Goal: Transaction & Acquisition: Subscribe to service/newsletter

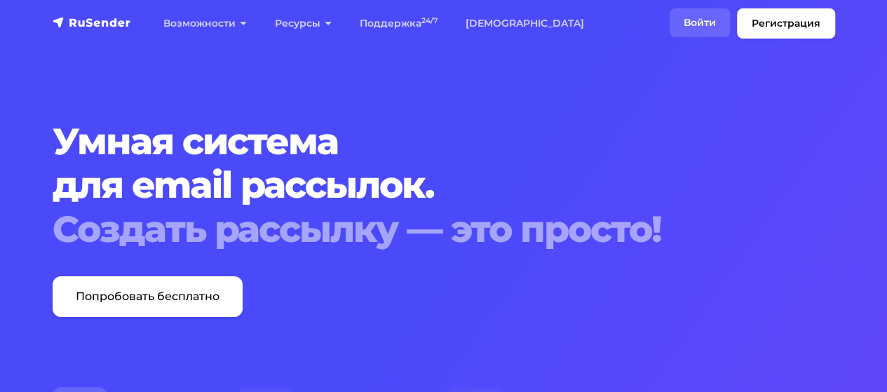
click at [695, 22] on link "Войти" at bounding box center [699, 22] width 60 height 29
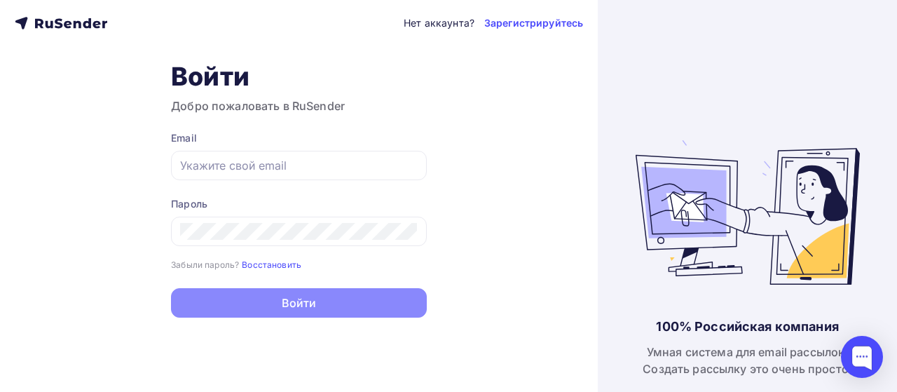
type input "[EMAIL_ADDRESS][DOMAIN_NAME]"
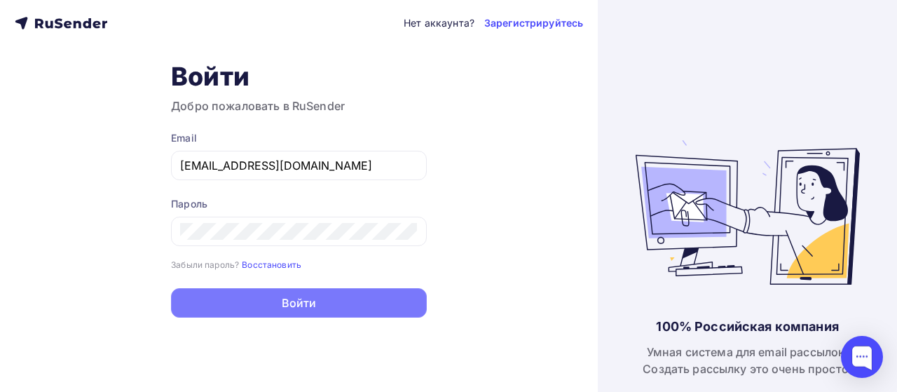
click at [301, 302] on button "Войти" at bounding box center [299, 302] width 256 height 29
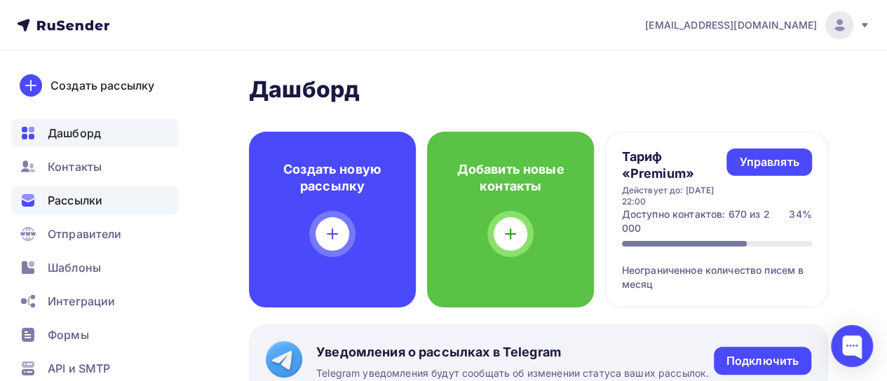
click at [120, 196] on div "Рассылки" at bounding box center [94, 200] width 167 height 28
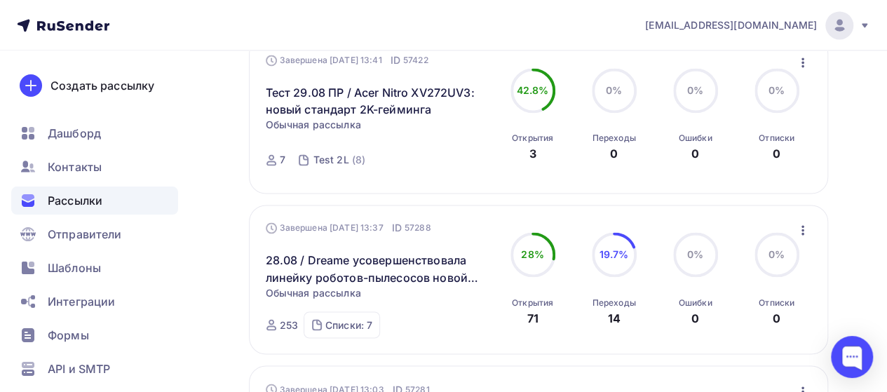
scroll to position [1121, 0]
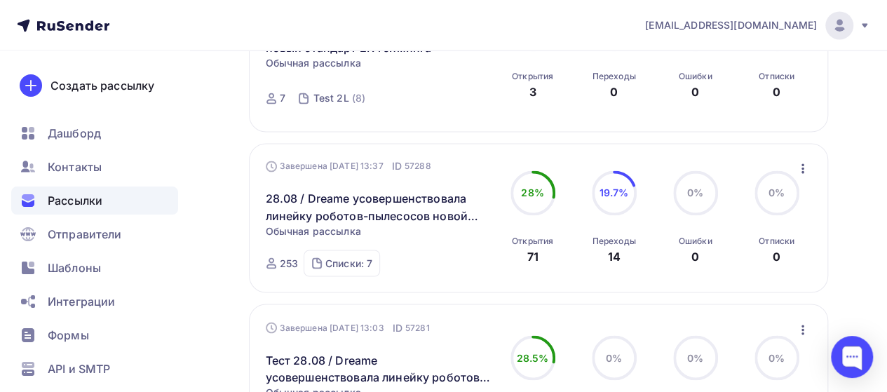
click at [799, 174] on icon "button" at bounding box center [802, 168] width 17 height 17
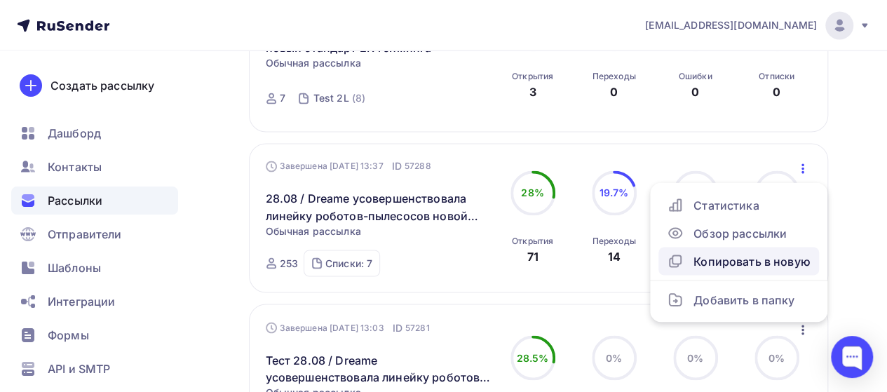
click at [760, 269] on div "Копировать в новую" at bounding box center [738, 260] width 144 height 17
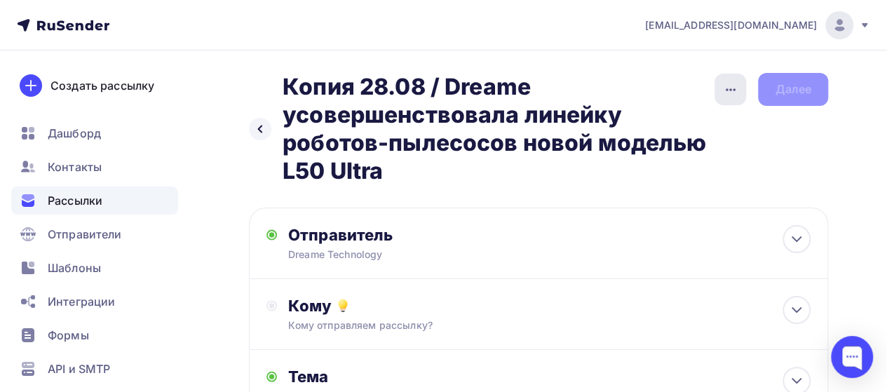
click at [737, 86] on icon "button" at bounding box center [730, 89] width 17 height 17
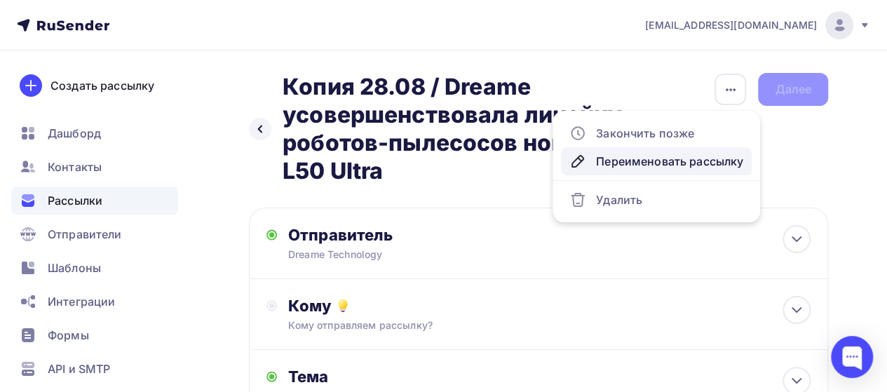
click at [655, 160] on div "Переименовать рассылку" at bounding box center [656, 161] width 174 height 17
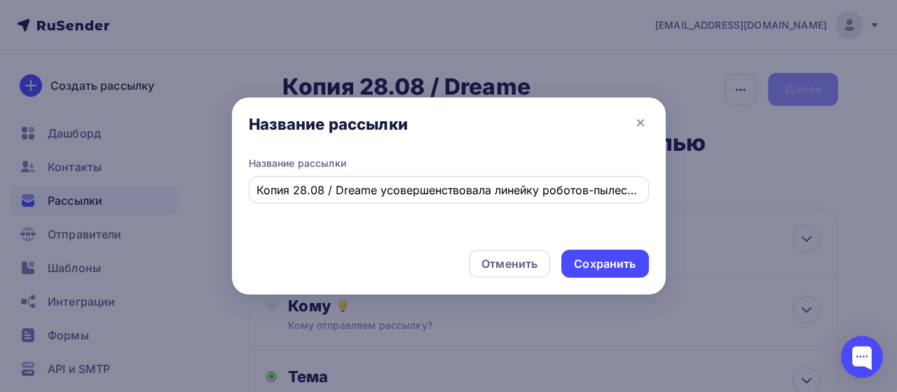
drag, startPoint x: 641, startPoint y: 189, endPoint x: 343, endPoint y: 188, distance: 297.9
click at [343, 188] on div "Копия 28.08 / Dreame усовершенствовала линейку роботов-пылесосов новой моделью …" at bounding box center [449, 189] width 400 height 27
drag, startPoint x: 334, startPoint y: 189, endPoint x: 688, endPoint y: 196, distance: 353.3
click at [688, 196] on div "Название рассылки Название рассылки Копия 28.08 / Dreame усовершенствовала лине…" at bounding box center [448, 196] width 897 height 392
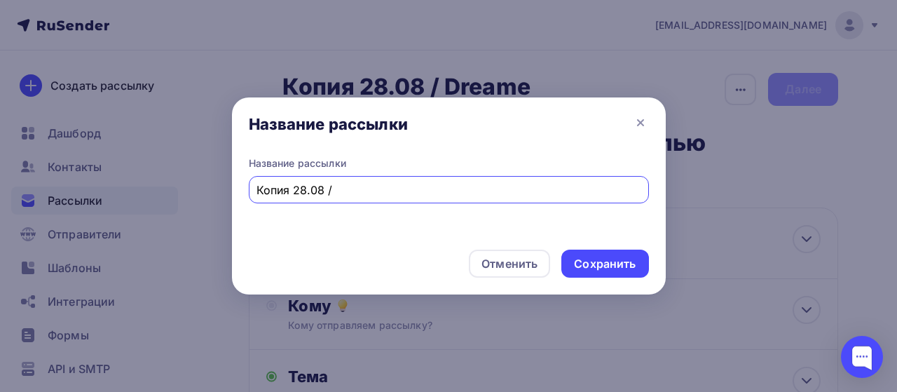
scroll to position [0, 0]
paste input "Dreame представила мощный ИИ-пылесос для влажной и сухой уборки H15S"
click at [290, 194] on input "Копия 28.08 / Dreame представила мощный ИИ-пылесос для влажной и сухой уборки H…" at bounding box center [449, 190] width 384 height 17
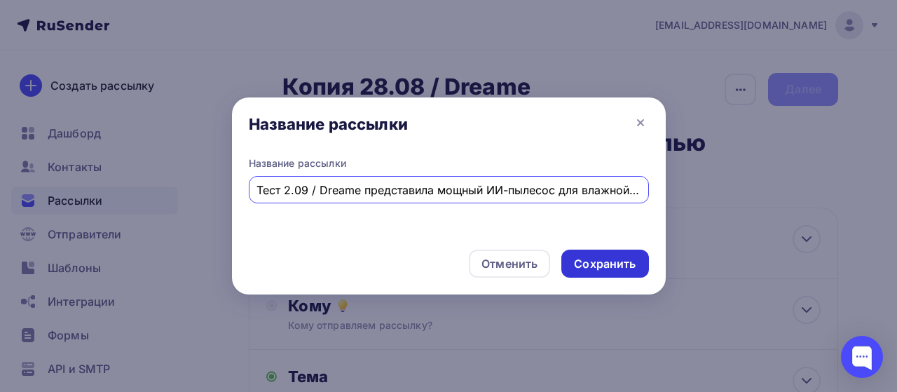
type input "Тест 2.09 / Dreame представила мощный ИИ-пылесос для влажной и сухой уборки H15S"
click at [617, 261] on div "Сохранить" at bounding box center [605, 264] width 62 height 16
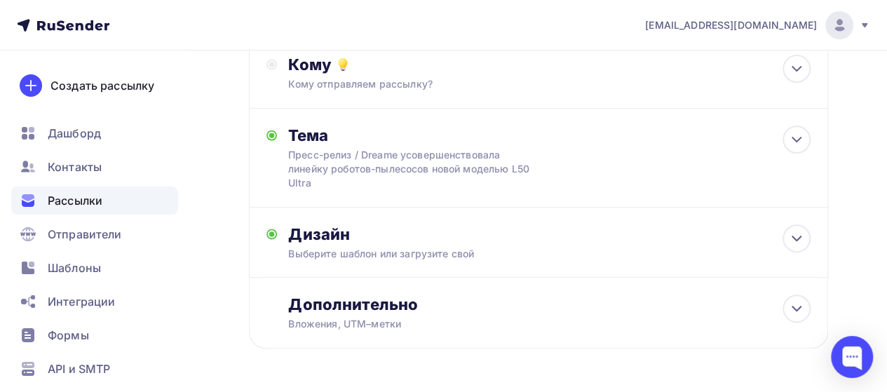
scroll to position [217, 0]
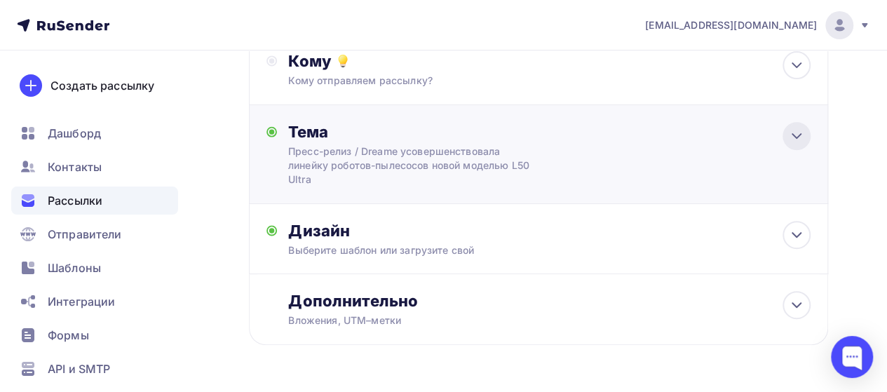
click at [792, 138] on icon at bounding box center [796, 136] width 17 height 17
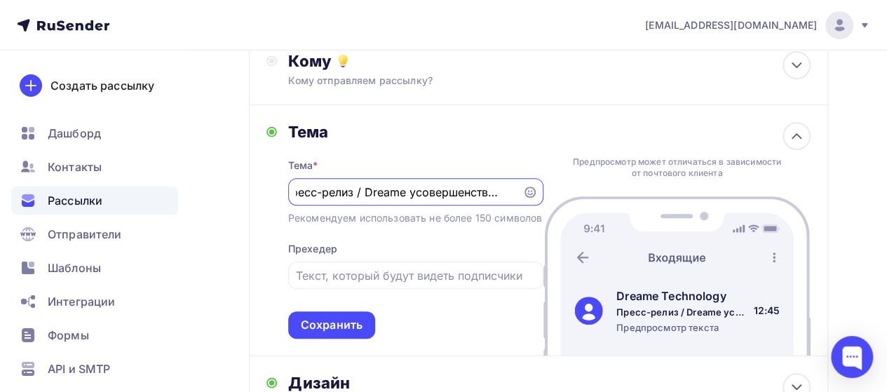
scroll to position [0, 0]
paste input "Dreame представила мощный ИИ-пылесос для влажной и сухой уборки H15S"
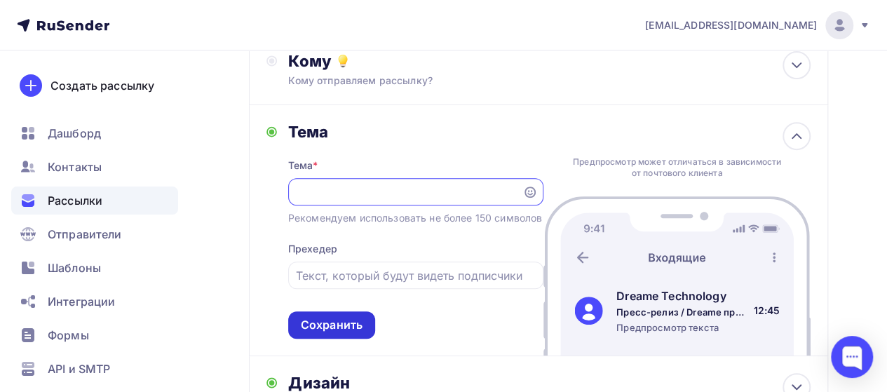
type input "Пресс-релиз / Dreame представила мощный ИИ-пылесос для влажной и сухой уборки H…"
click at [337, 333] on div "Сохранить" at bounding box center [332, 325] width 62 height 16
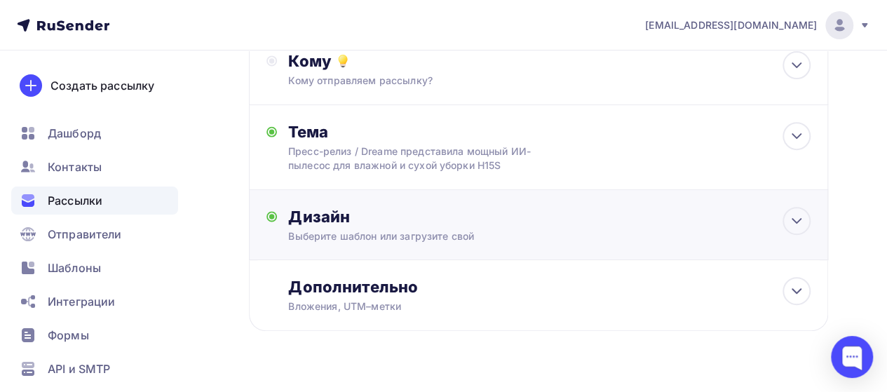
click at [641, 226] on div "Дизайн" at bounding box center [549, 217] width 522 height 20
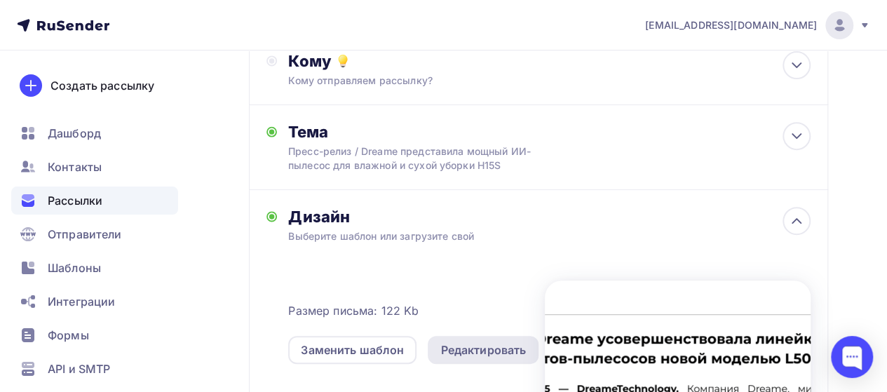
click at [458, 351] on div "Редактировать" at bounding box center [483, 349] width 86 height 17
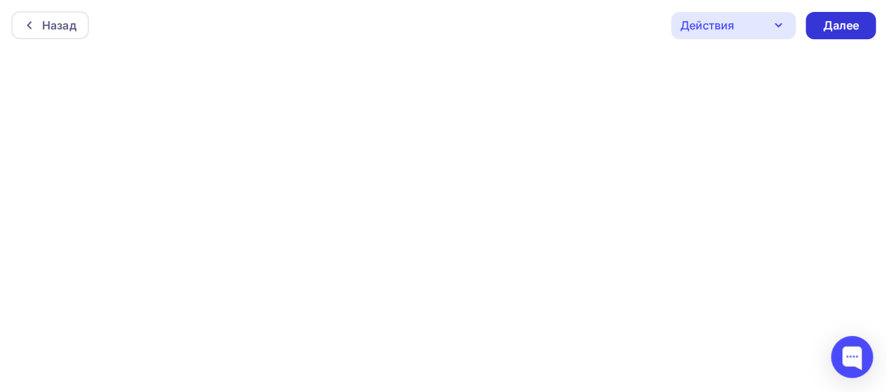
click at [821, 34] on div "Далее" at bounding box center [840, 25] width 70 height 27
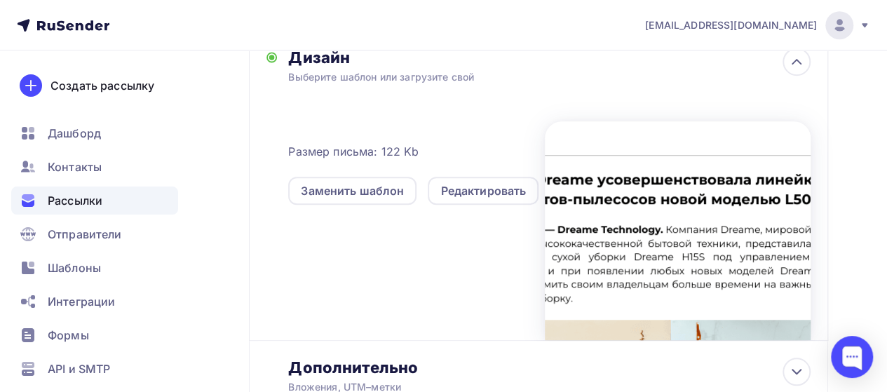
scroll to position [379, 0]
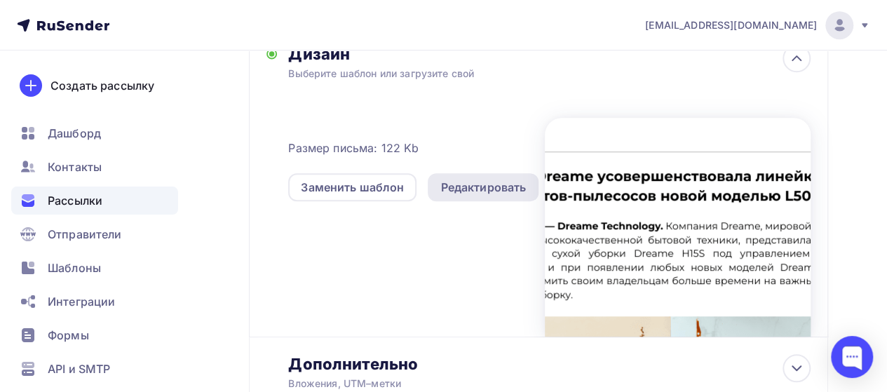
click at [493, 183] on div "Редактировать" at bounding box center [483, 187] width 86 height 17
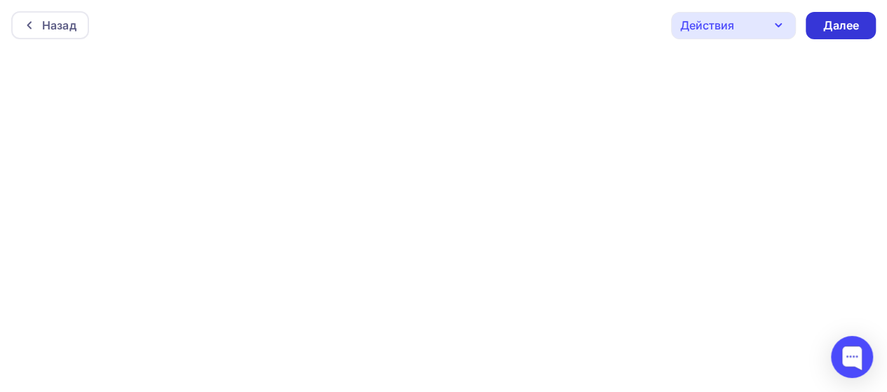
click at [842, 29] on div "Далее" at bounding box center [840, 26] width 36 height 16
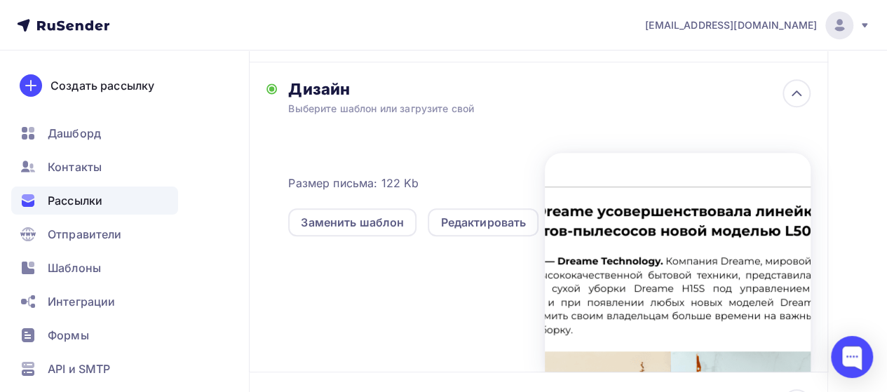
scroll to position [486, 0]
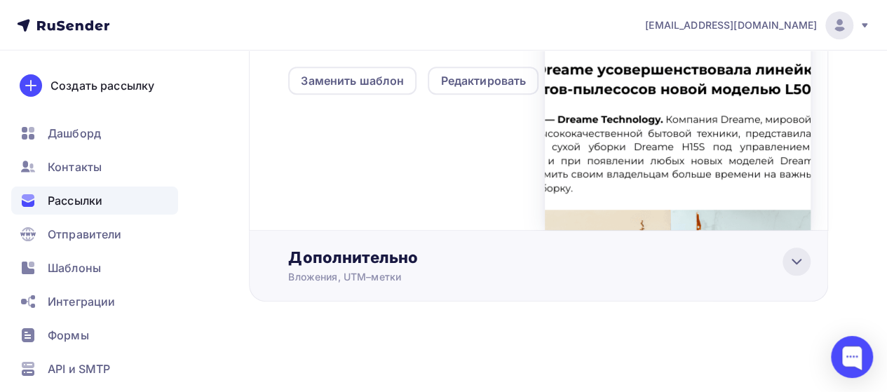
click at [803, 262] on icon at bounding box center [796, 261] width 17 height 17
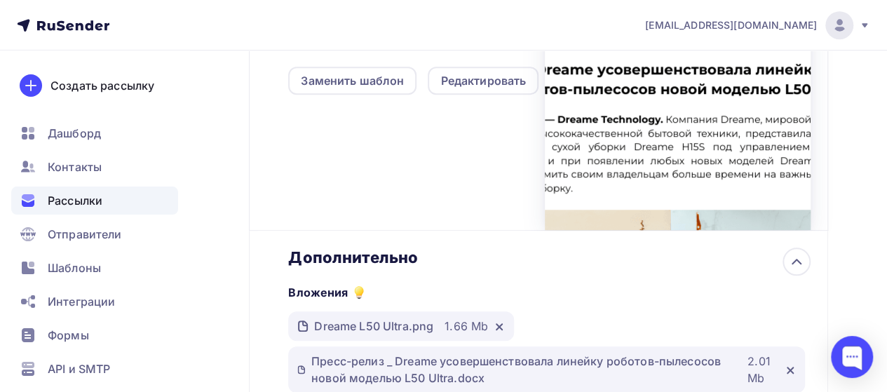
scroll to position [0, 0]
click at [498, 327] on icon at bounding box center [498, 326] width 11 height 11
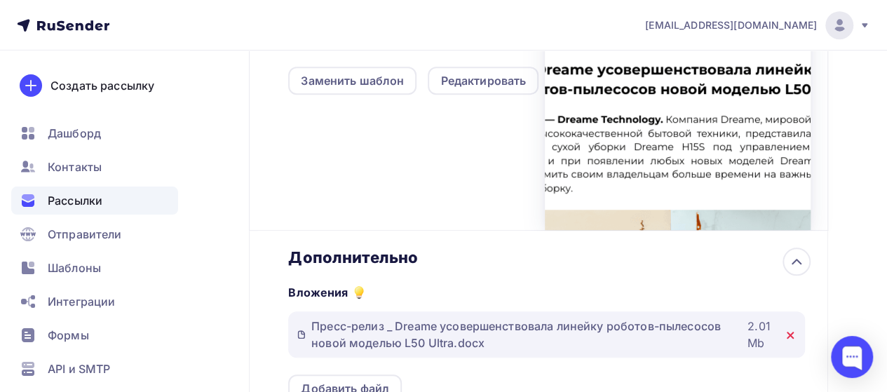
click at [791, 334] on icon at bounding box center [789, 334] width 11 height 11
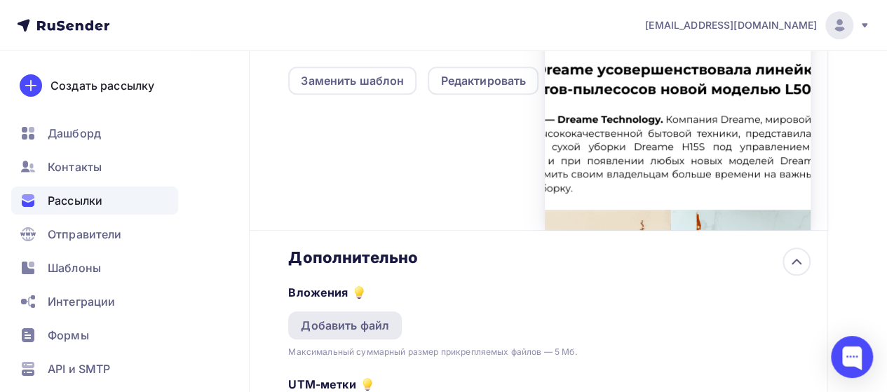
click at [371, 326] on div "Добавить файл" at bounding box center [345, 325] width 88 height 17
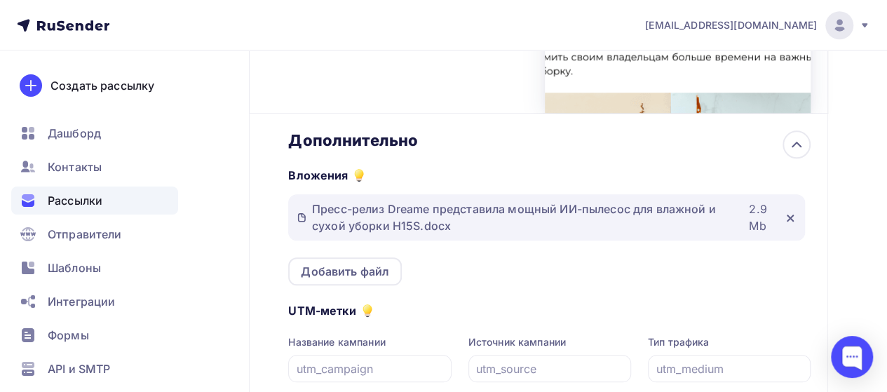
scroll to position [648, 0]
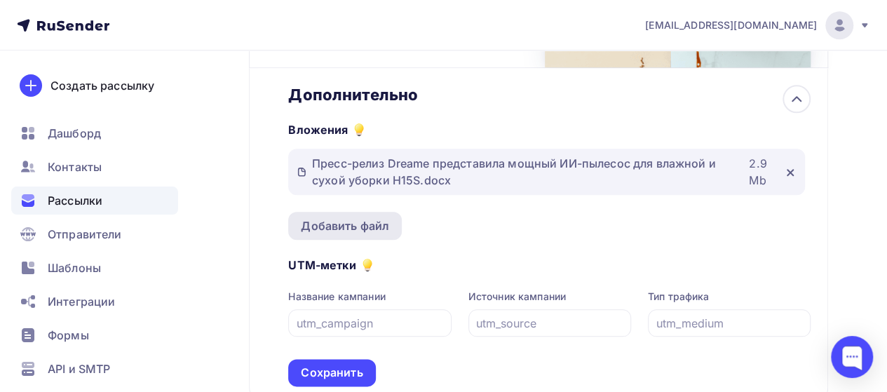
click at [365, 238] on div "Добавить файл" at bounding box center [345, 226] width 114 height 28
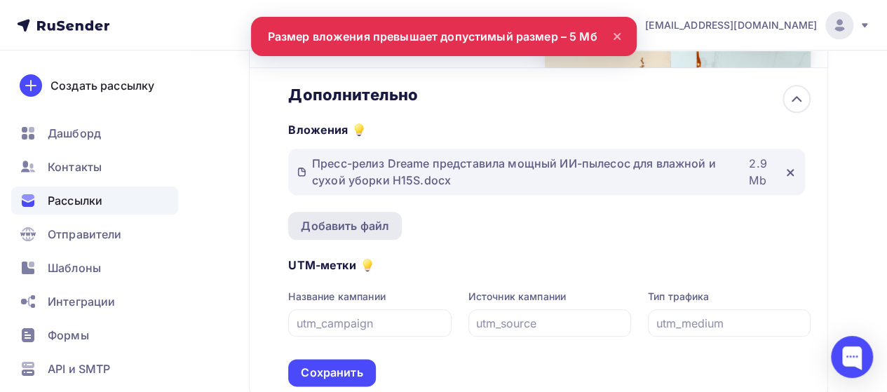
click at [352, 231] on div "Добавить файл" at bounding box center [345, 225] width 88 height 17
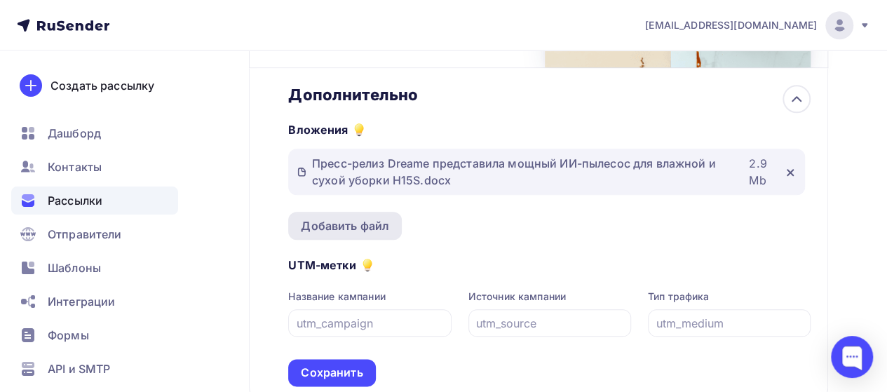
click at [384, 228] on div "Добавить файл" at bounding box center [345, 225] width 88 height 17
click at [367, 223] on div "Добавить файл" at bounding box center [345, 225] width 88 height 17
click at [371, 226] on div "Добавить файл" at bounding box center [345, 225] width 88 height 17
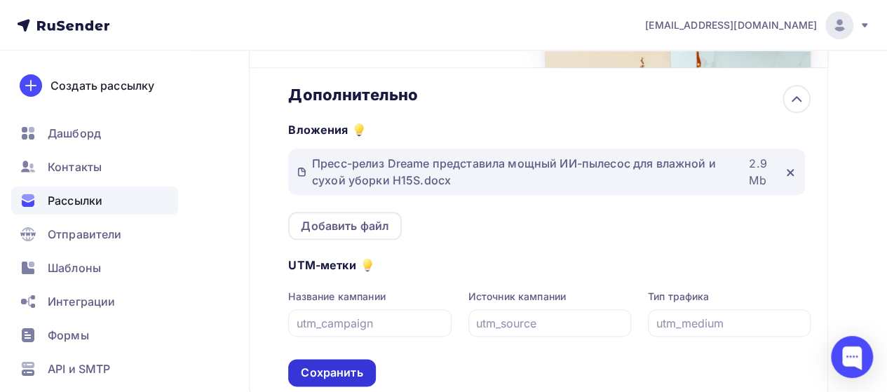
click at [357, 367] on div "Сохранить" at bounding box center [332, 372] width 62 height 16
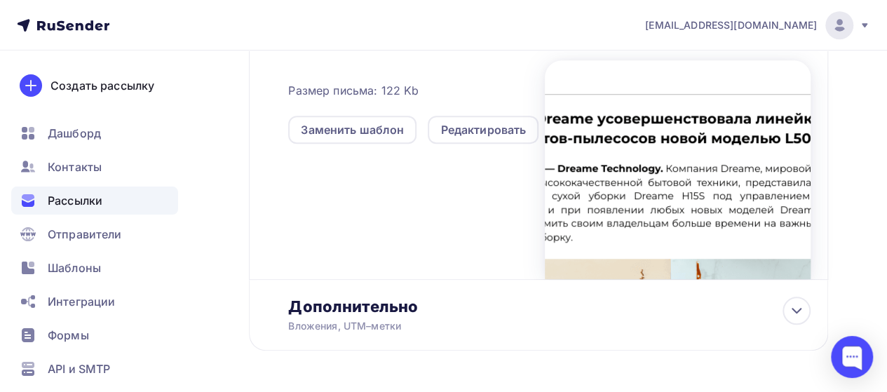
scroll to position [486, 0]
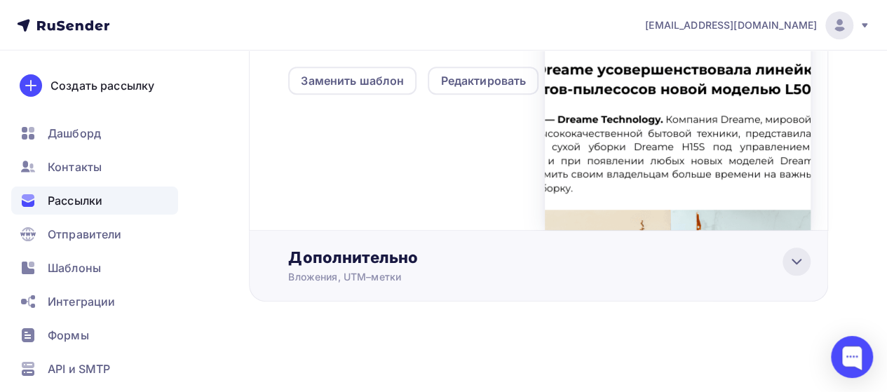
click at [790, 271] on div at bounding box center [796, 261] width 28 height 28
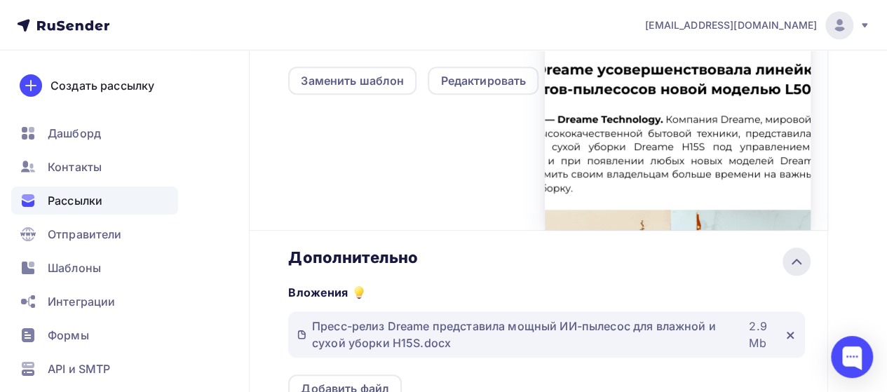
scroll to position [0, 0]
click at [369, 379] on div "Добавить файл" at bounding box center [345, 388] width 114 height 28
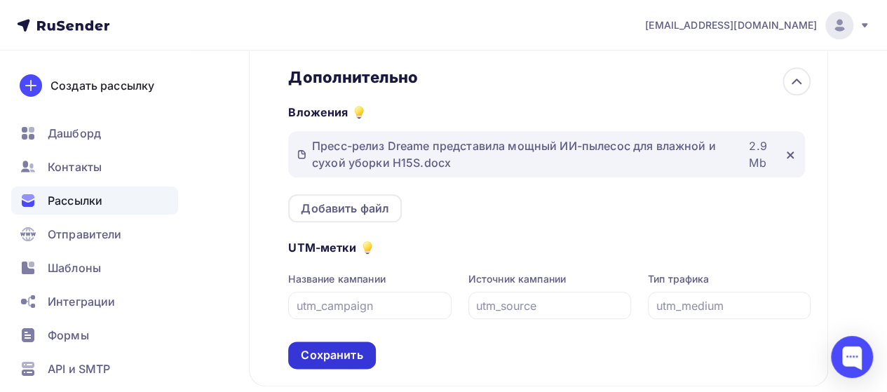
click at [338, 359] on div "Сохранить" at bounding box center [332, 355] width 62 height 16
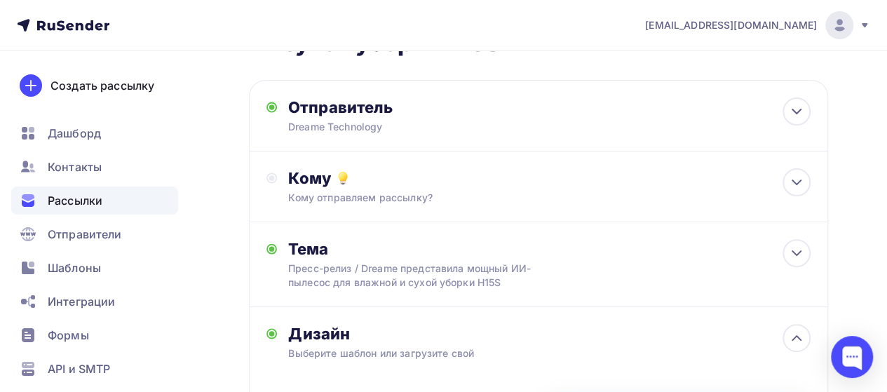
scroll to position [86, 0]
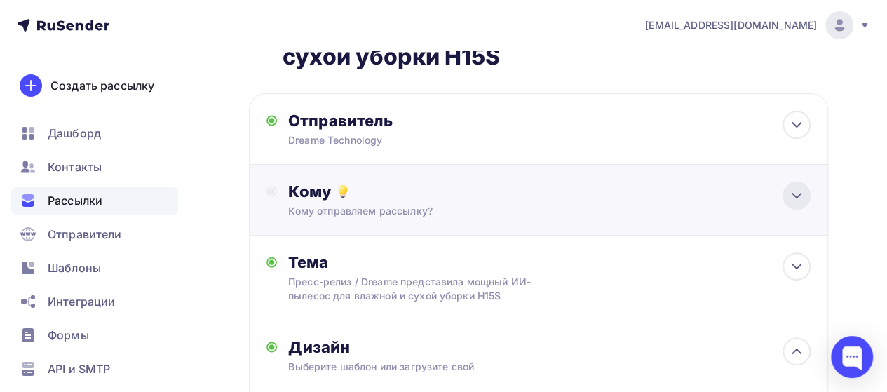
click at [796, 203] on icon at bounding box center [796, 195] width 17 height 17
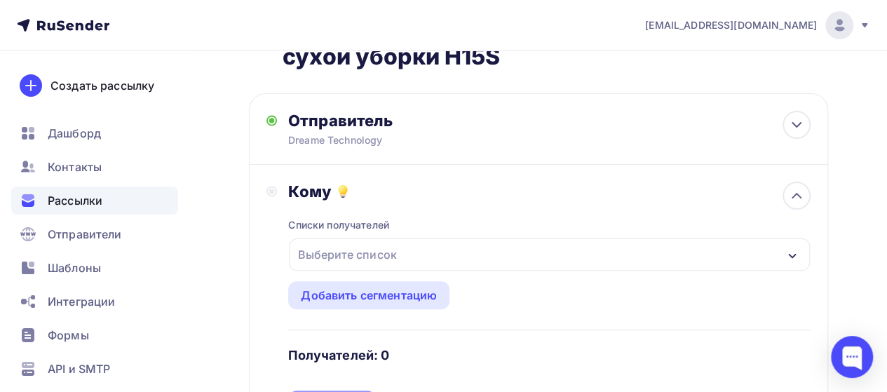
click at [362, 257] on div "Выберите список" at bounding box center [346, 254] width 109 height 25
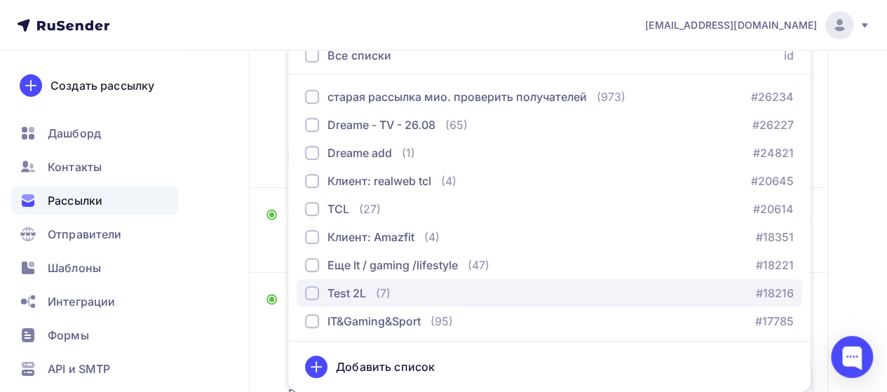
click at [357, 302] on button "Test 2L (7) #18216" at bounding box center [548, 293] width 505 height 28
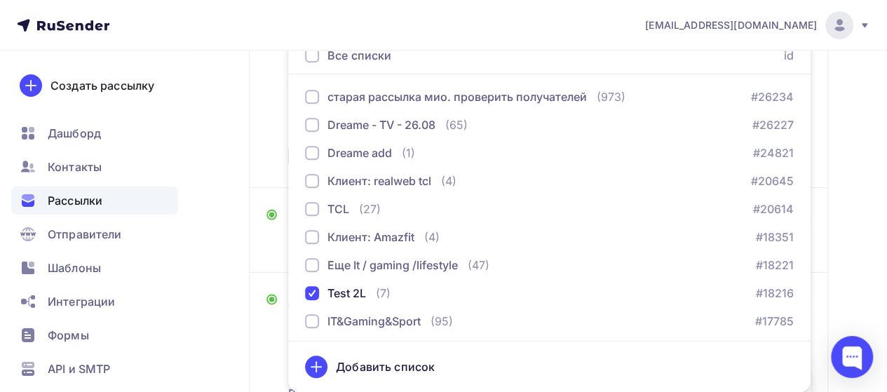
click at [273, 148] on div "Кому Списки получателей Test 2L Все списки id старая рассылка мио. проверить по…" at bounding box center [538, 52] width 544 height 236
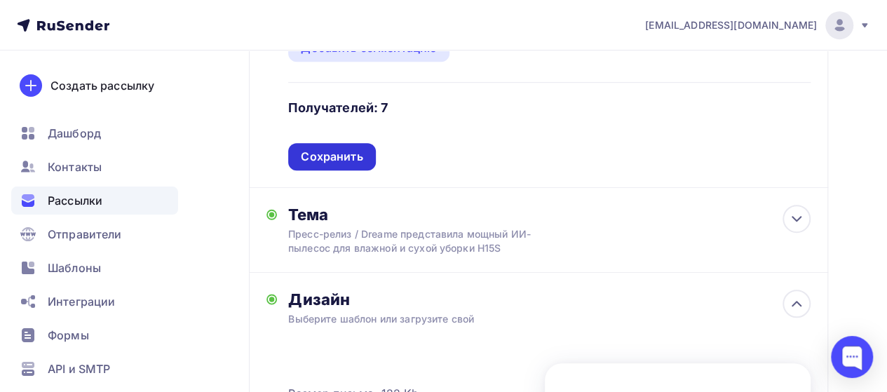
click at [329, 155] on div "Сохранить" at bounding box center [332, 157] width 62 height 16
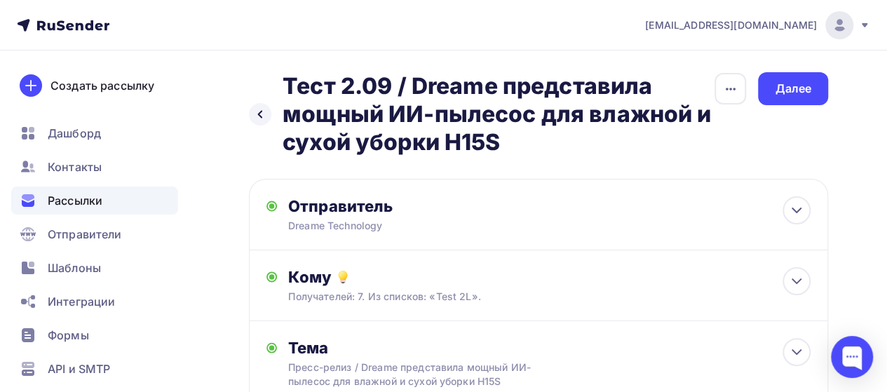
scroll to position [0, 0]
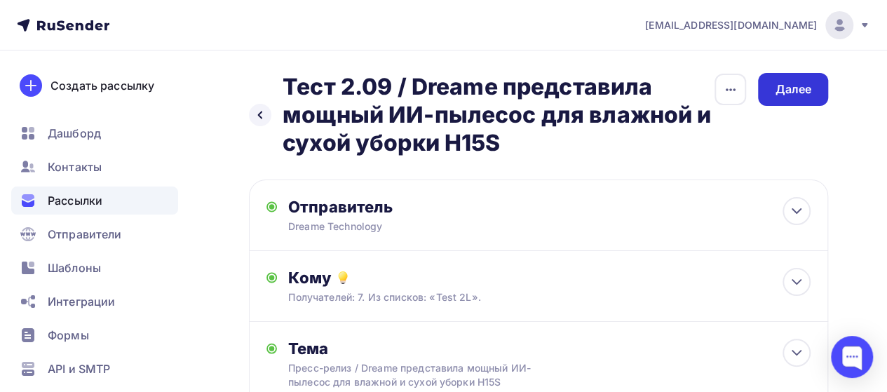
click at [793, 92] on div "Далее" at bounding box center [792, 89] width 36 height 16
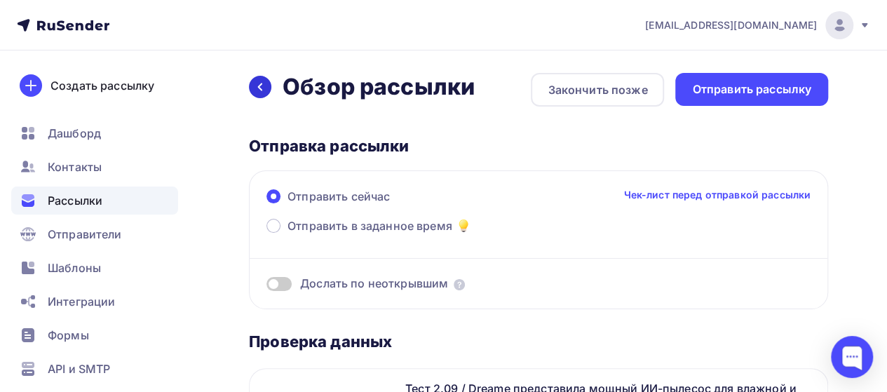
click at [258, 76] on div at bounding box center [260, 87] width 22 height 22
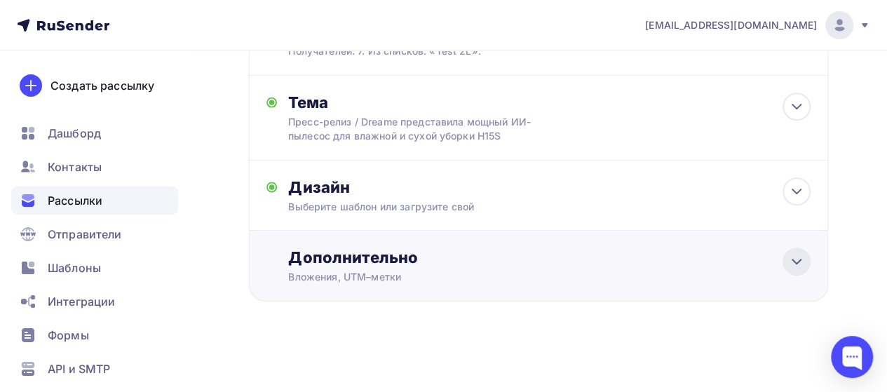
click at [785, 264] on div at bounding box center [796, 261] width 28 height 28
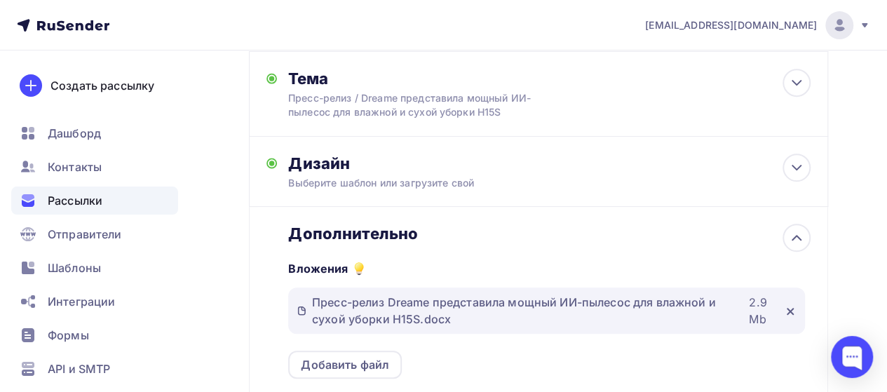
scroll to position [273, 0]
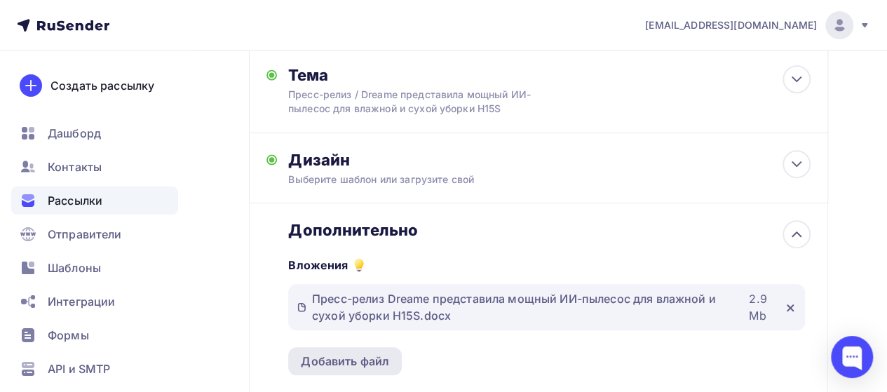
click at [380, 367] on div "Добавить файл" at bounding box center [345, 361] width 88 height 17
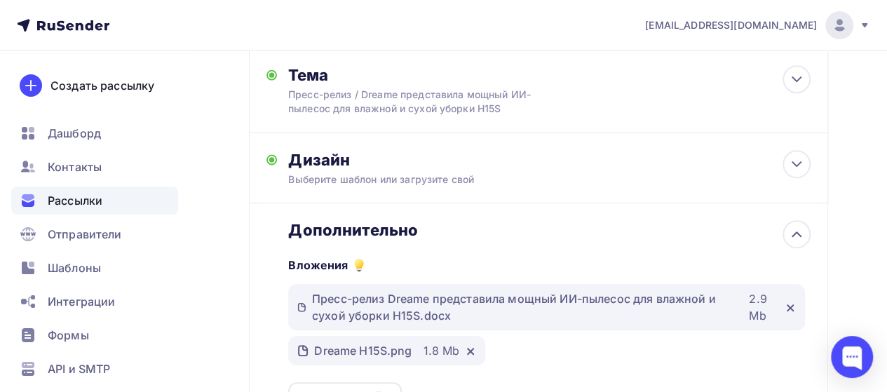
scroll to position [418, 0]
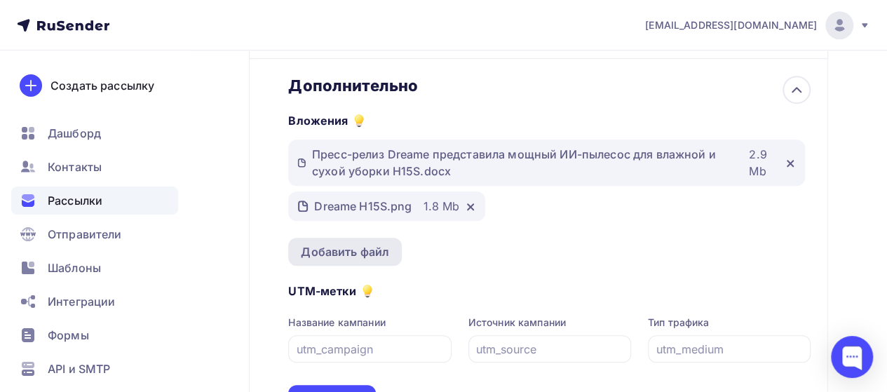
click at [317, 252] on div "Добавить файл" at bounding box center [345, 251] width 88 height 17
click at [344, 390] on div "Сохранить" at bounding box center [331, 398] width 87 height 27
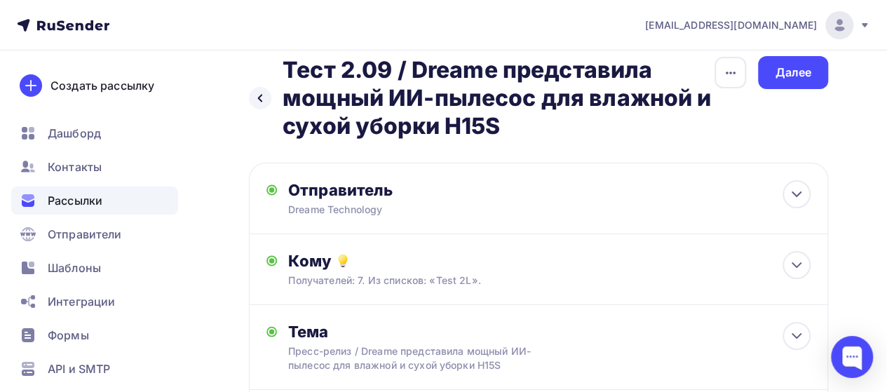
scroll to position [0, 0]
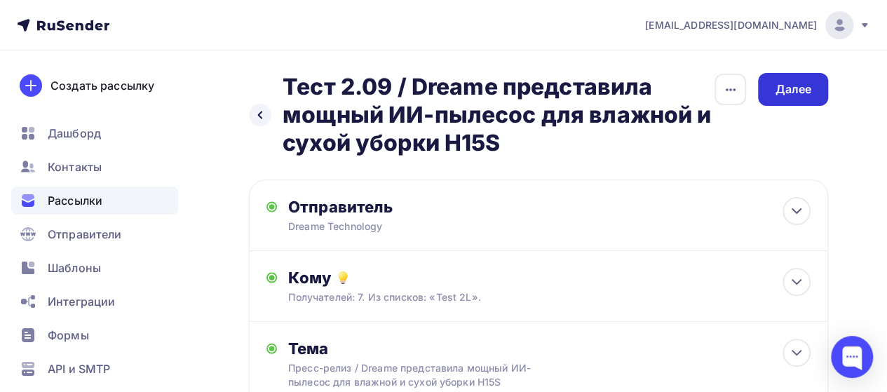
click at [807, 88] on div "Далее" at bounding box center [792, 89] width 36 height 16
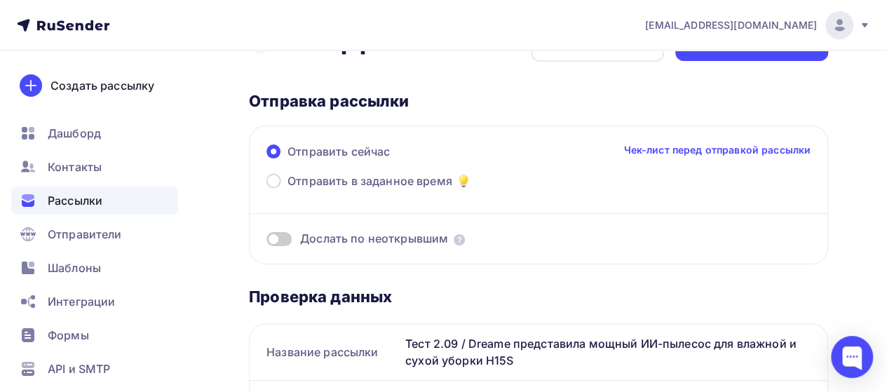
scroll to position [3, 0]
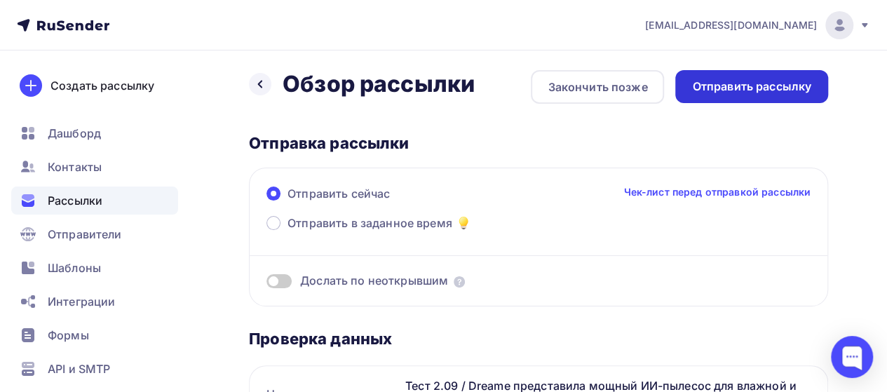
click at [755, 93] on div "Отправить рассылку" at bounding box center [751, 86] width 119 height 16
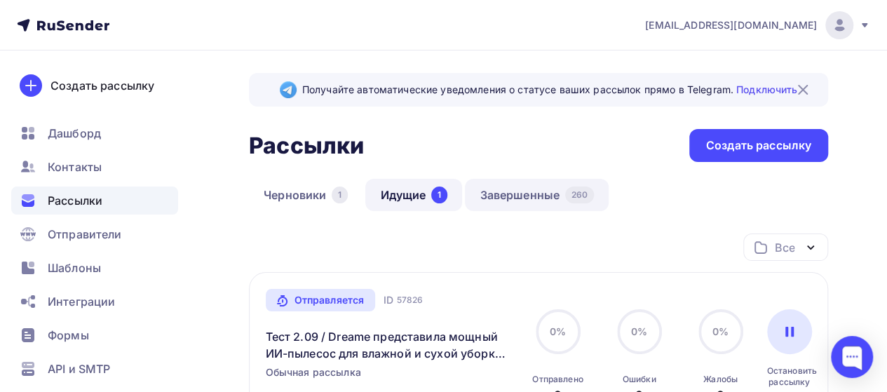
click at [539, 193] on link "Завершенные 260" at bounding box center [537, 195] width 144 height 32
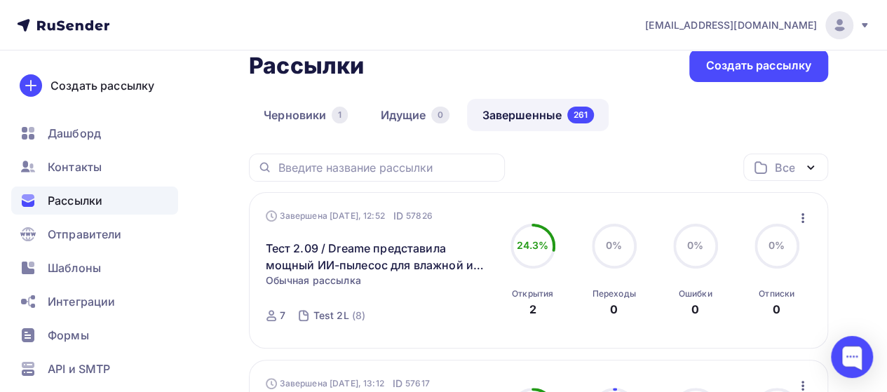
scroll to position [86, 0]
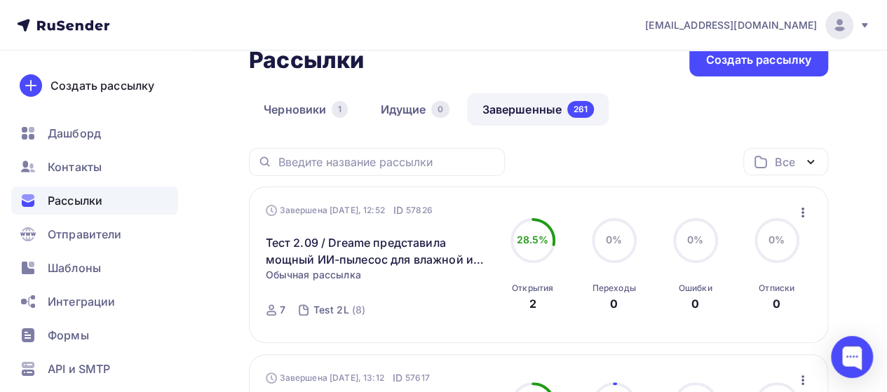
click at [800, 213] on icon "button" at bounding box center [802, 212] width 17 height 17
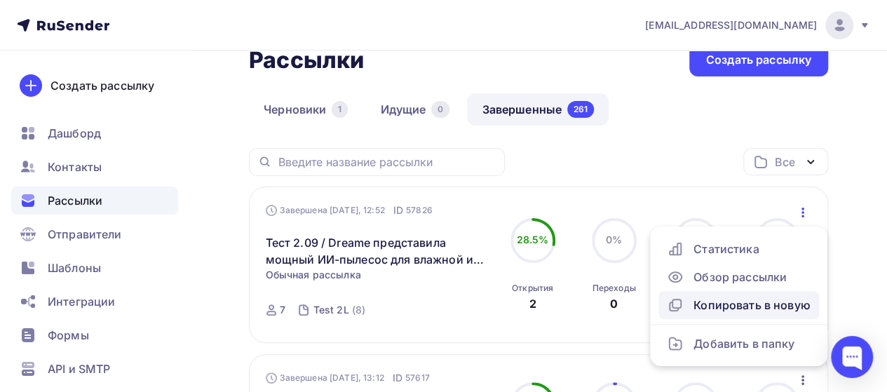
click at [753, 302] on div "Копировать в новую" at bounding box center [738, 304] width 144 height 17
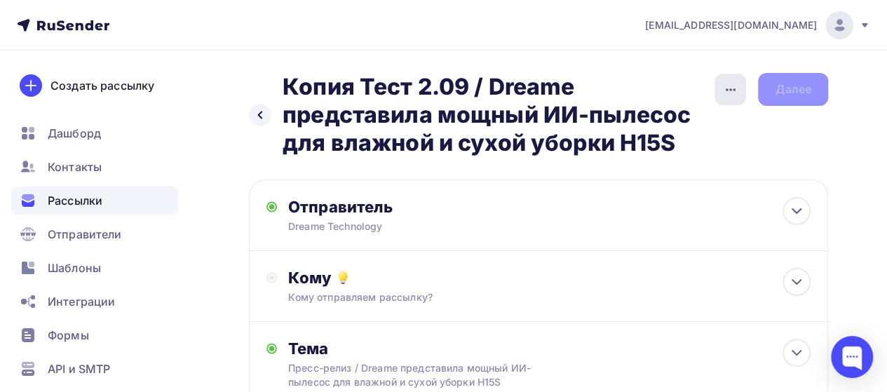
click at [723, 99] on div "button" at bounding box center [730, 90] width 32 height 32
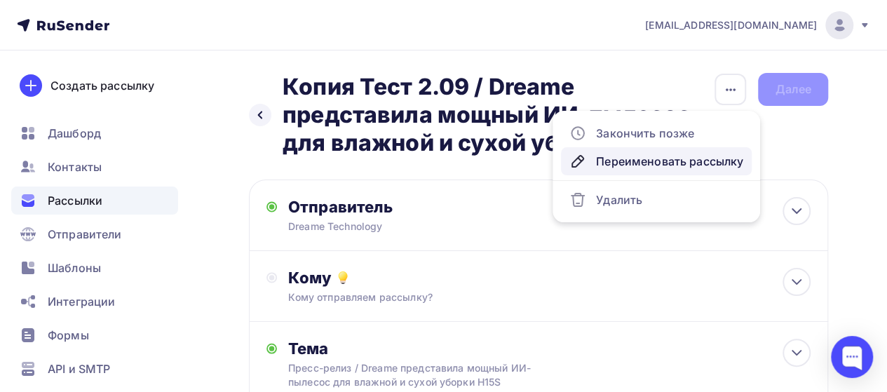
click at [653, 167] on div "Переименовать рассылку" at bounding box center [656, 161] width 174 height 17
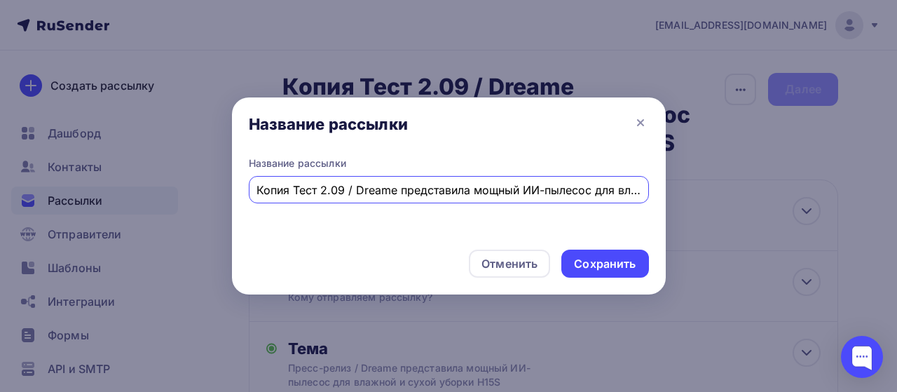
scroll to position [0, 142]
click at [364, 196] on input "Копия Тест 2.09 / Dreame представила мощный ИИ-пылесос для влажной и сухой убор…" at bounding box center [449, 190] width 384 height 17
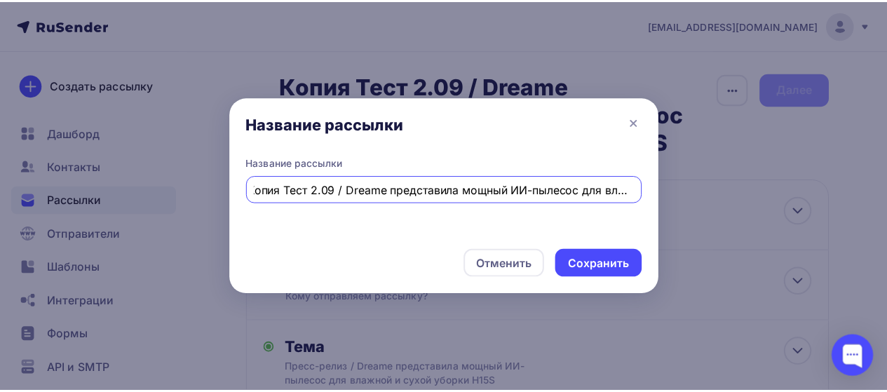
scroll to position [0, 0]
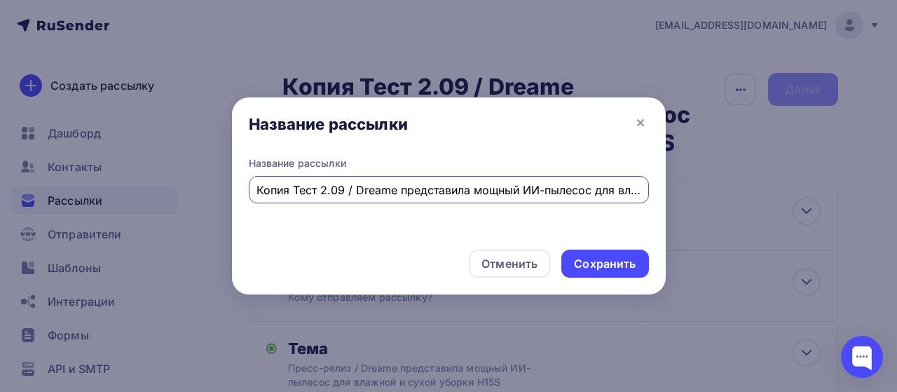
click at [296, 187] on input "Копия Тест 2.09 / Dreame представила мощный ИИ-пылесос для влажной и сухой убор…" at bounding box center [449, 190] width 384 height 17
click at [282, 190] on input "Тест 2.09 / Dreame представила мощный ИИ-пылесос для влажной и сухой уборки H15S" at bounding box center [449, 190] width 384 height 17
type input "Тест 2 2.09 / Dreame представила мощный ИИ-пылесос для влажной и сухой уборки H…"
click at [590, 259] on div "Сохранить" at bounding box center [605, 264] width 62 height 16
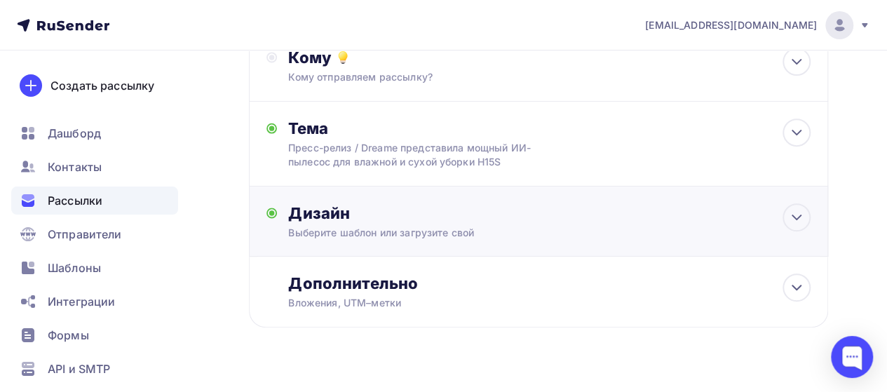
scroll to position [210, 0]
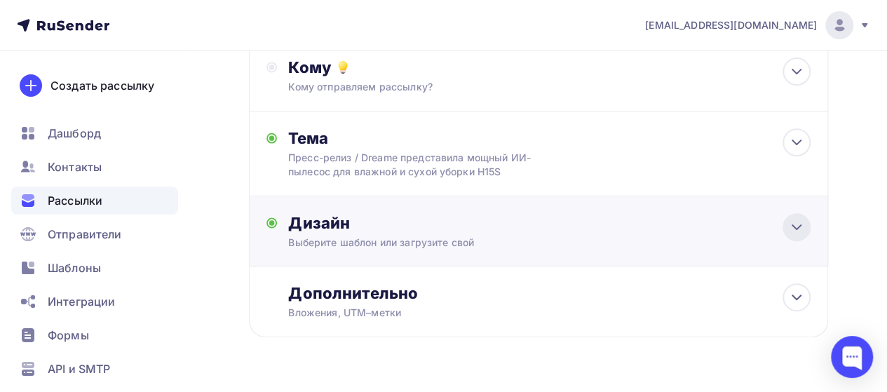
click at [795, 226] on icon at bounding box center [796, 227] width 17 height 17
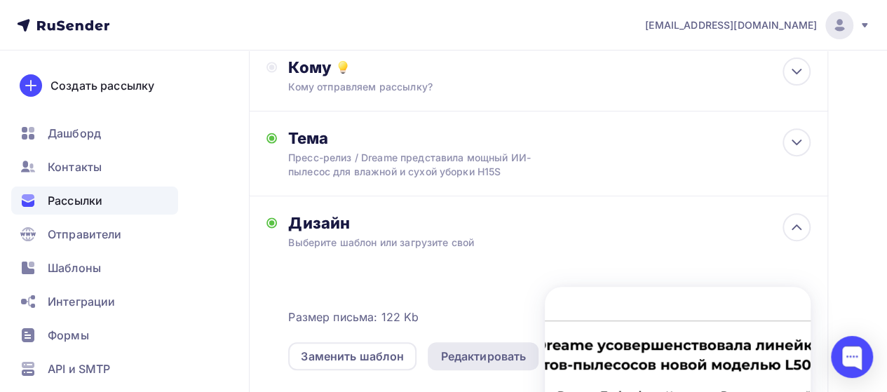
click at [474, 353] on div "Редактировать" at bounding box center [483, 356] width 86 height 17
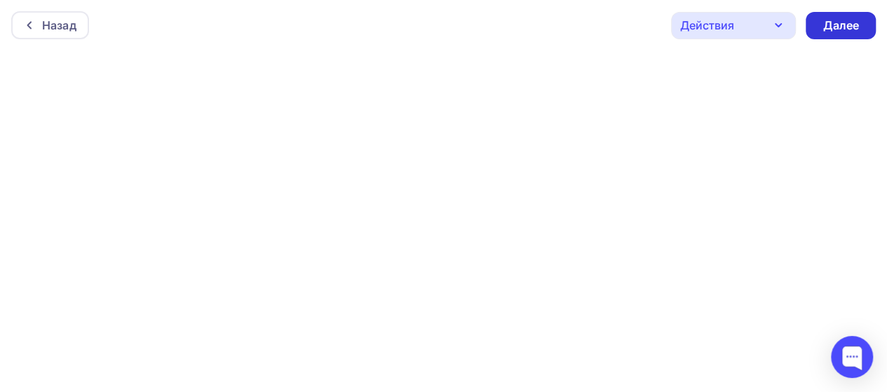
click at [845, 20] on div "Далее" at bounding box center [840, 26] width 36 height 16
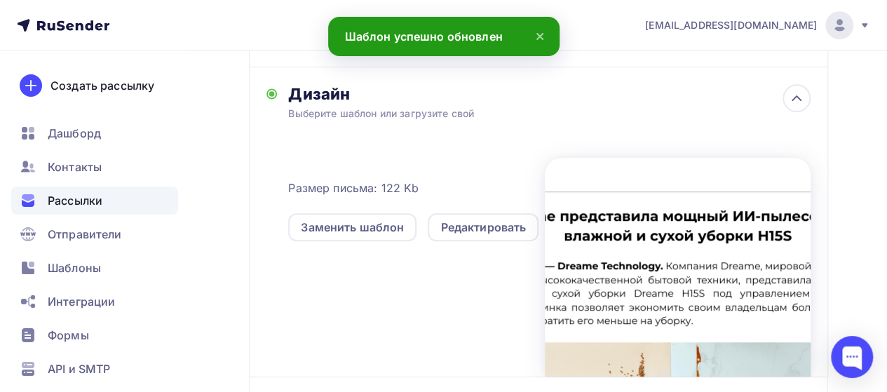
scroll to position [398, 0]
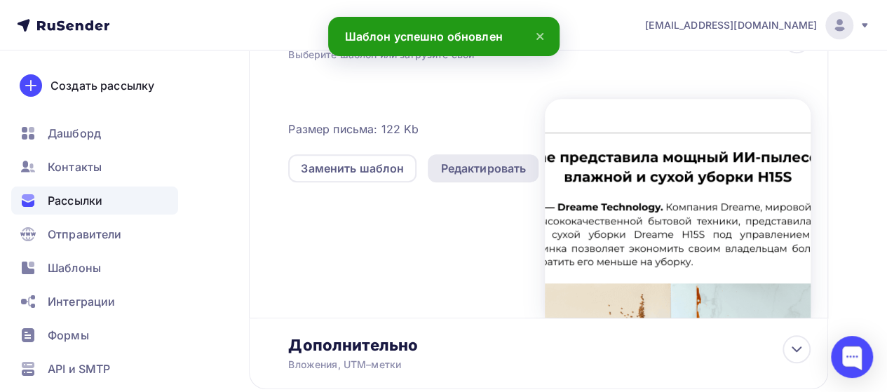
click at [503, 167] on div "Редактировать" at bounding box center [483, 168] width 86 height 17
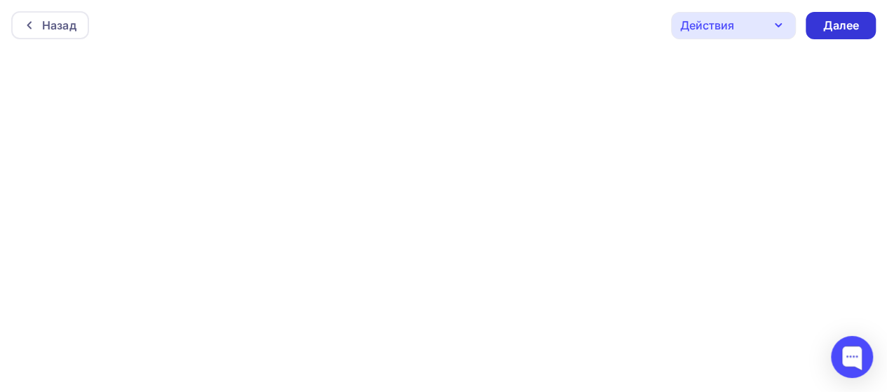
click at [854, 30] on div "Далее" at bounding box center [840, 26] width 36 height 16
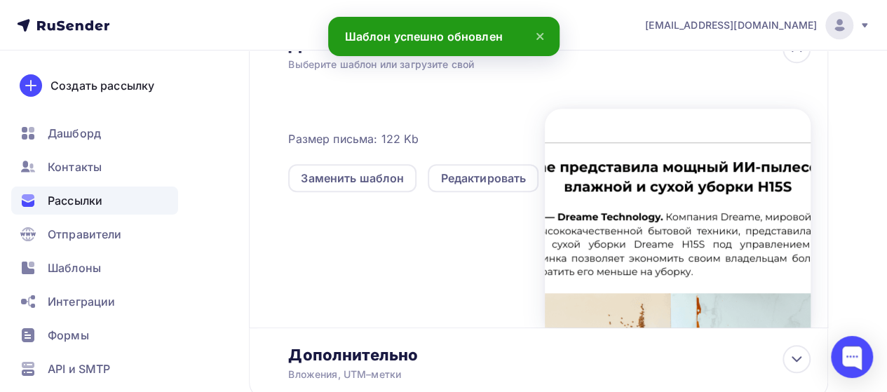
scroll to position [486, 0]
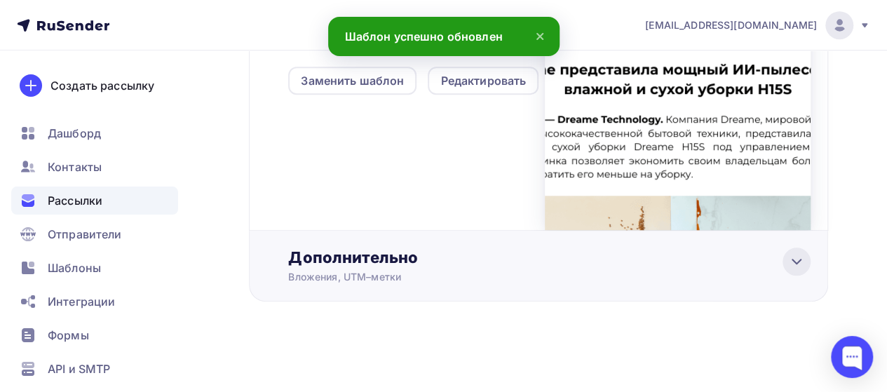
click at [793, 260] on icon at bounding box center [796, 261] width 17 height 17
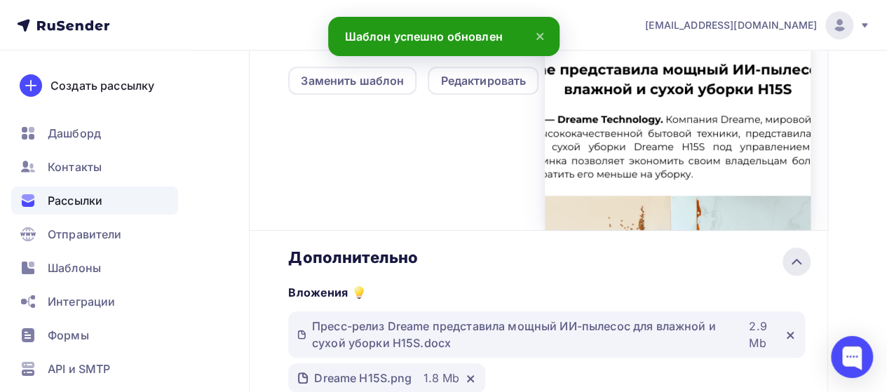
scroll to position [0, 0]
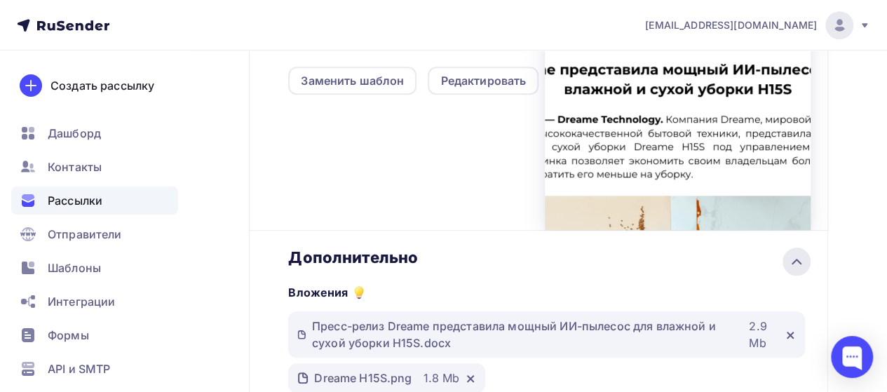
click at [798, 263] on icon at bounding box center [796, 261] width 8 height 4
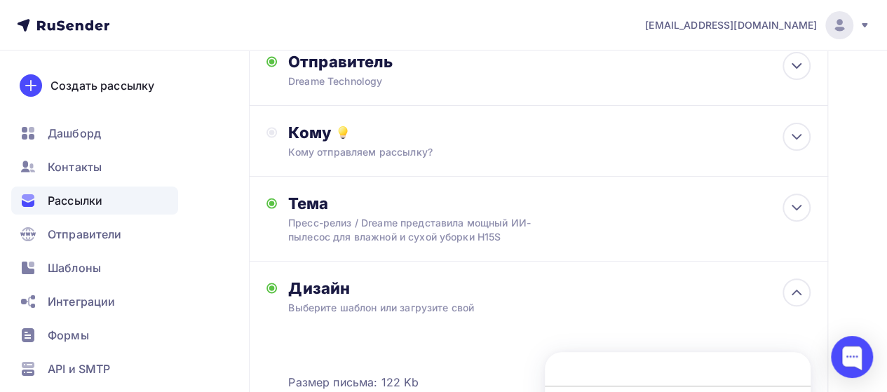
scroll to position [126, 0]
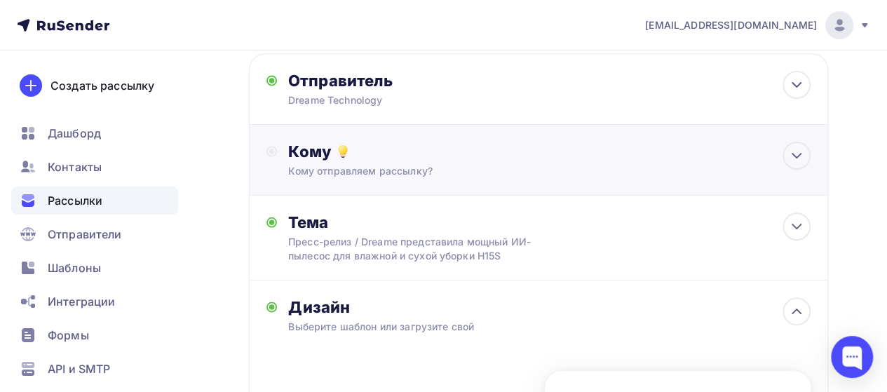
click at [782, 163] on div "Кому Кому отправляем рассылку? Списки получателей Выберите список Все списки id…" at bounding box center [549, 160] width 522 height 36
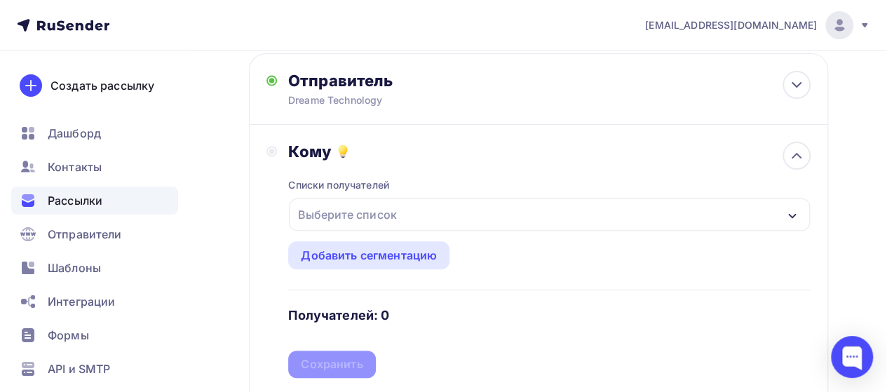
click at [381, 206] on div "Выберите список" at bounding box center [346, 214] width 109 height 25
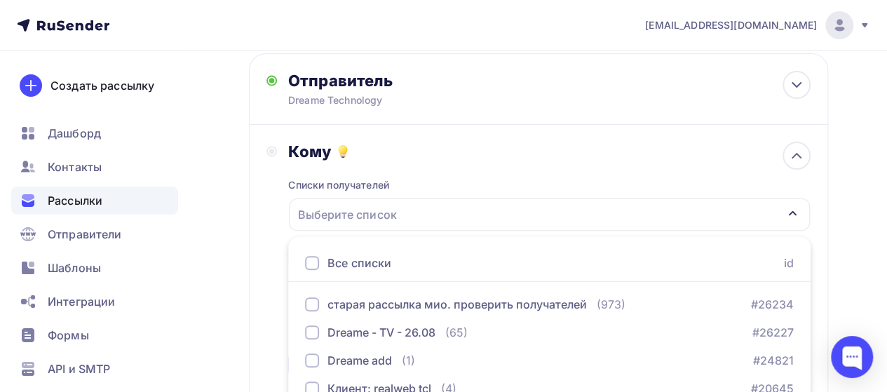
scroll to position [334, 0]
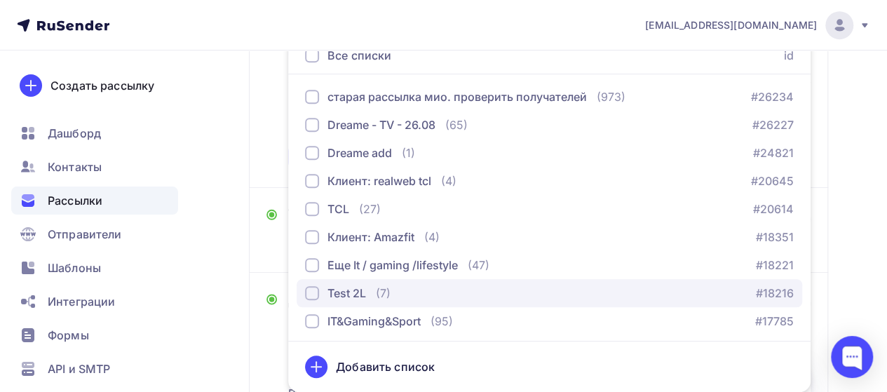
click at [333, 294] on div "Test 2L" at bounding box center [346, 293] width 39 height 17
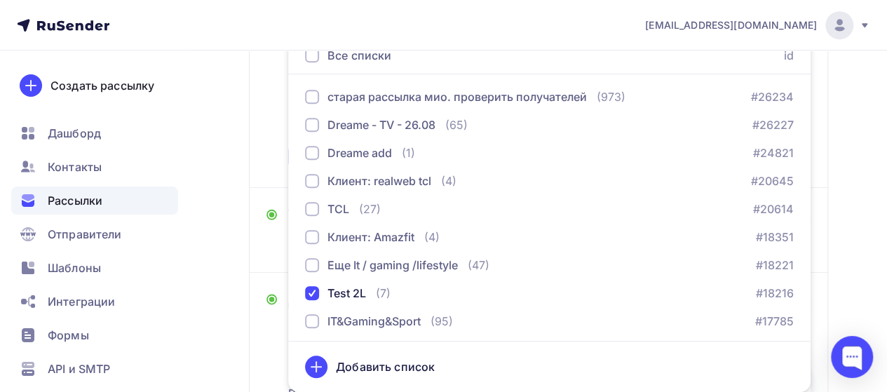
click at [276, 144] on div "Кому Списки получателей Test 2L Все списки id старая рассылка мио. проверить по…" at bounding box center [538, 52] width 544 height 236
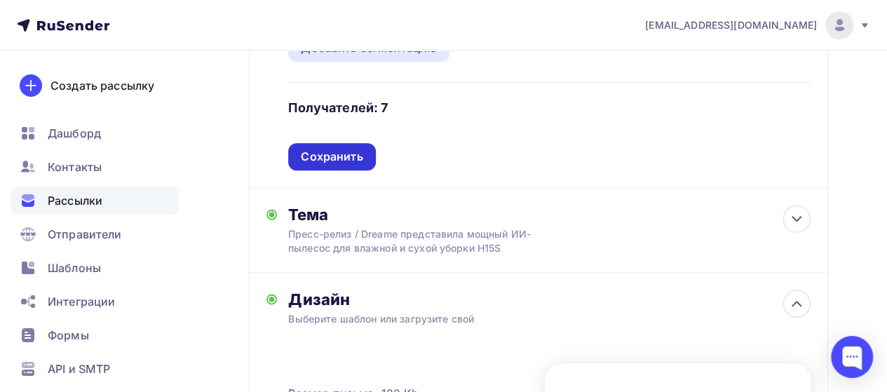
click at [336, 154] on div "Сохранить" at bounding box center [332, 157] width 62 height 16
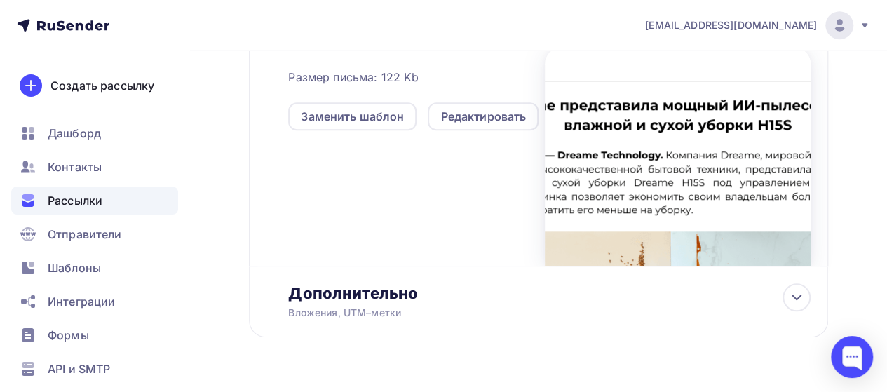
scroll to position [486, 0]
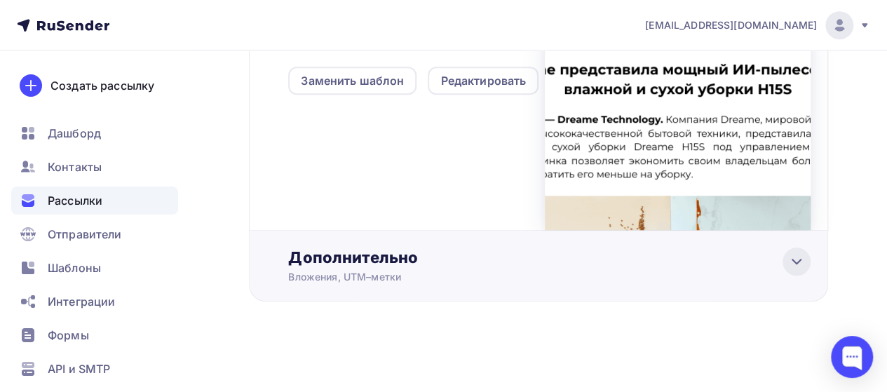
click at [801, 261] on icon at bounding box center [796, 261] width 17 height 17
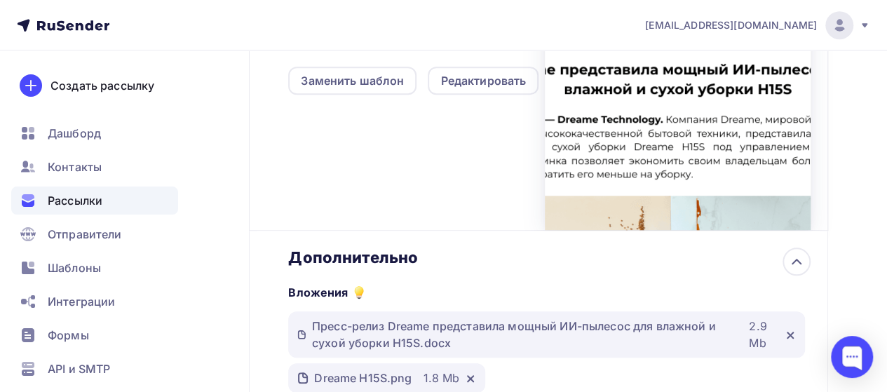
scroll to position [0, 0]
click at [785, 336] on icon at bounding box center [789, 334] width 11 height 11
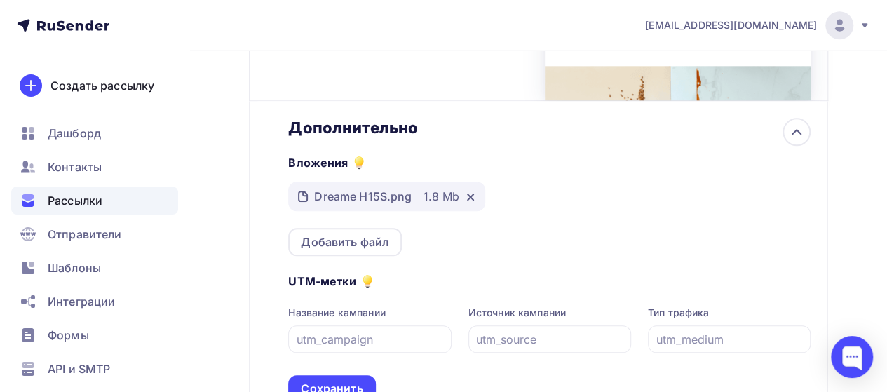
scroll to position [656, 0]
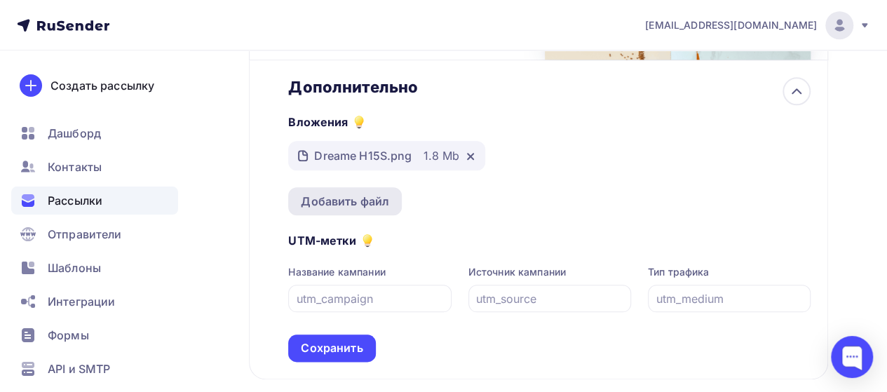
click at [358, 207] on div "Добавить файл" at bounding box center [345, 201] width 88 height 17
click at [339, 198] on div "Добавить файл" at bounding box center [345, 201] width 88 height 17
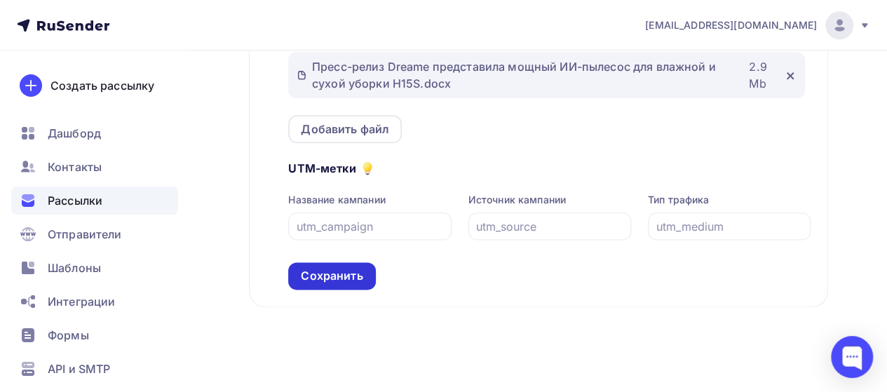
click at [341, 271] on div "Сохранить" at bounding box center [332, 276] width 62 height 16
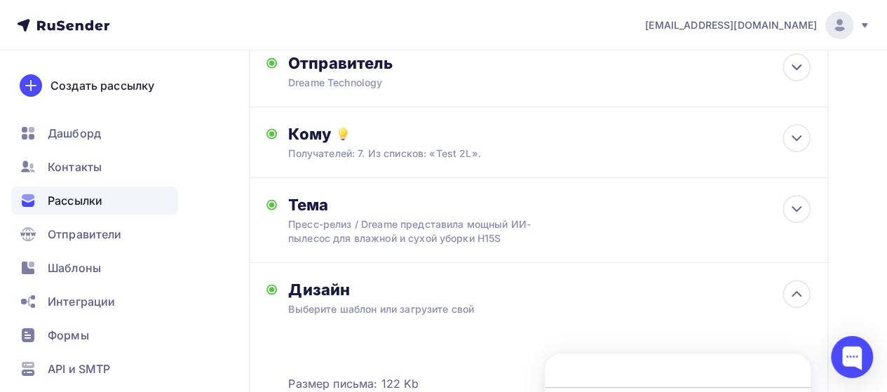
scroll to position [29, 0]
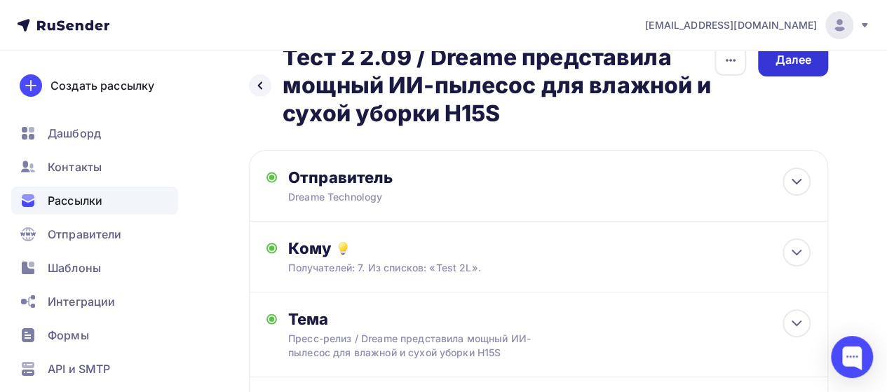
click at [795, 64] on div "Далее" at bounding box center [792, 60] width 36 height 16
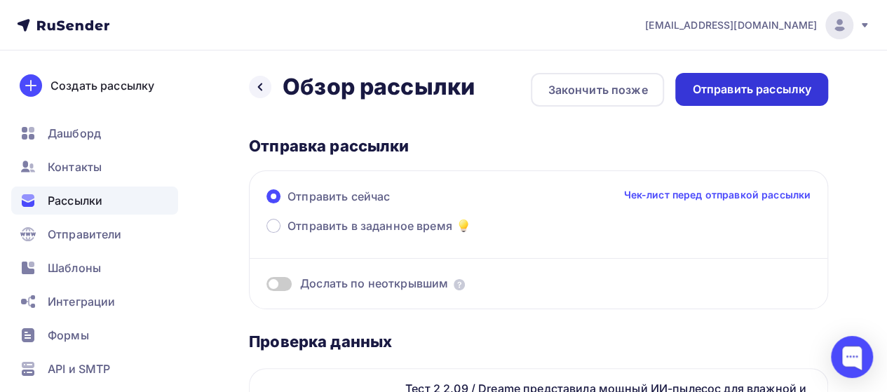
click at [760, 87] on div "Отправить рассылку" at bounding box center [751, 89] width 119 height 16
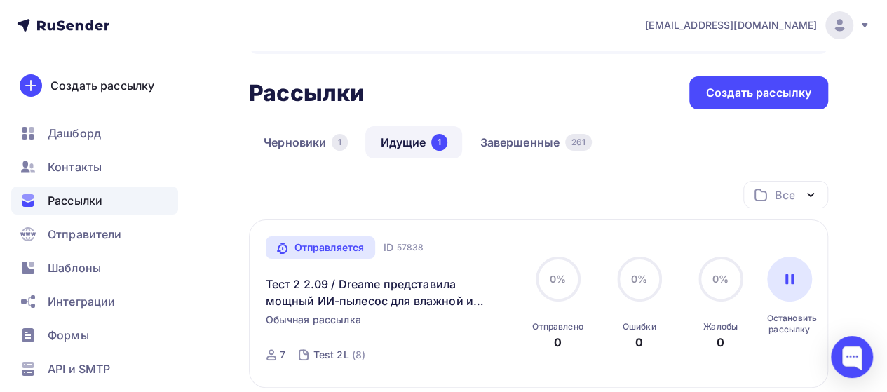
scroll to position [20, 0]
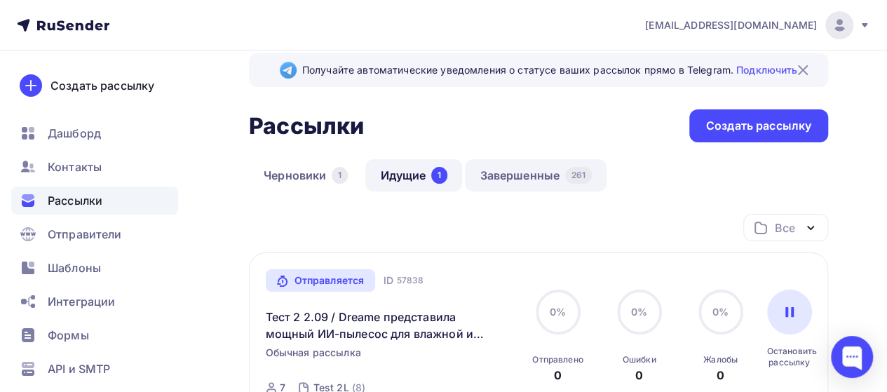
click at [532, 172] on link "Завершенные 261" at bounding box center [536, 175] width 142 height 32
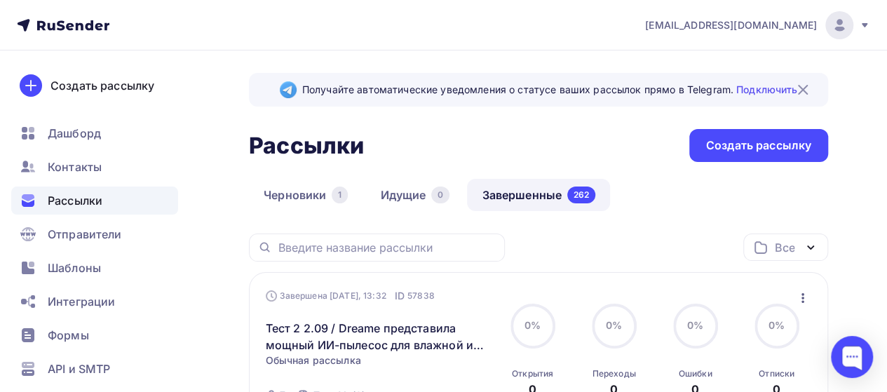
click at [801, 297] on icon "button" at bounding box center [802, 298] width 3 height 10
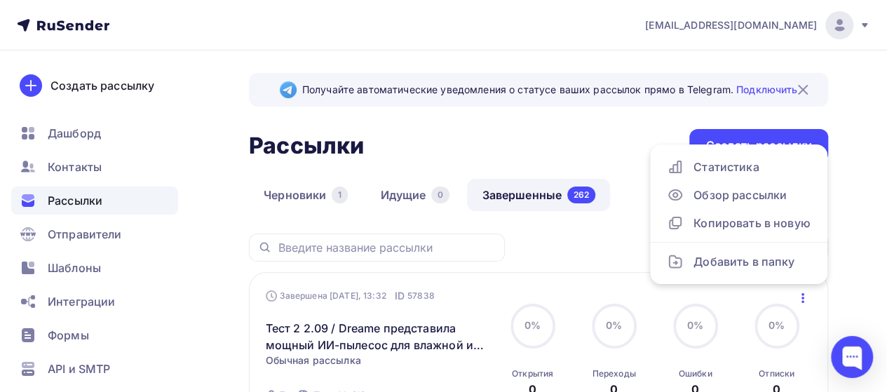
click at [569, 278] on div "Завершена [DATE], 13:32 ID 57838 Тест 2 2.09 / Dreame представила мощный ИИ-пыл…" at bounding box center [538, 350] width 579 height 156
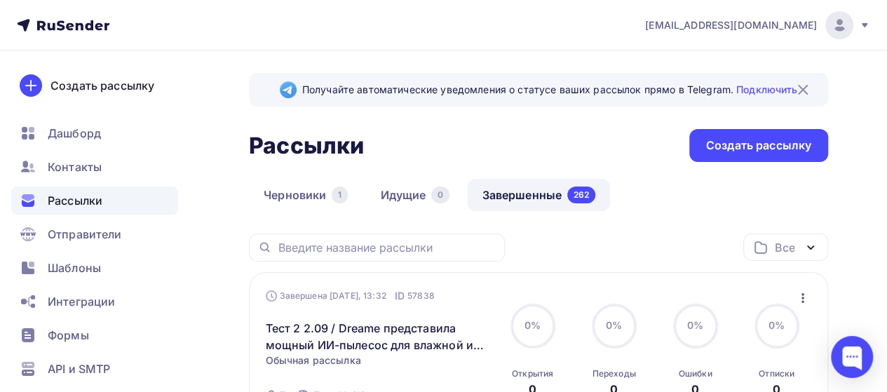
click at [802, 296] on icon "button" at bounding box center [802, 298] width 3 height 10
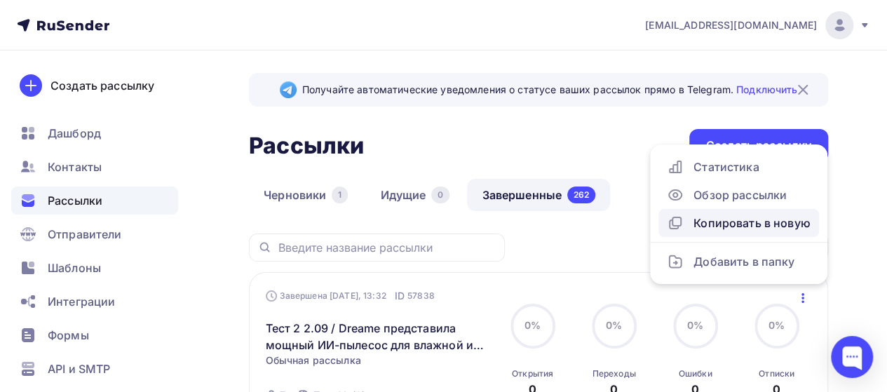
click at [734, 235] on link "Копировать в новую" at bounding box center [738, 223] width 160 height 28
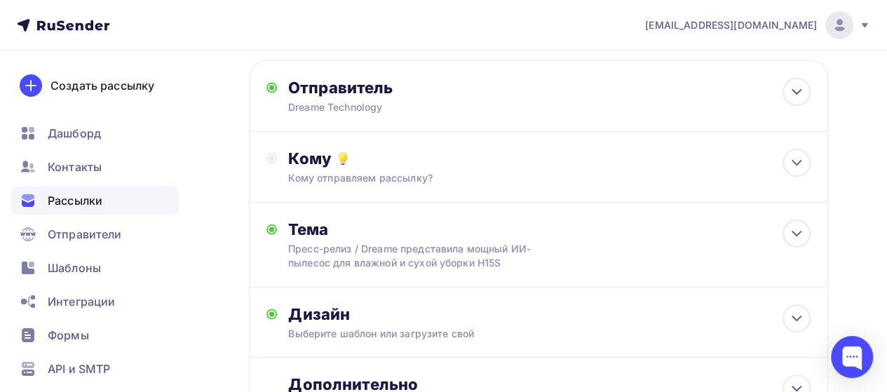
scroll to position [121, 0]
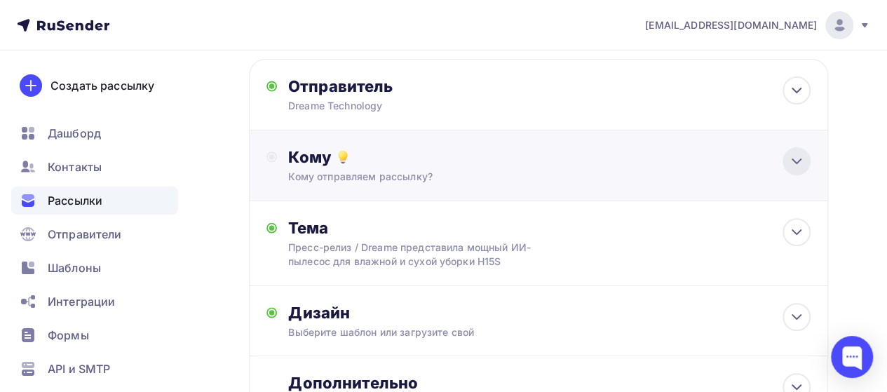
click at [794, 167] on icon at bounding box center [796, 161] width 17 height 17
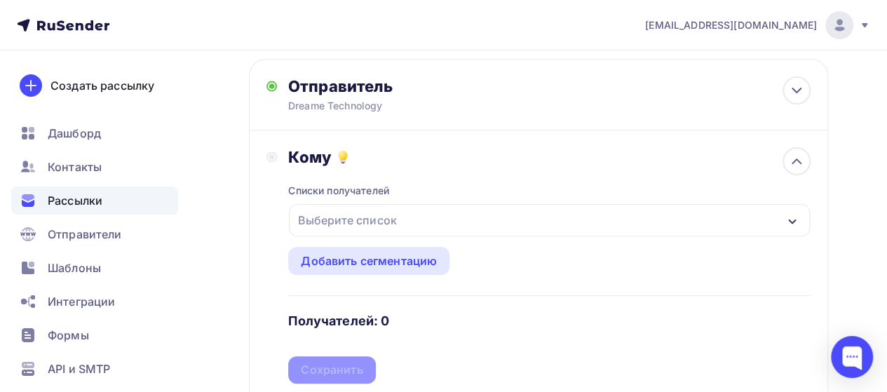
click at [341, 212] on div "Выберите список" at bounding box center [346, 219] width 109 height 25
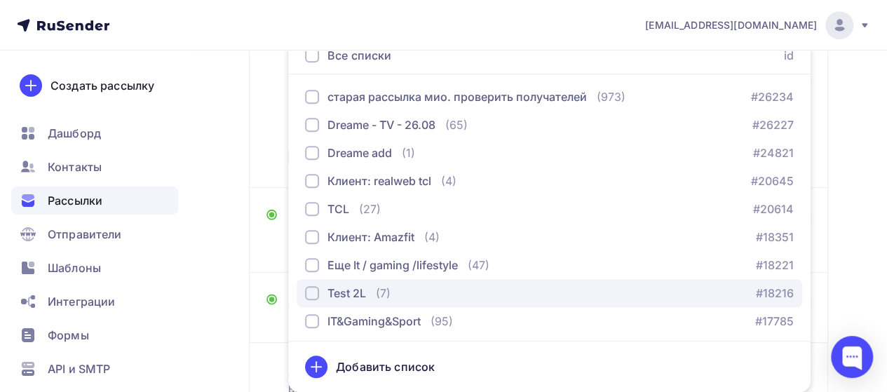
click at [334, 292] on div "Test 2L" at bounding box center [346, 293] width 39 height 17
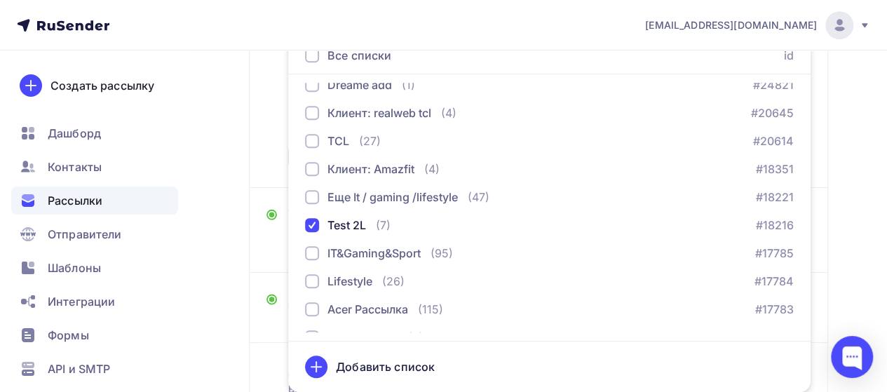
scroll to position [115, 0]
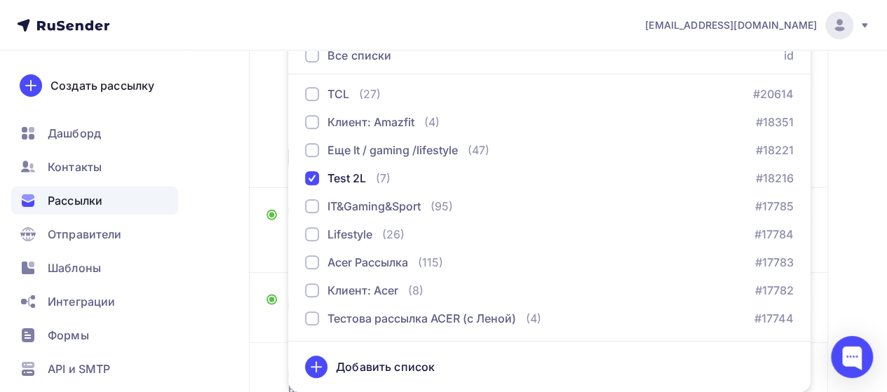
click at [268, 151] on div "Кому Списки получателей Test 2L Все списки id старая рассылка мио. проверить по…" at bounding box center [538, 52] width 544 height 236
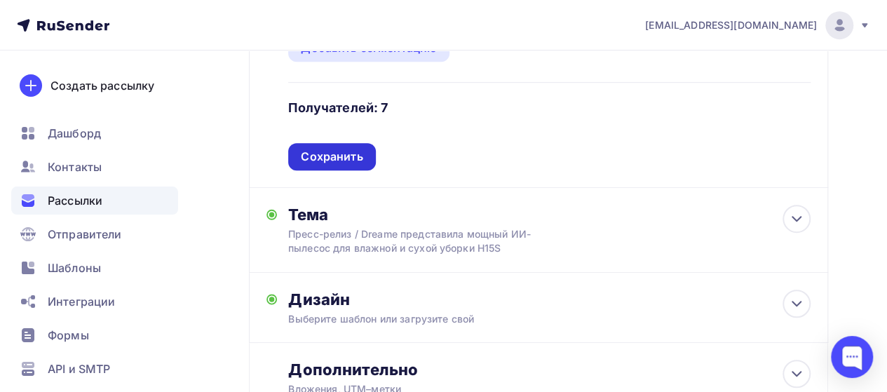
click at [338, 161] on div "Сохранить" at bounding box center [332, 157] width 62 height 16
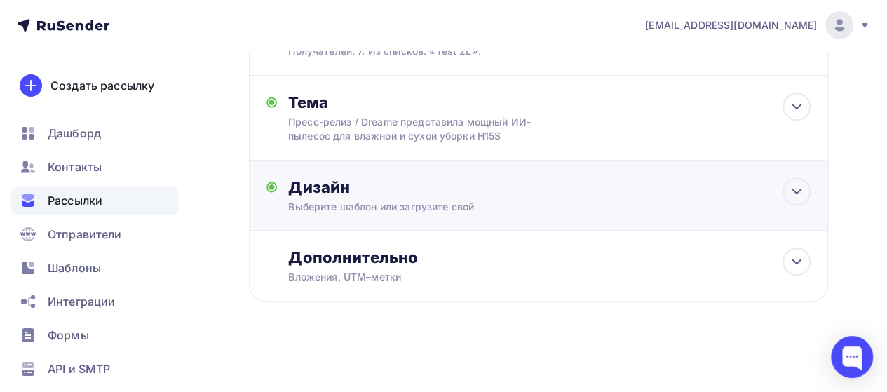
scroll to position [247, 0]
click at [784, 272] on div "Дополнительно Вложения, UTM–метки Вложения Dreame H15S.png 1.8 Mb Пресс-релиз D…" at bounding box center [549, 265] width 522 height 36
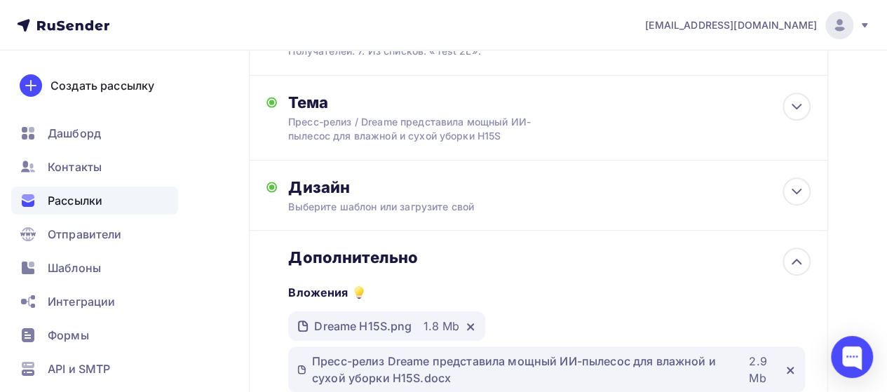
scroll to position [0, 0]
click at [792, 259] on icon at bounding box center [796, 261] width 17 height 17
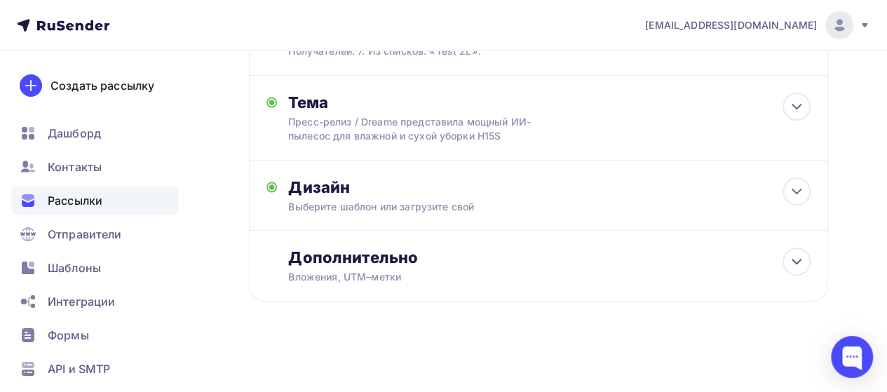
scroll to position [186, 0]
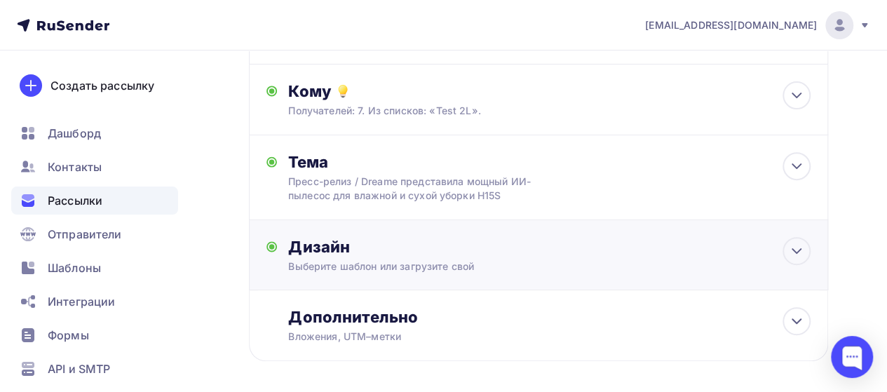
click at [762, 254] on div "Дизайн" at bounding box center [549, 247] width 522 height 20
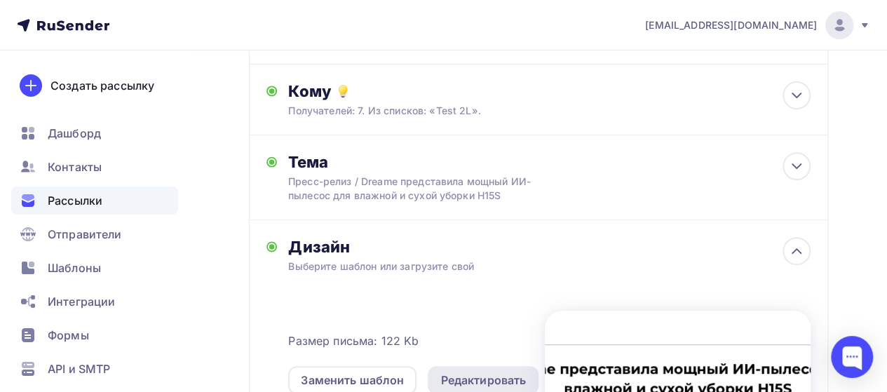
click at [471, 374] on div "Редактировать" at bounding box center [483, 379] width 86 height 17
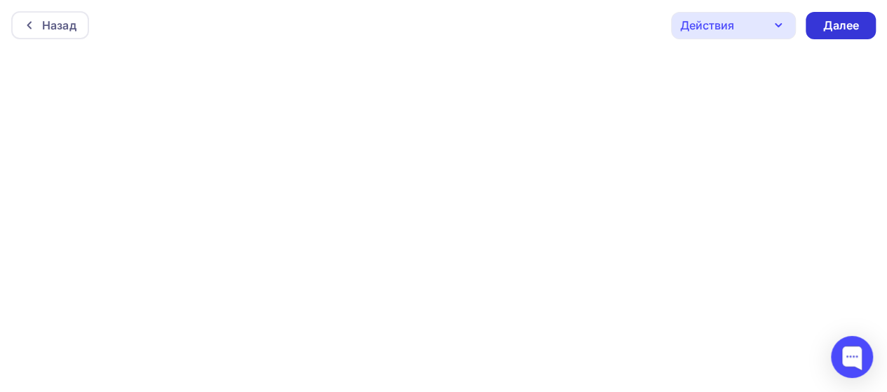
click at [838, 29] on div "Далее" at bounding box center [840, 26] width 36 height 16
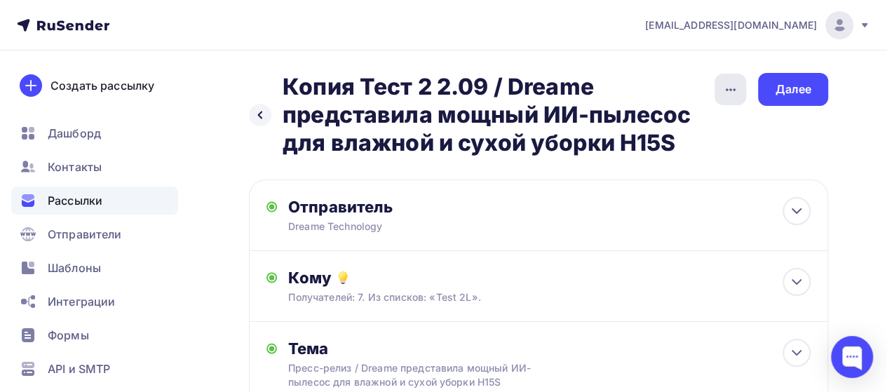
click at [732, 90] on icon "button" at bounding box center [730, 89] width 17 height 17
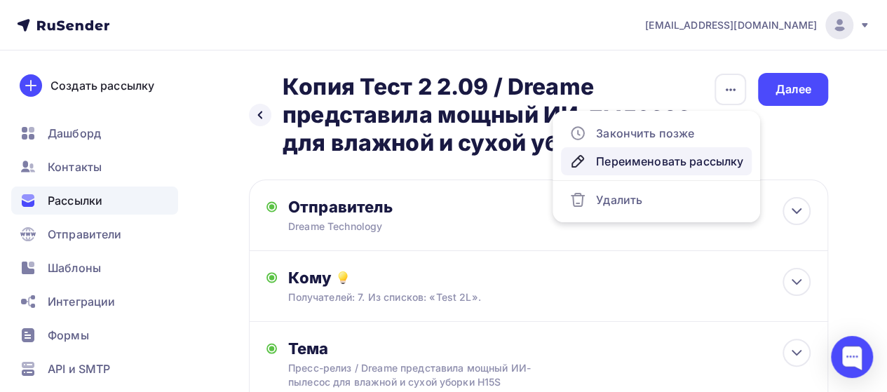
click at [635, 162] on div "Переименовать рассылку" at bounding box center [656, 161] width 174 height 17
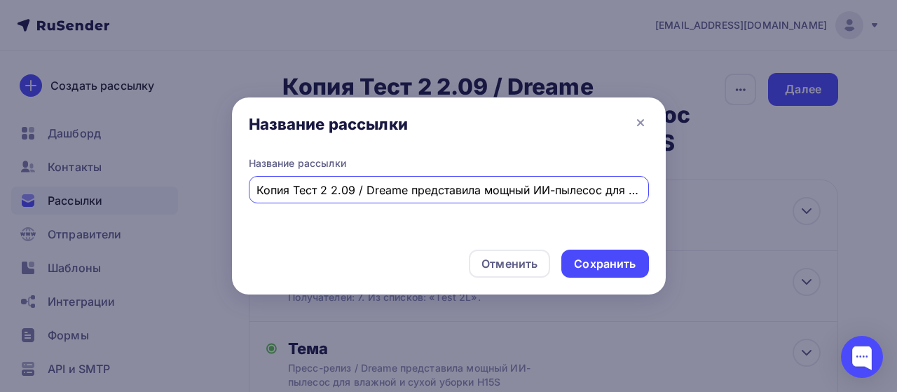
scroll to position [0, 152]
click at [301, 199] on div "Копия Тест 2 2.09 / Dreame представила мощный ИИ-пылесос для влажной и сухой уб…" at bounding box center [449, 189] width 400 height 27
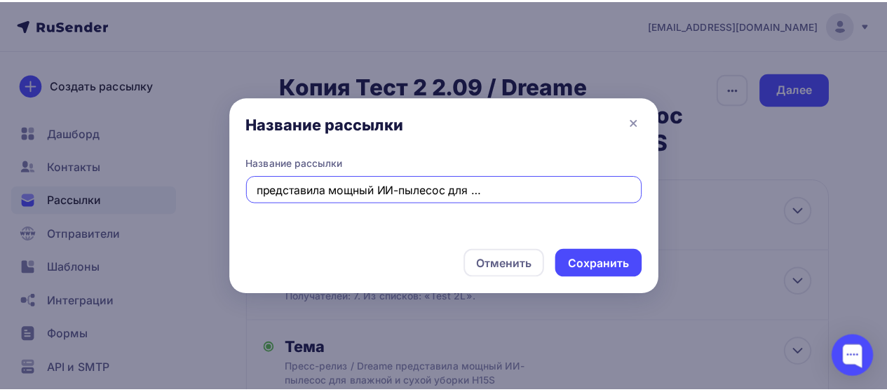
scroll to position [0, 0]
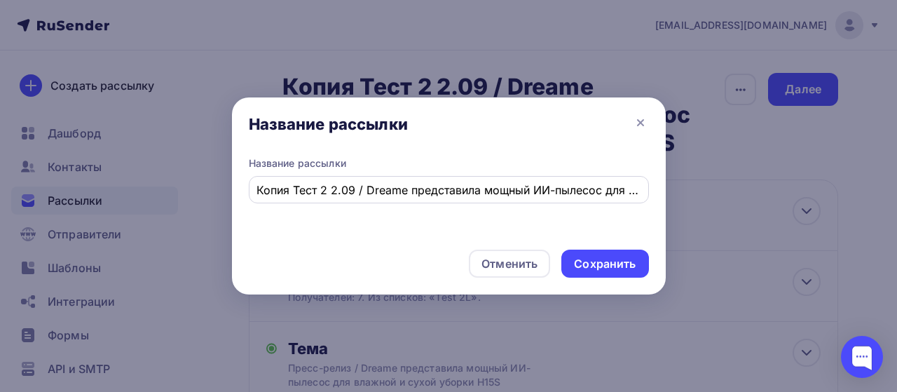
click at [292, 194] on input "Копия Тест 2 2.09 / Dreame представила мощный ИИ-пылесос для влажной и сухой уб…" at bounding box center [449, 190] width 384 height 17
click at [319, 189] on input "Копия Тест 2 2.09 / Dreame представила мощный ИИ-пылесос для влажной и сухой уб…" at bounding box center [449, 190] width 384 height 17
click at [325, 189] on input "Копия Тест 2 2.09 / Dreame представила мощный ИИ-пылесос для влажной и сухой уб…" at bounding box center [449, 190] width 384 height 17
type input "Копия Тест 3 2.09 / Dreame представила мощный ИИ-пылесос для влажной и сухой уб…"
click at [616, 259] on div "Сохранить" at bounding box center [605, 264] width 62 height 16
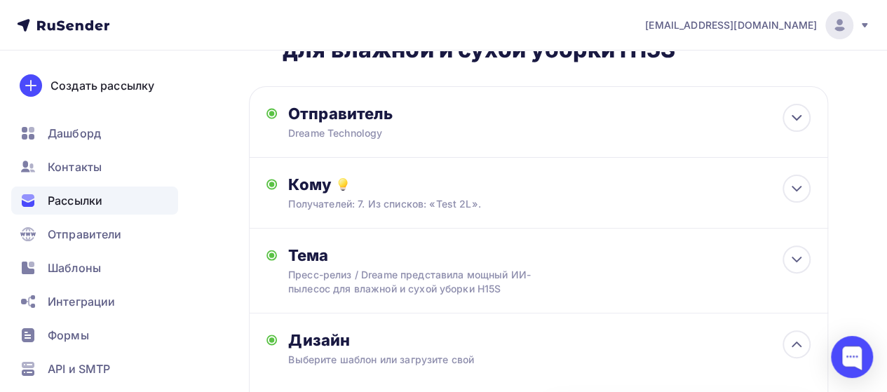
scroll to position [62, 0]
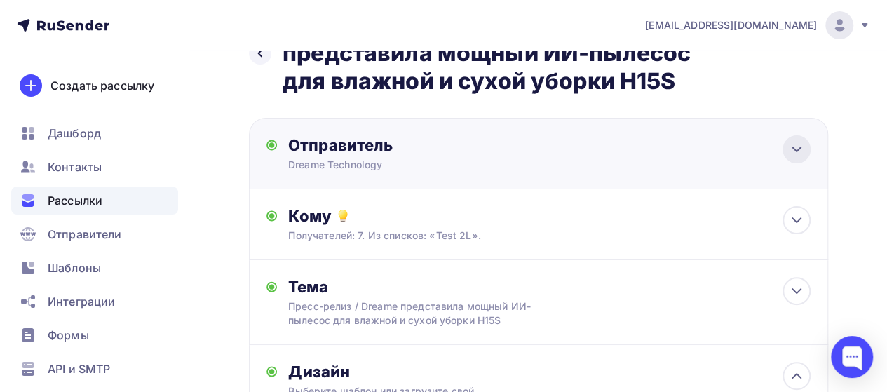
click at [797, 139] on div at bounding box center [796, 149] width 28 height 28
type input "Dreame Technology"
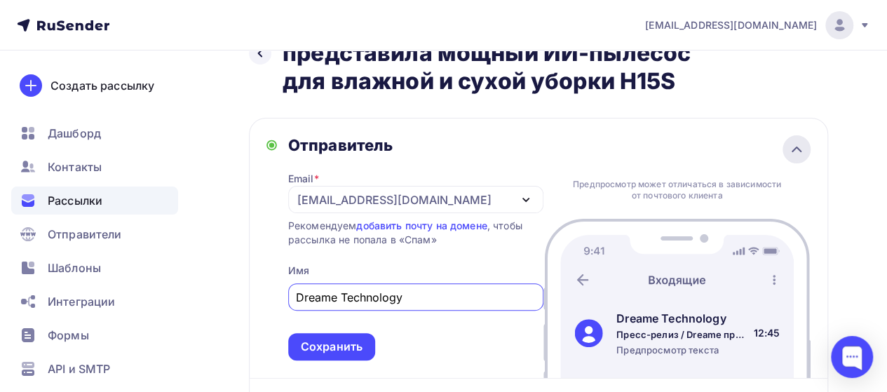
scroll to position [21, 0]
click at [795, 146] on icon at bounding box center [796, 149] width 17 height 17
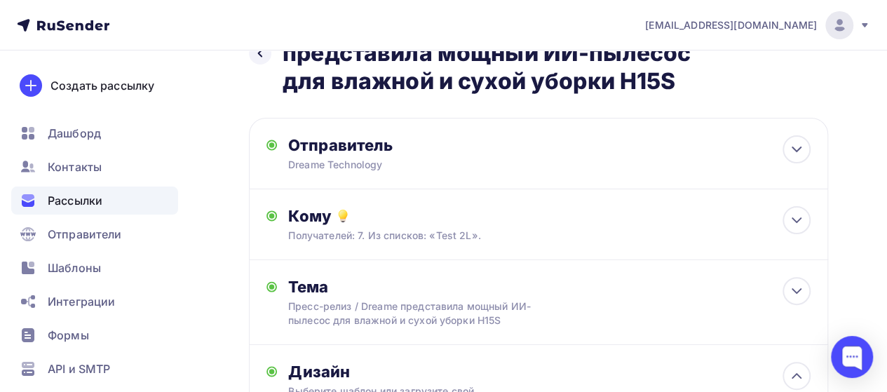
scroll to position [146, 0]
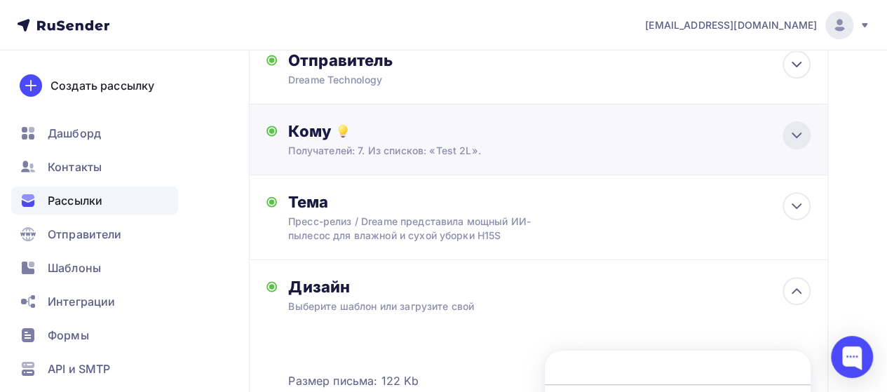
click at [791, 126] on div at bounding box center [796, 135] width 28 height 28
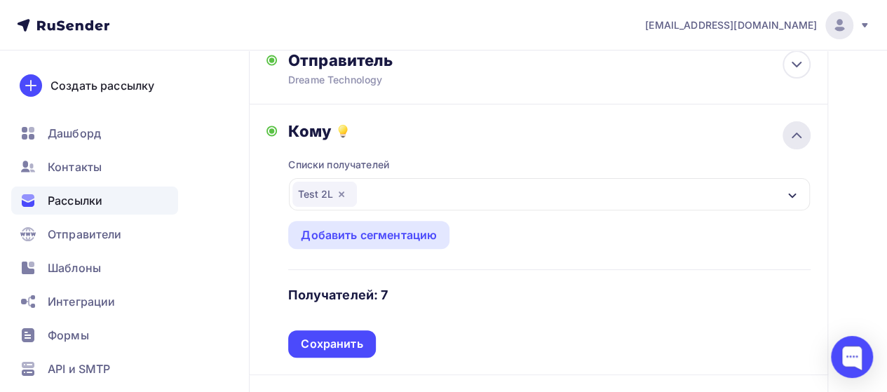
click at [791, 126] on div at bounding box center [796, 135] width 28 height 28
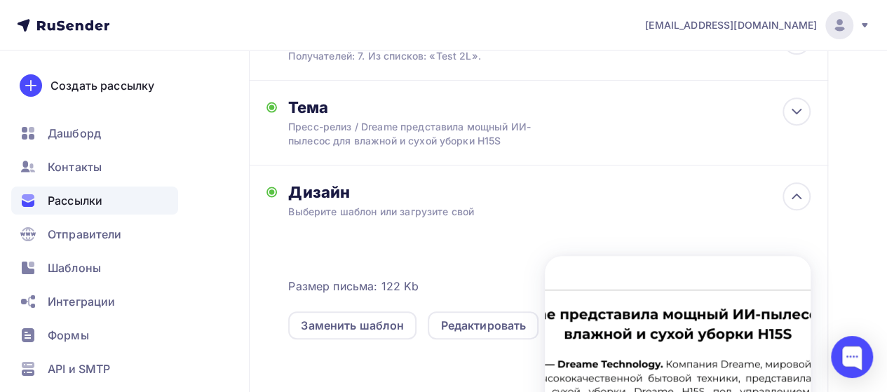
scroll to position [249, 0]
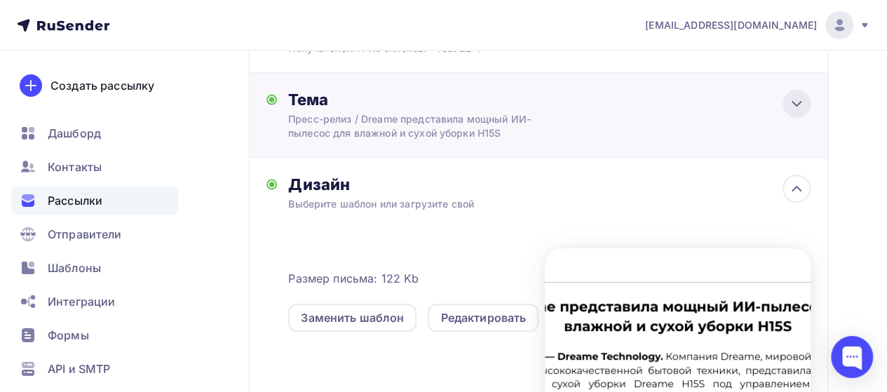
click at [788, 114] on div at bounding box center [796, 104] width 28 height 28
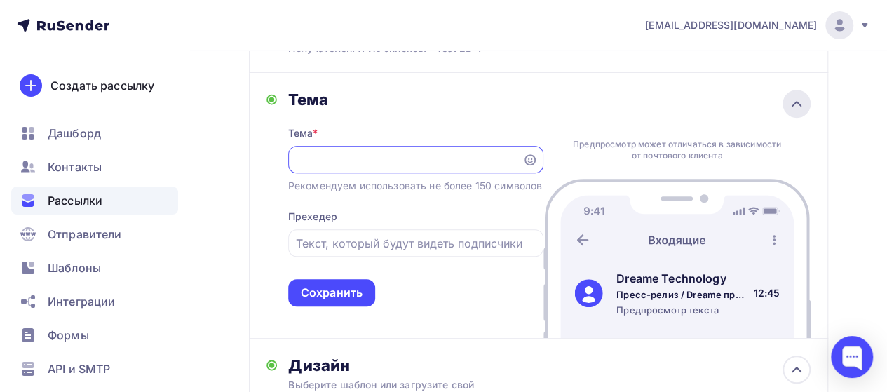
scroll to position [0, 0]
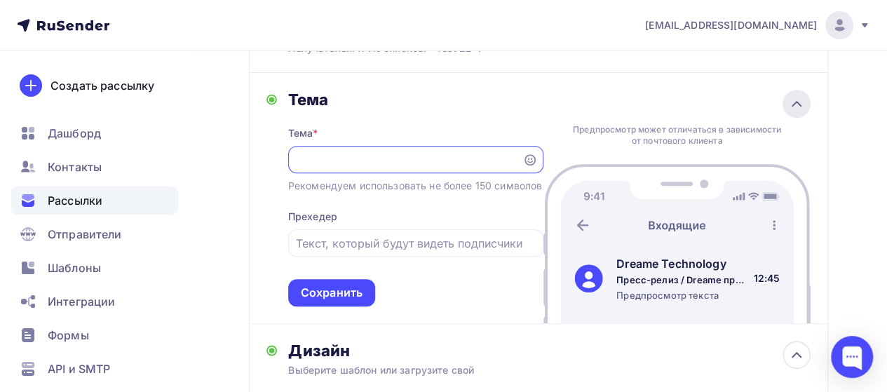
click at [788, 114] on div at bounding box center [796, 104] width 28 height 28
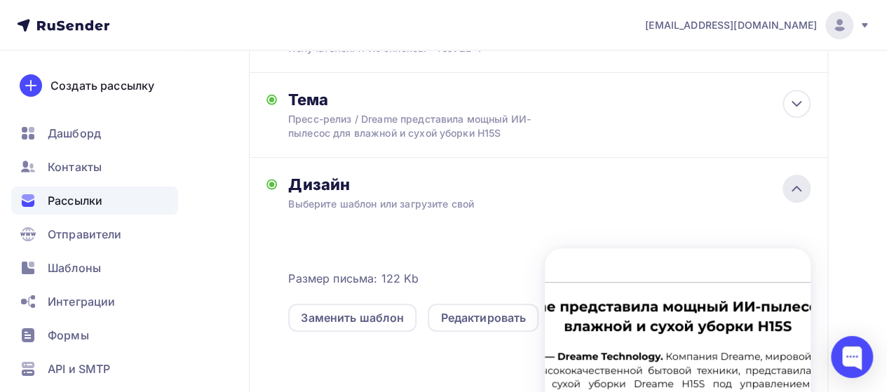
click at [806, 184] on div at bounding box center [796, 189] width 28 height 28
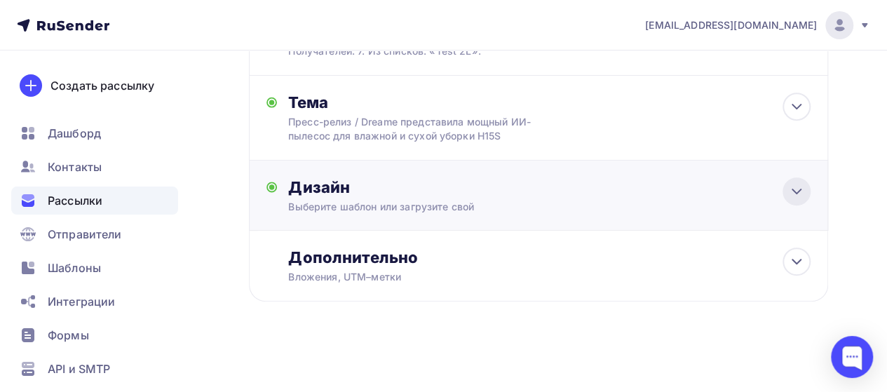
click at [806, 184] on div at bounding box center [796, 191] width 28 height 28
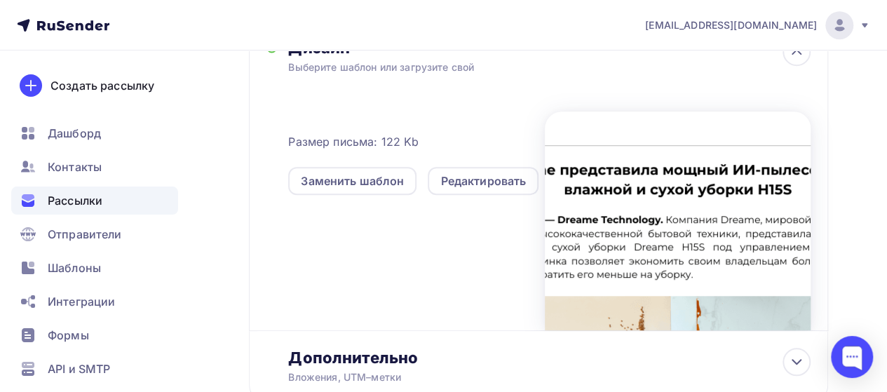
scroll to position [362, 0]
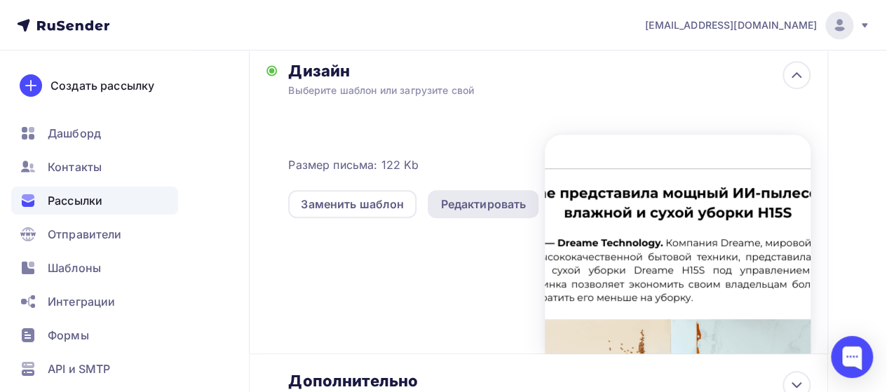
click at [507, 204] on div "Редактировать" at bounding box center [483, 204] width 86 height 17
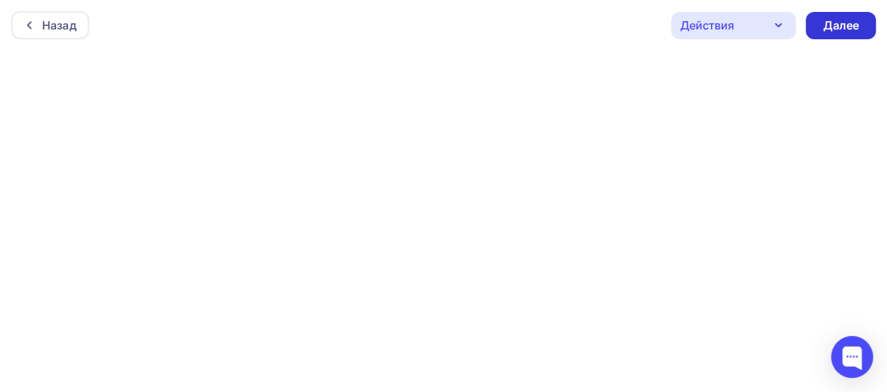
click at [845, 25] on div "Далее" at bounding box center [840, 26] width 36 height 16
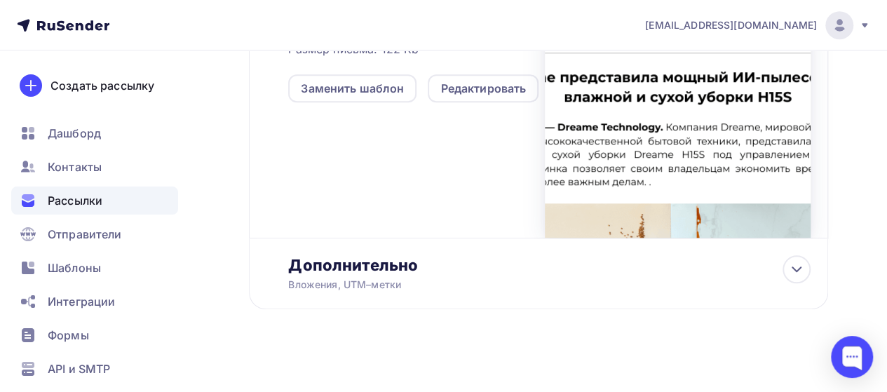
scroll to position [486, 0]
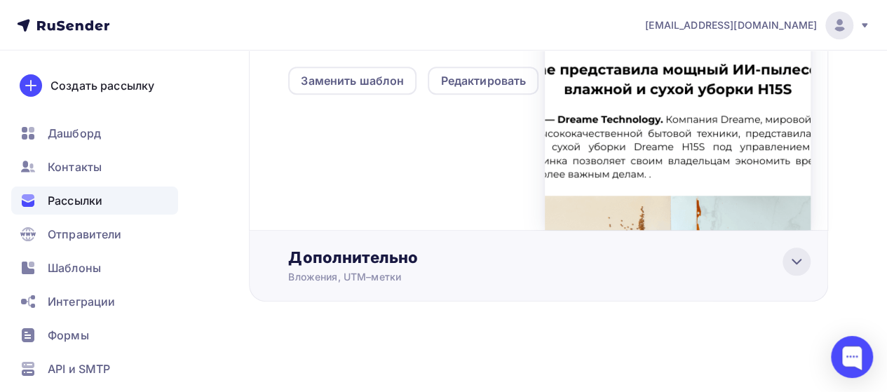
click at [802, 266] on icon at bounding box center [796, 261] width 17 height 17
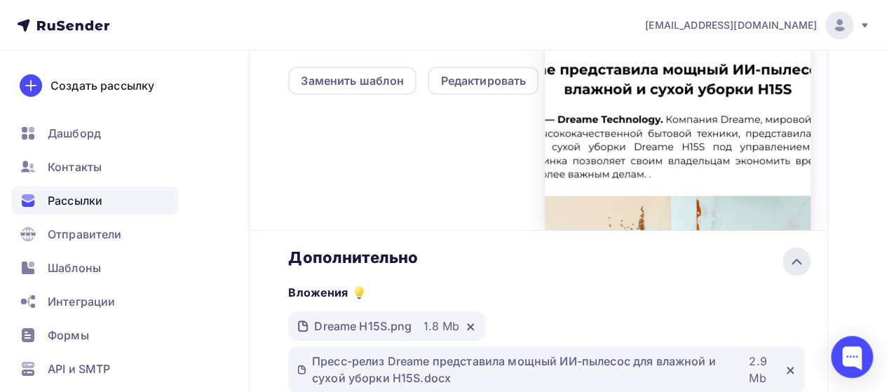
scroll to position [0, 0]
click at [792, 372] on icon at bounding box center [789, 369] width 11 height 11
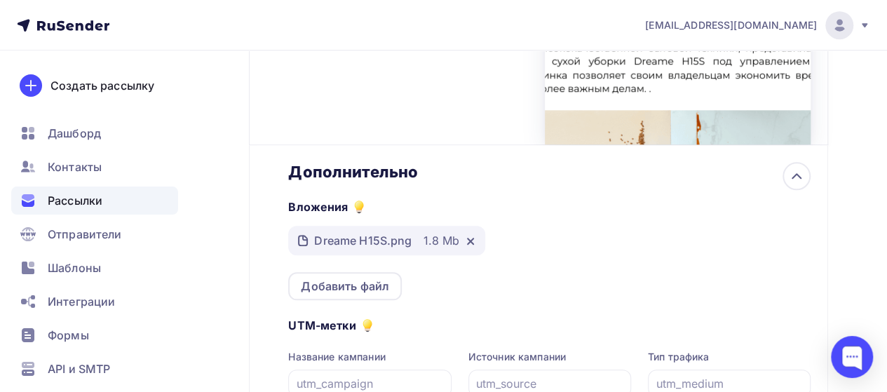
scroll to position [574, 0]
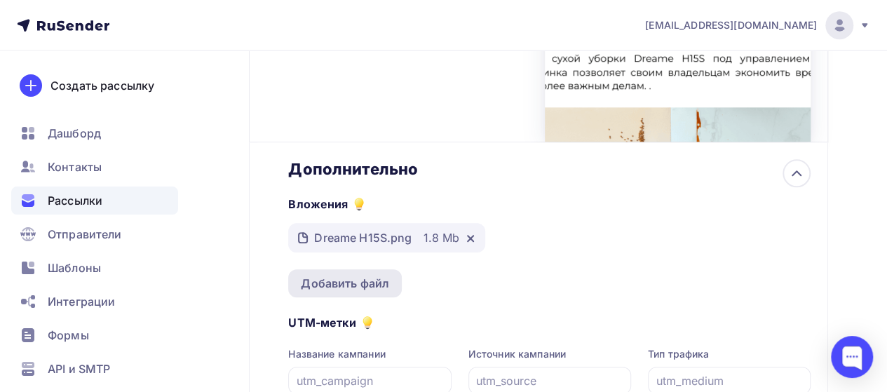
click at [359, 281] on div "Добавить файл" at bounding box center [345, 283] width 88 height 17
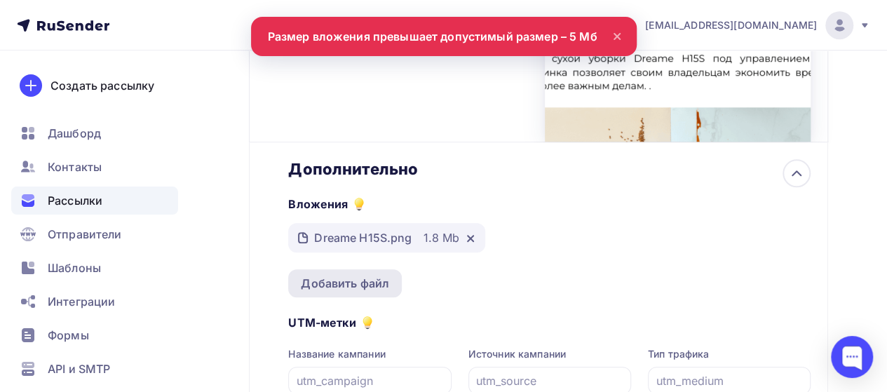
click at [383, 283] on div "Добавить файл" at bounding box center [345, 283] width 88 height 17
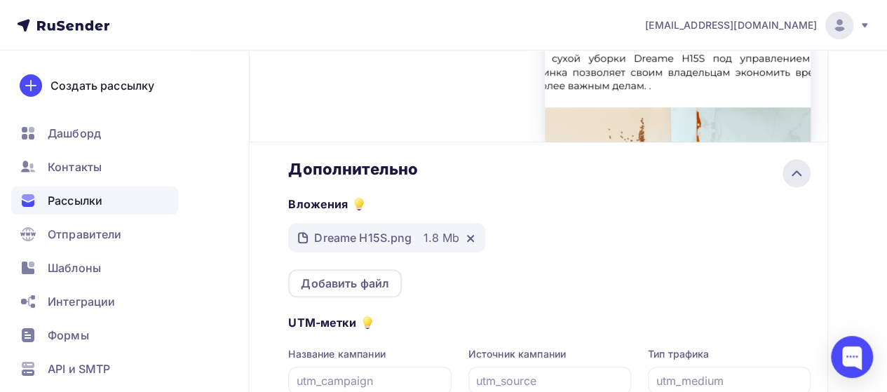
click at [805, 174] on div at bounding box center [796, 173] width 28 height 28
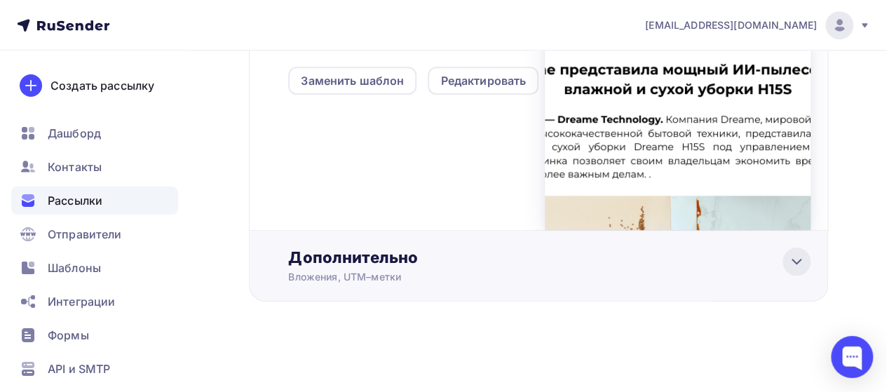
click at [795, 260] on icon at bounding box center [796, 261] width 17 height 17
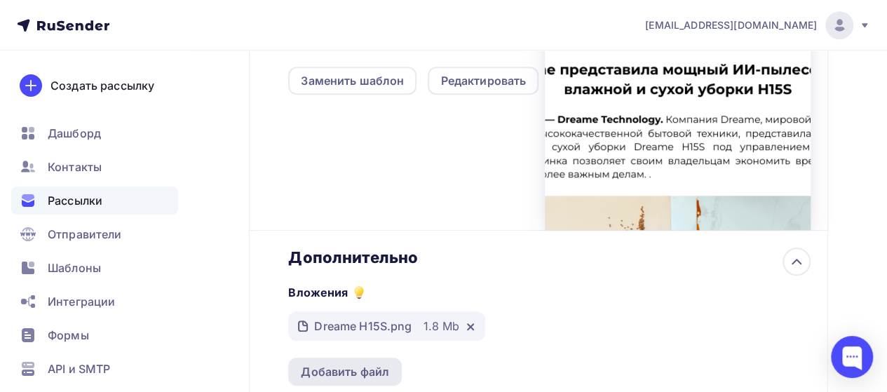
scroll to position [0, 0]
click at [327, 374] on div "Добавить файл" at bounding box center [345, 371] width 88 height 17
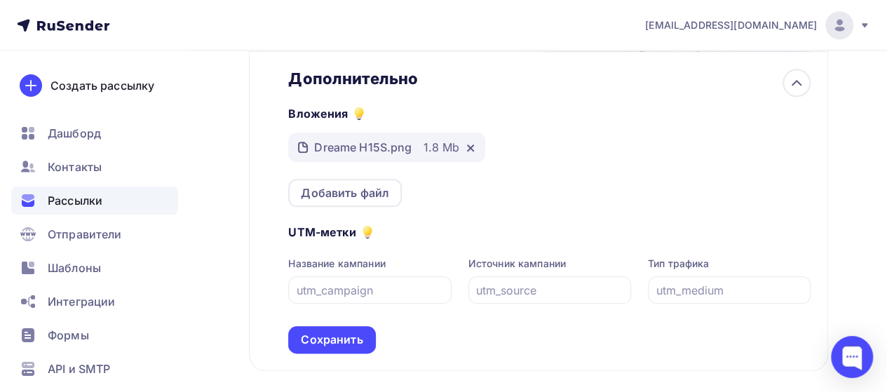
scroll to position [666, 0]
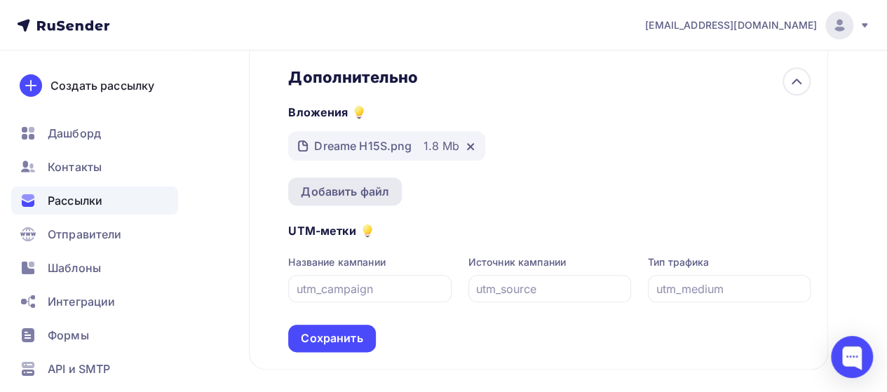
click at [383, 187] on div "Добавить файл" at bounding box center [345, 191] width 88 height 17
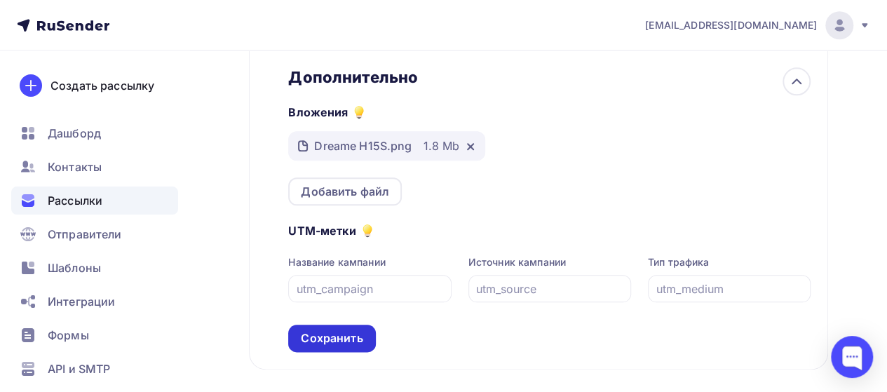
click at [344, 343] on div "Сохранить" at bounding box center [332, 338] width 62 height 16
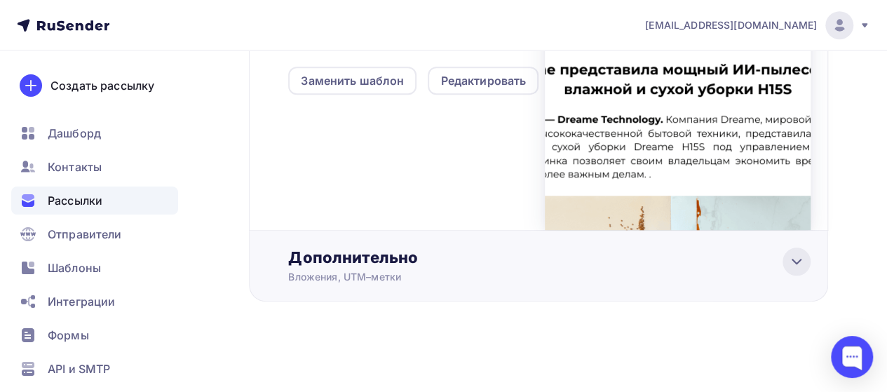
click at [800, 270] on div at bounding box center [796, 261] width 28 height 28
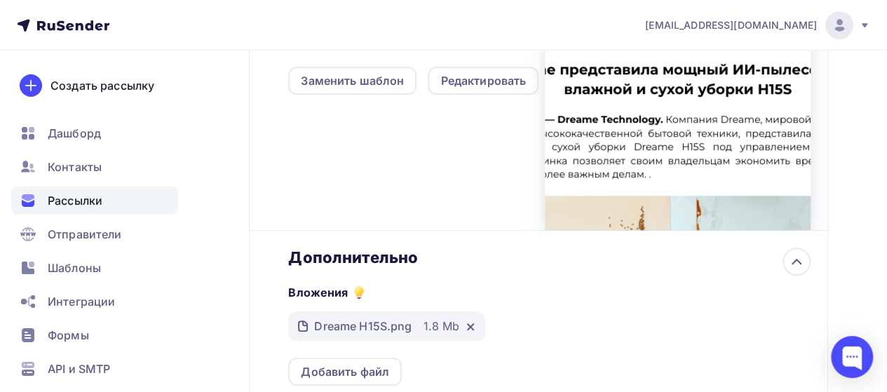
scroll to position [0, 0]
click at [336, 368] on div "Добавить файл" at bounding box center [345, 371] width 88 height 17
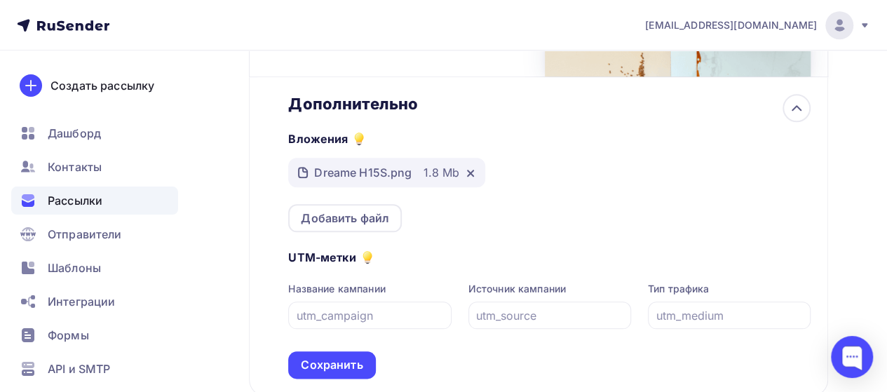
scroll to position [655, 0]
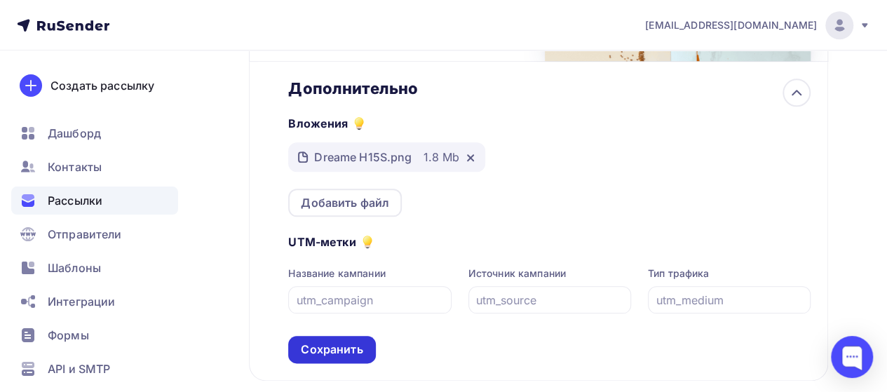
click at [362, 343] on div "Сохранить" at bounding box center [331, 349] width 87 height 27
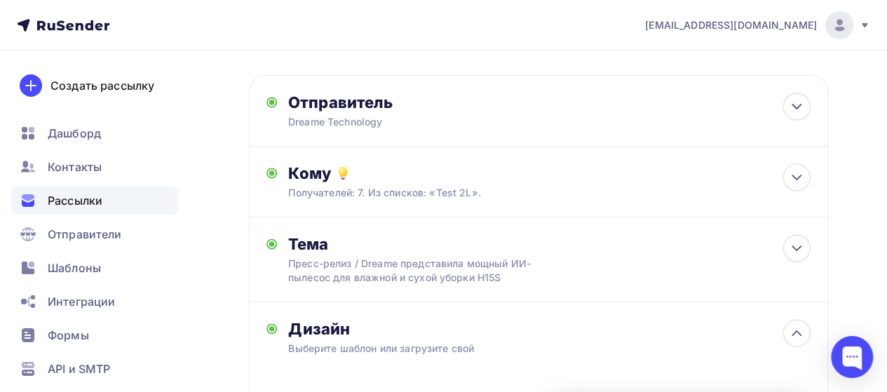
scroll to position [121, 0]
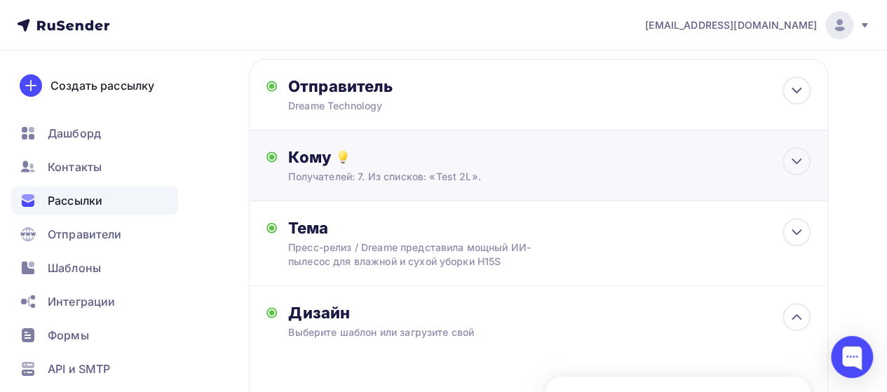
click at [713, 163] on div "Кому" at bounding box center [549, 157] width 522 height 20
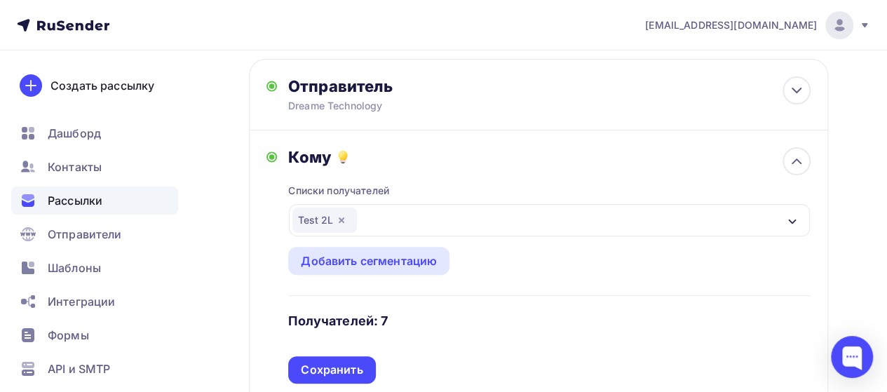
click at [413, 224] on div "Test 2L" at bounding box center [549, 220] width 521 height 32
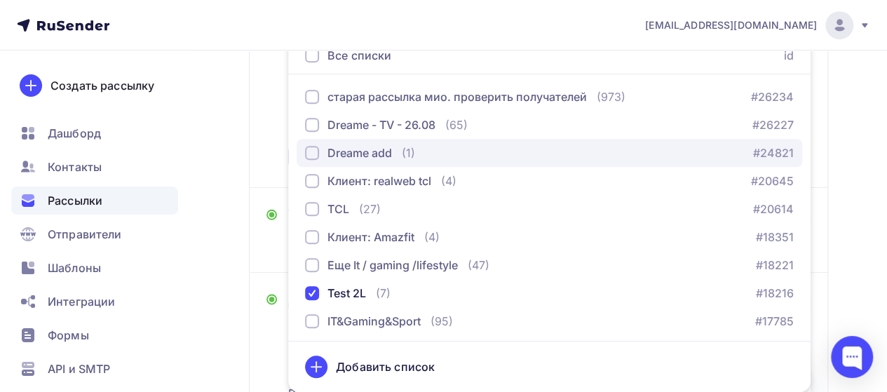
click at [359, 160] on div "Dreame add" at bounding box center [359, 152] width 64 height 17
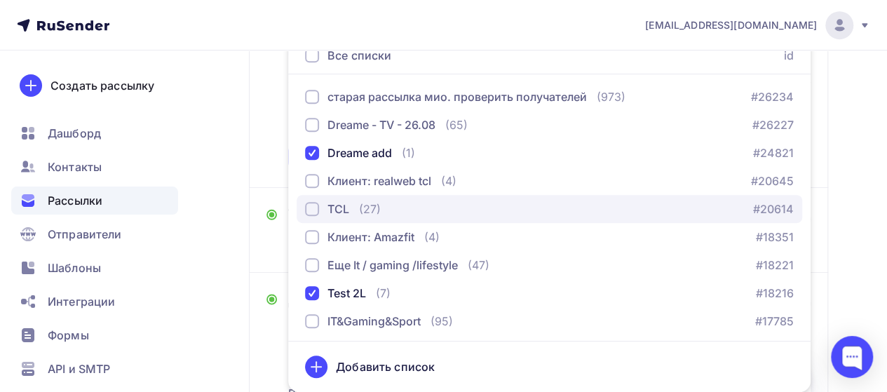
click at [352, 214] on div "TCL (27)" at bounding box center [343, 208] width 76 height 17
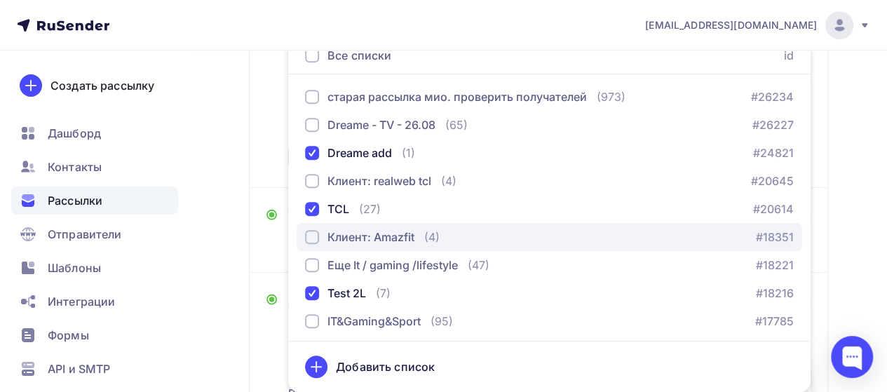
click at [353, 232] on div "Клиент: Amazfit" at bounding box center [370, 236] width 87 height 17
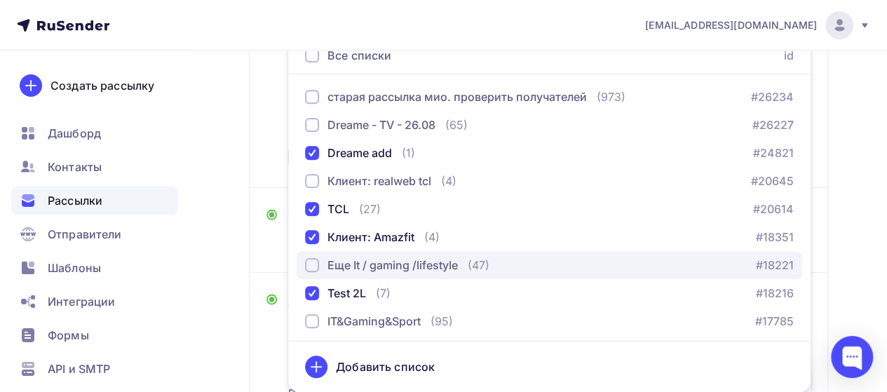
click at [353, 252] on button "Еще It / gaming /lifestyle (47) #18221" at bounding box center [548, 265] width 505 height 28
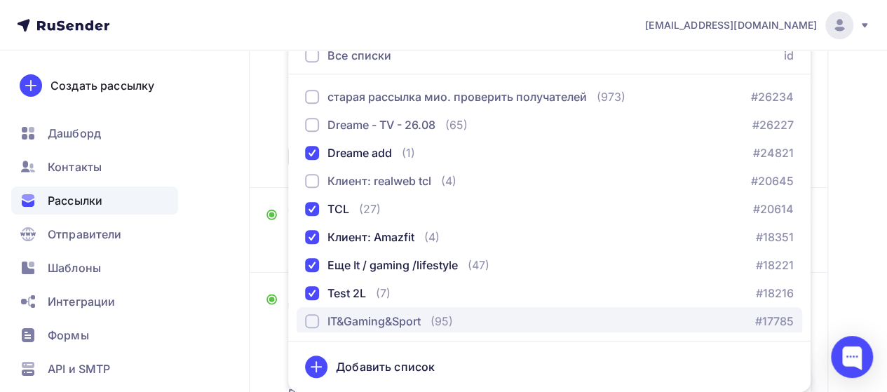
click at [350, 321] on div "IT&Gaming&Sport" at bounding box center [373, 321] width 93 height 17
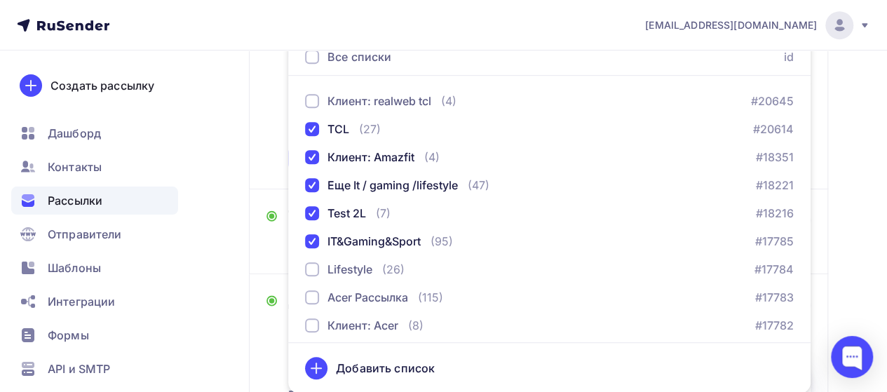
scroll to position [115, 0]
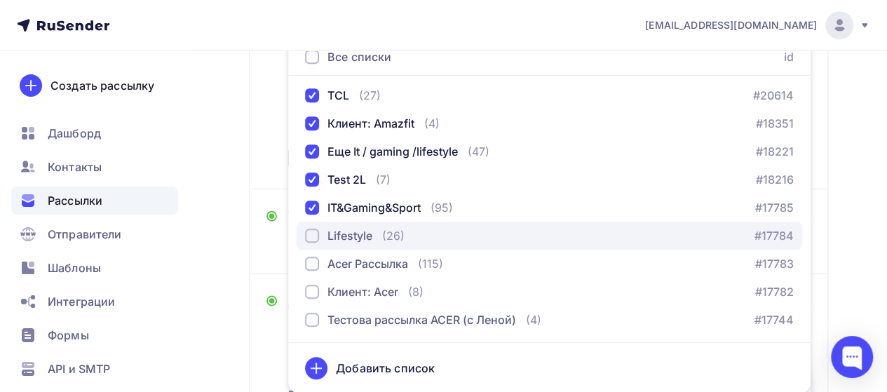
click at [345, 246] on button "Lifestyle (26) #17784" at bounding box center [548, 235] width 505 height 28
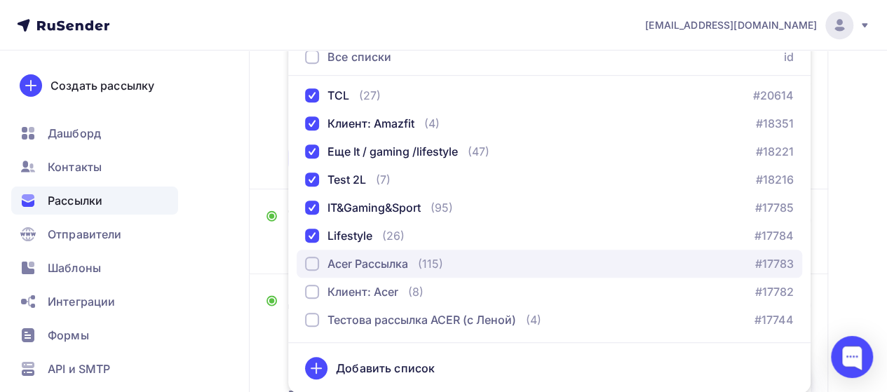
click at [355, 264] on div "Acer Рассылка" at bounding box center [367, 263] width 81 height 17
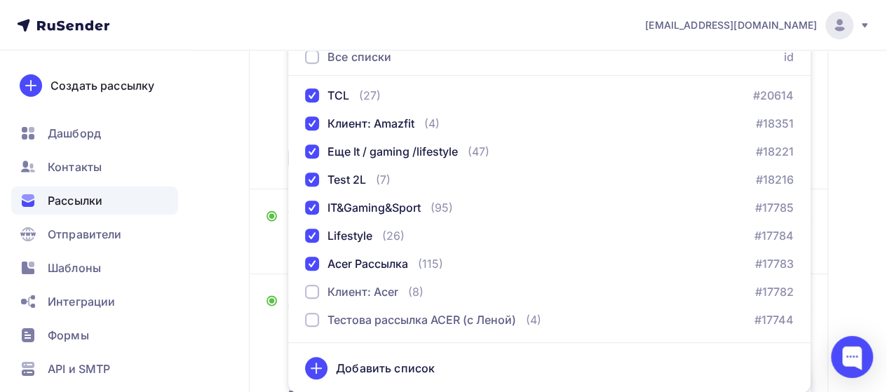
click at [264, 144] on div "Кому Списки получателей Dreame add TCL Клиент: Amazfit Еще It / gaming /lifesty…" at bounding box center [538, 54] width 579 height 271
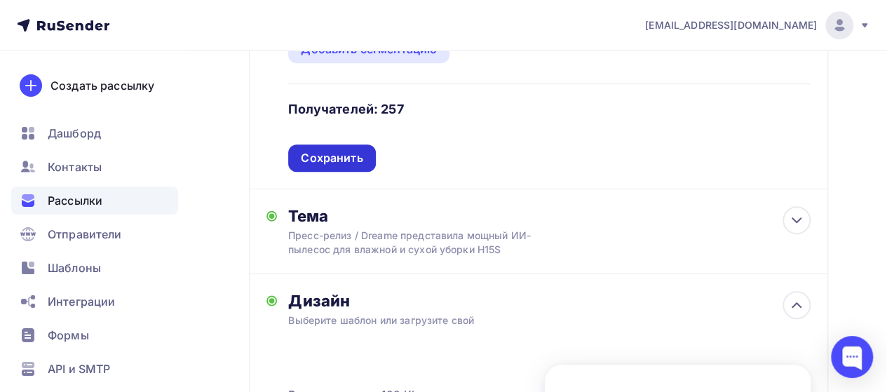
click at [334, 167] on div "Сохранить" at bounding box center [331, 157] width 87 height 27
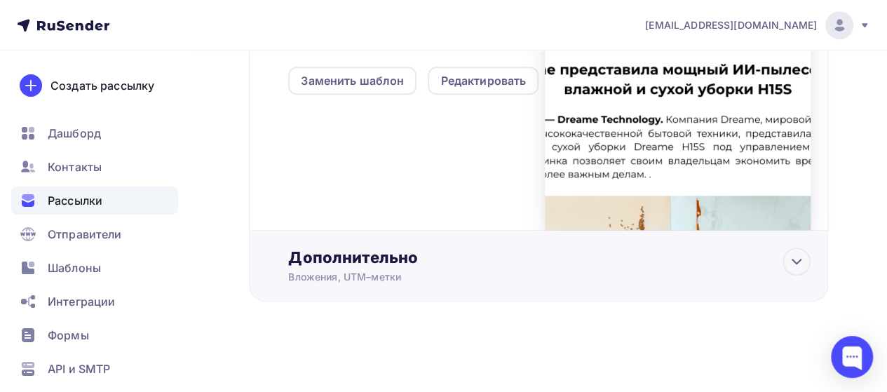
click at [725, 274] on div "Вложения, UTM–метки" at bounding box center [523, 277] width 470 height 14
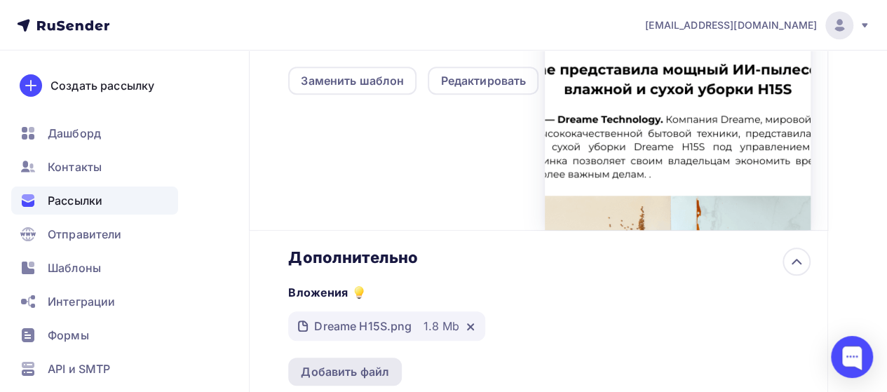
scroll to position [0, 0]
click at [325, 379] on div "Добавить файл" at bounding box center [345, 371] width 88 height 17
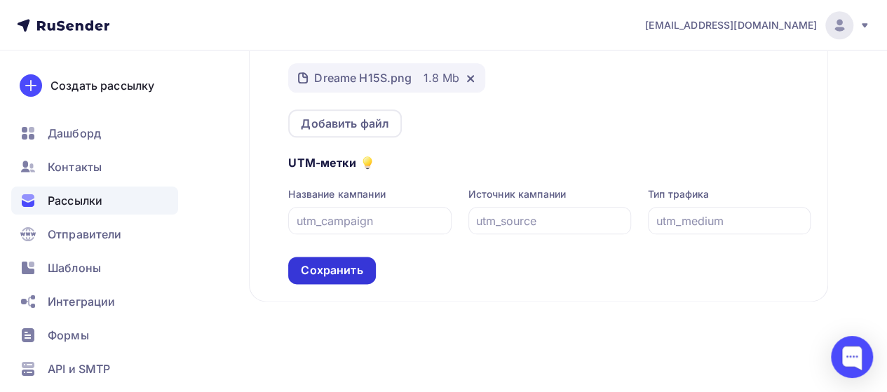
click at [336, 262] on div "Сохранить" at bounding box center [332, 270] width 62 height 16
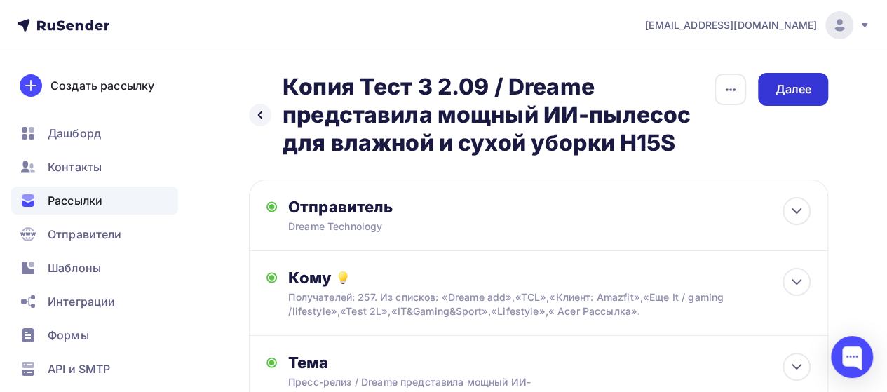
click at [791, 86] on div "Далее" at bounding box center [792, 89] width 36 height 16
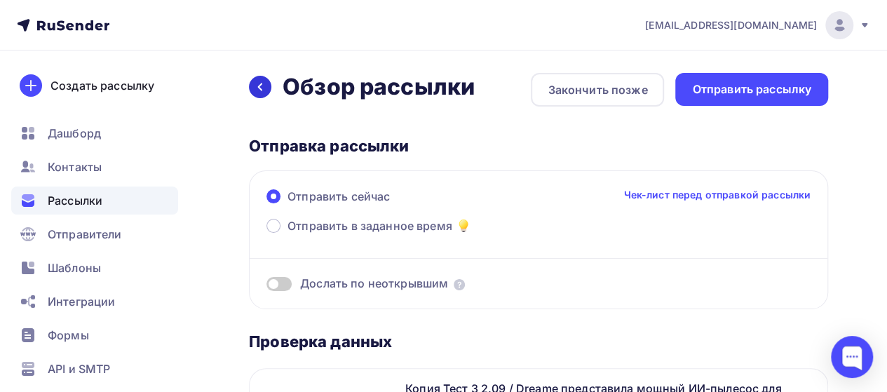
click at [254, 85] on div at bounding box center [260, 87] width 22 height 22
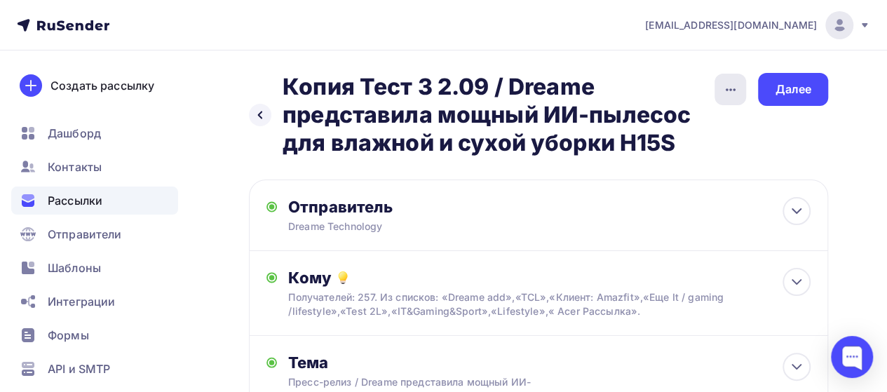
click at [726, 92] on icon "button" at bounding box center [730, 89] width 17 height 17
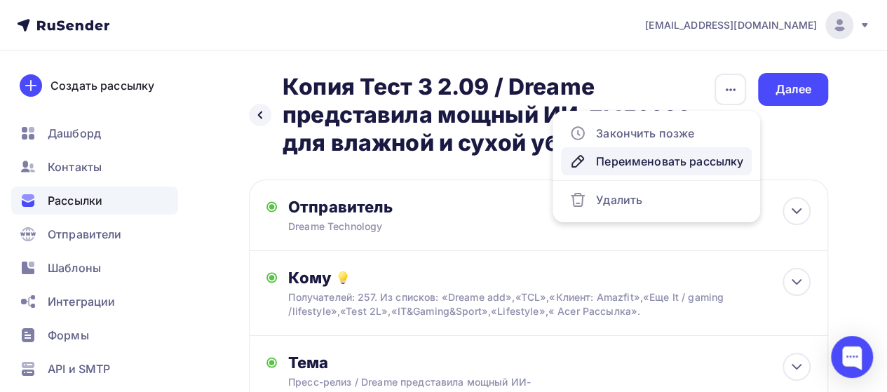
click at [676, 156] on div "Переименовать рассылку" at bounding box center [656, 161] width 174 height 17
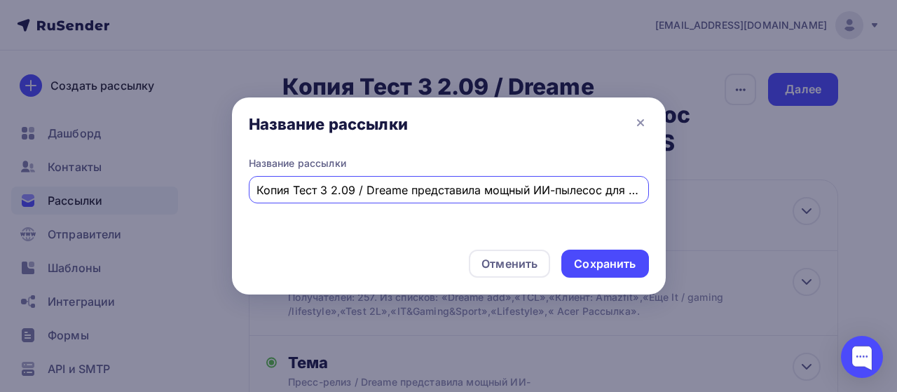
scroll to position [0, 153]
click at [300, 186] on input "Копия Тест 3 2.09 / Dreame представила мощный ИИ-пылесос для влажной и сухой уб…" at bounding box center [449, 190] width 384 height 17
click at [313, 187] on input "Копия Тест 3 2.09 / Dreame представила мощный ИИ-пылесос для влажной и сухой уб…" at bounding box center [449, 190] width 384 height 17
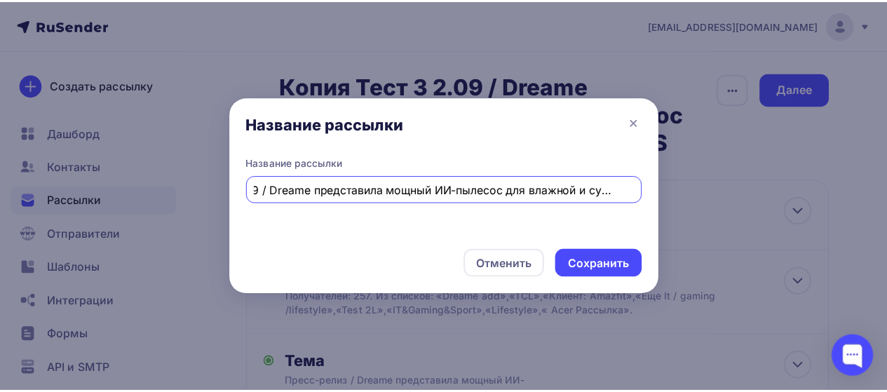
scroll to position [0, 0]
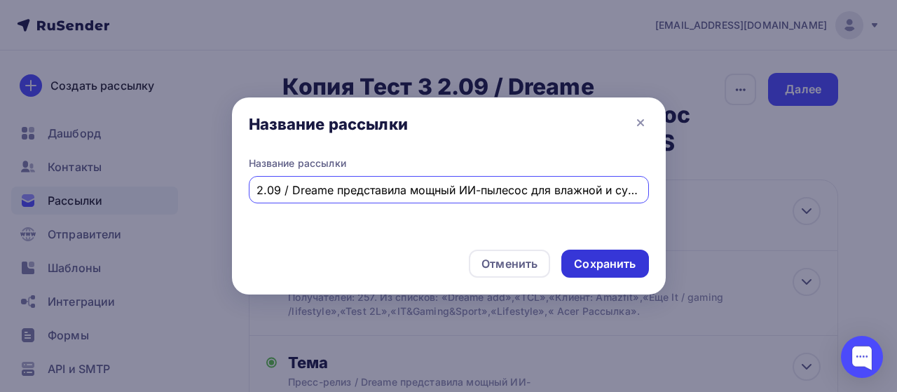
type input "2.09 / Dreame представила мощный ИИ-пылесос для влажной и сухой уборки H15S"
click at [616, 267] on div "Сохранить" at bounding box center [605, 264] width 62 height 16
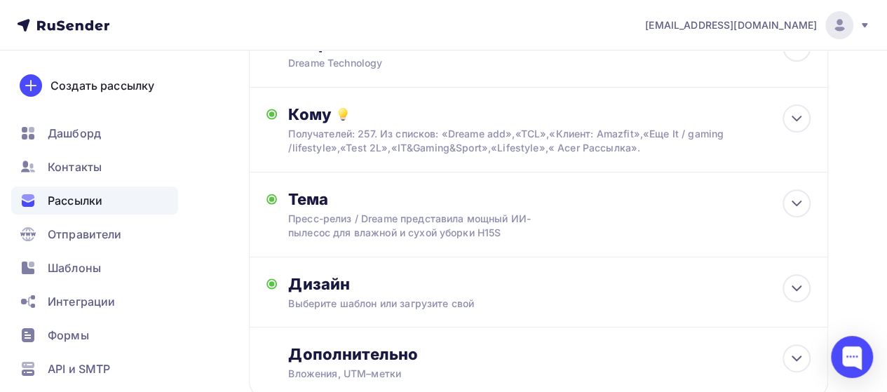
scroll to position [261, 0]
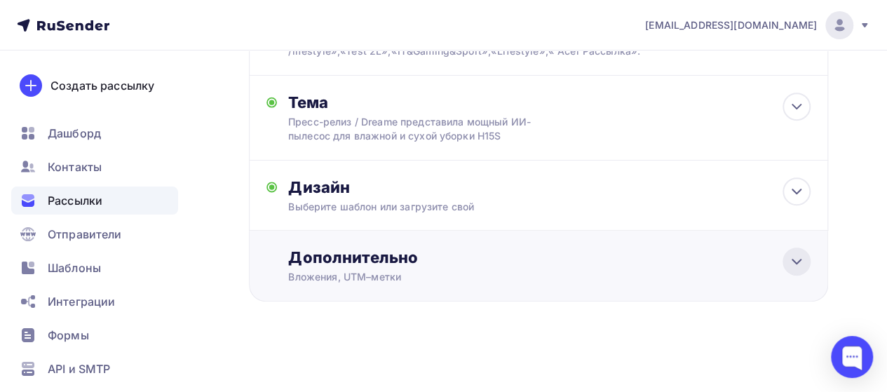
click at [793, 260] on icon at bounding box center [796, 261] width 17 height 17
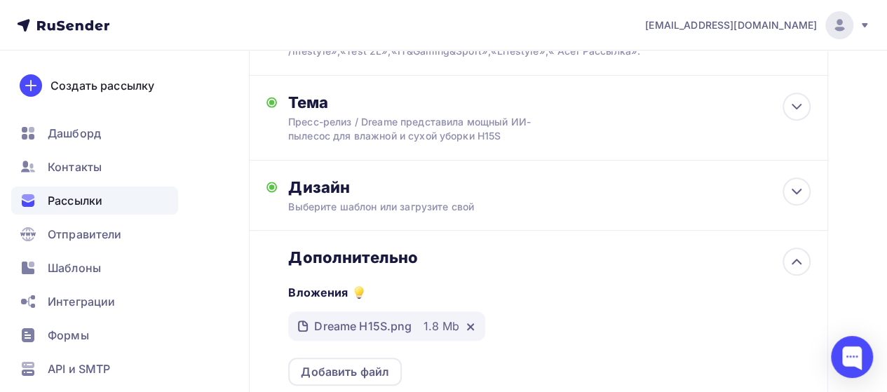
scroll to position [0, 0]
click at [381, 371] on div "Добавить файл" at bounding box center [345, 371] width 88 height 17
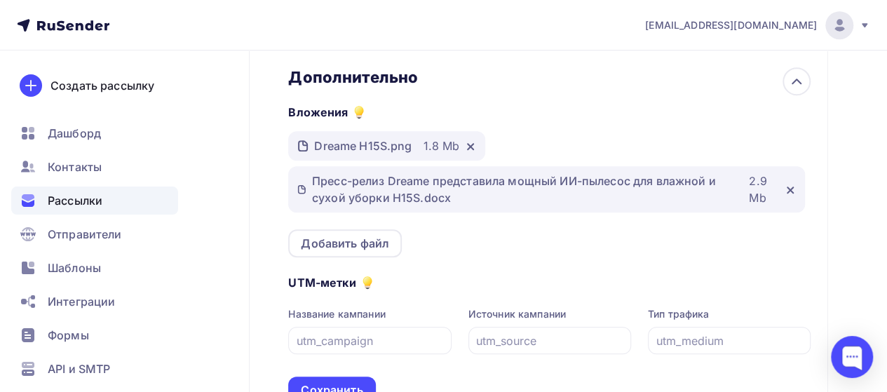
scroll to position [443, 0]
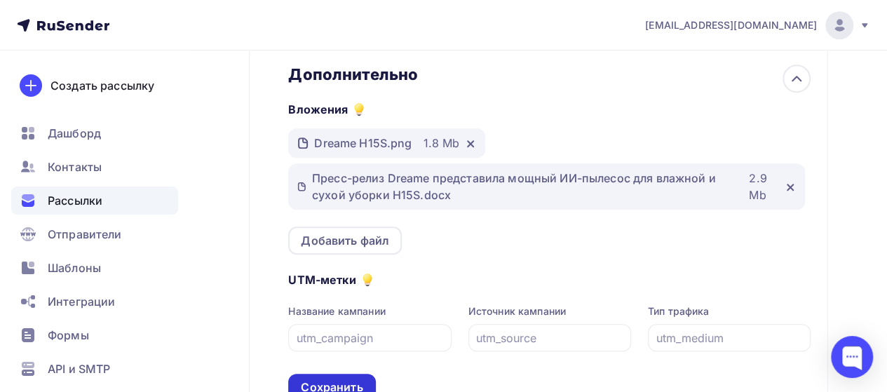
click at [348, 381] on div "Сохранить" at bounding box center [332, 387] width 62 height 16
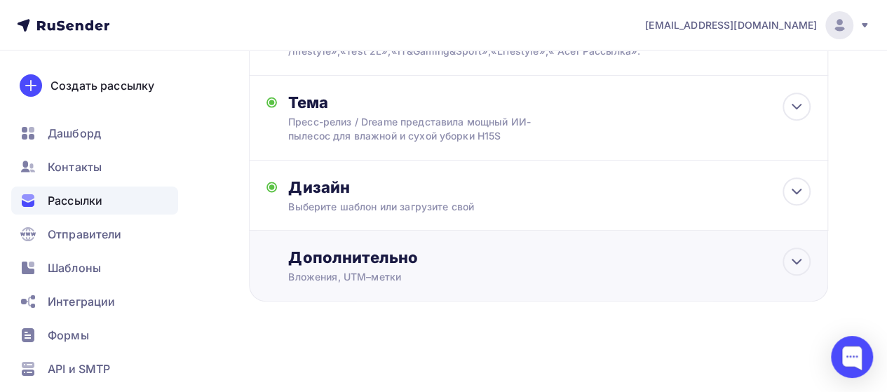
scroll to position [261, 0]
click at [774, 195] on div "Дизайн" at bounding box center [549, 187] width 522 height 20
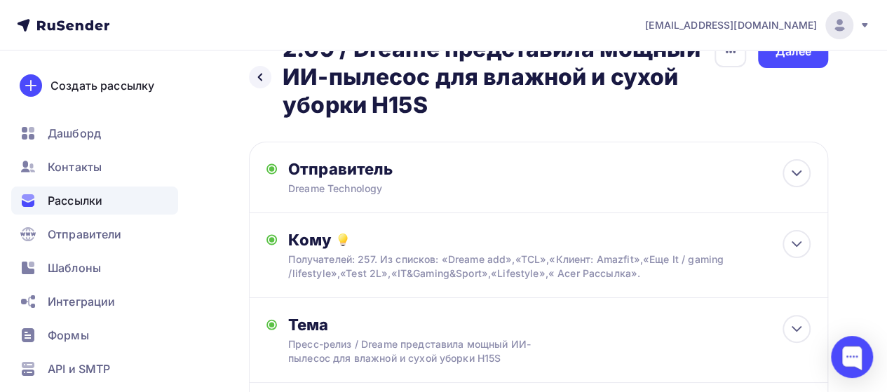
scroll to position [0, 0]
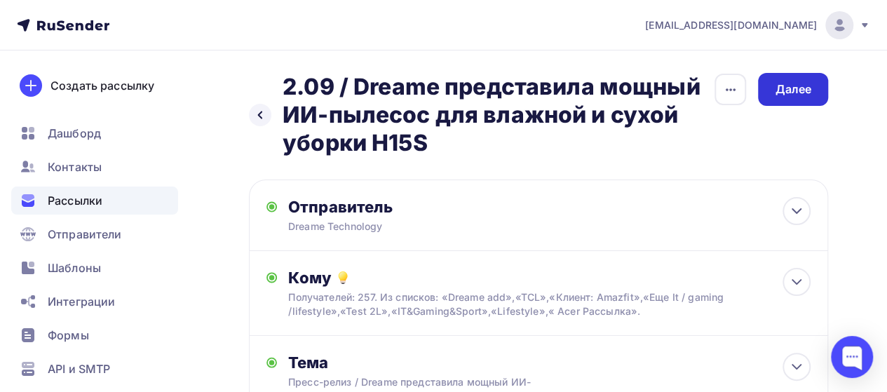
click at [789, 88] on div "Далее" at bounding box center [792, 89] width 36 height 16
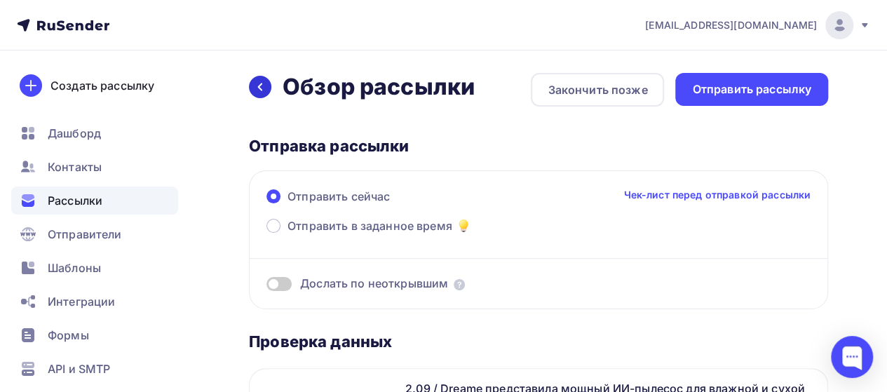
click at [260, 93] on div at bounding box center [260, 87] width 22 height 22
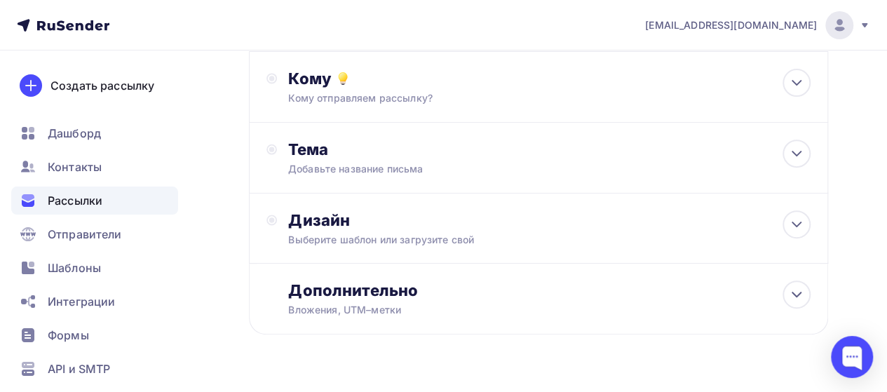
scroll to position [203, 0]
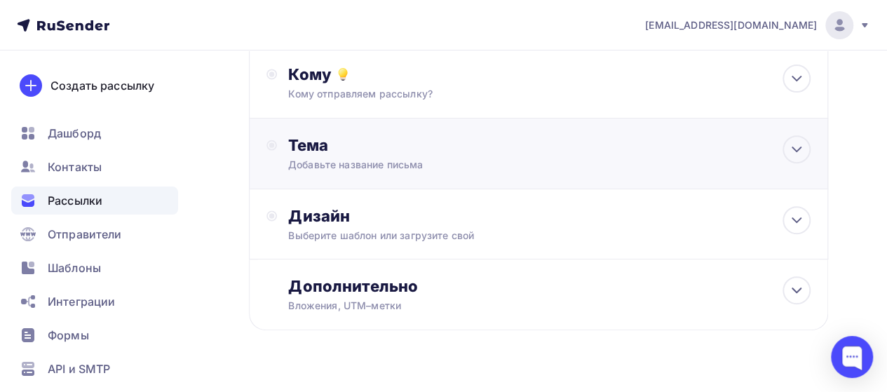
click at [779, 151] on div "Тема Добавьте название письма Тема * Пресс-релиз / Dreame представила мощный ИИ…" at bounding box center [538, 153] width 579 height 71
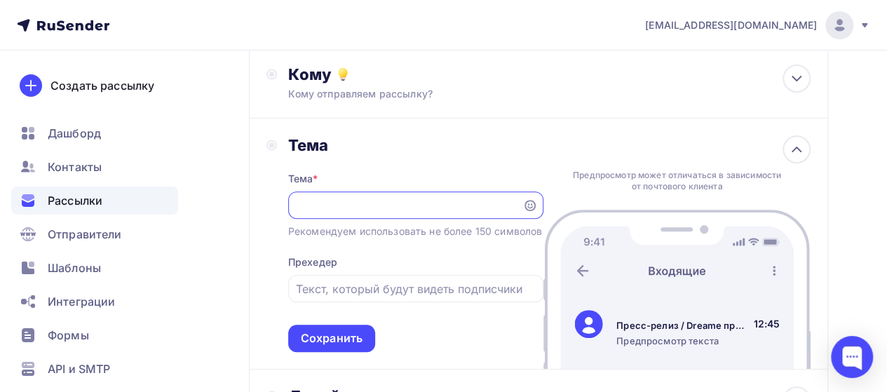
scroll to position [0, 0]
click at [795, 149] on icon at bounding box center [796, 149] width 17 height 17
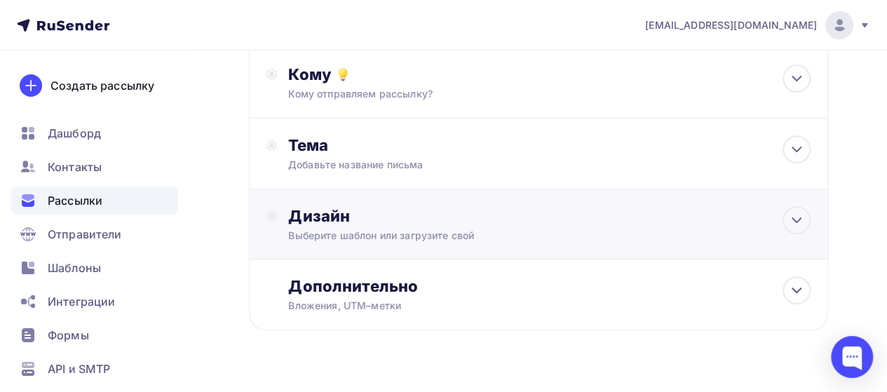
click at [677, 220] on div "Дизайн" at bounding box center [549, 216] width 522 height 20
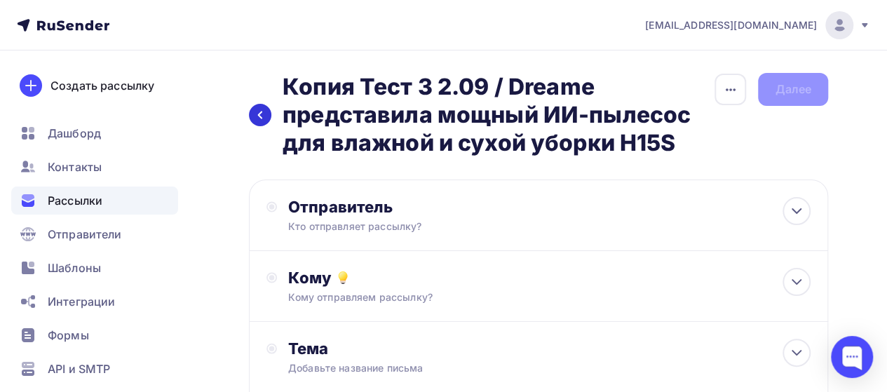
click at [263, 120] on icon at bounding box center [259, 114] width 11 height 11
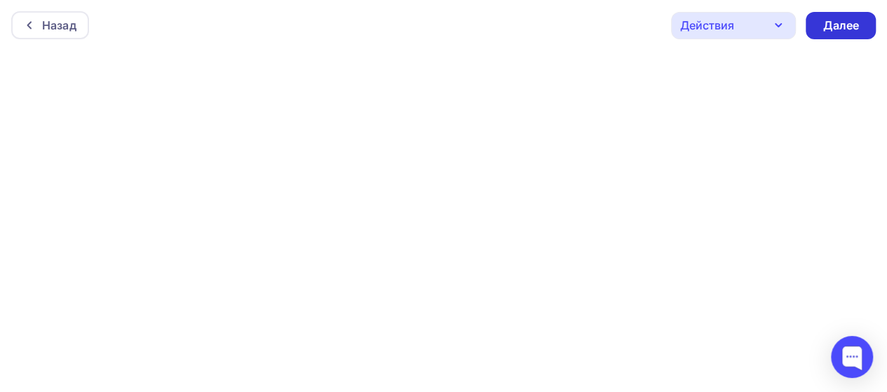
click at [828, 20] on div "Далее" at bounding box center [840, 26] width 36 height 16
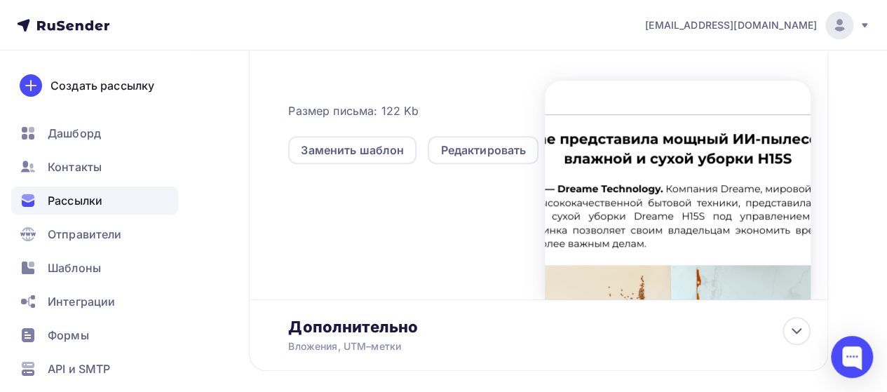
scroll to position [377, 0]
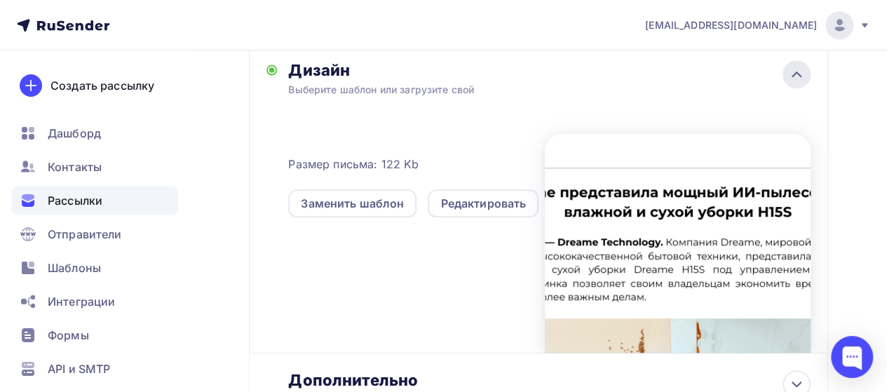
click at [788, 76] on icon at bounding box center [796, 74] width 17 height 17
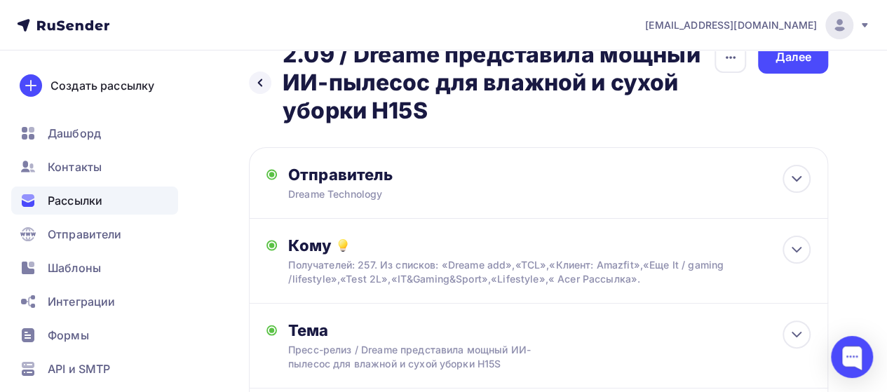
scroll to position [0, 0]
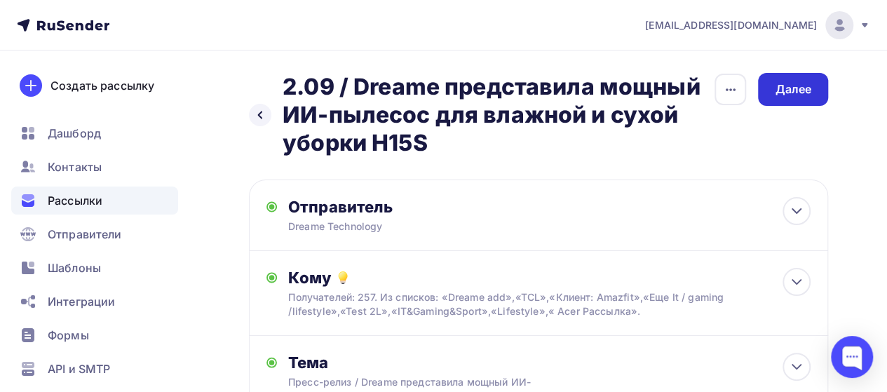
click at [796, 97] on div "Далее" at bounding box center [792, 89] width 36 height 16
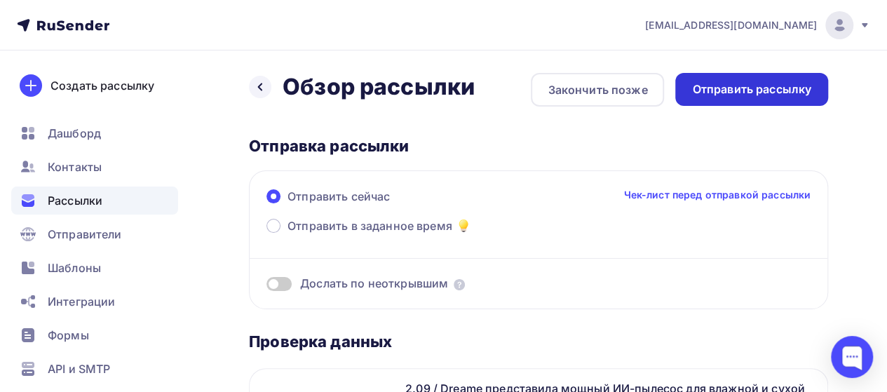
click at [758, 95] on div "Отправить рассылку" at bounding box center [751, 89] width 119 height 16
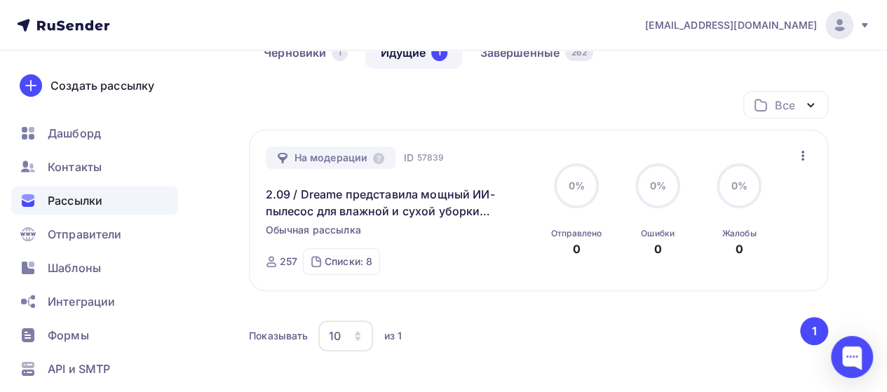
scroll to position [149, 0]
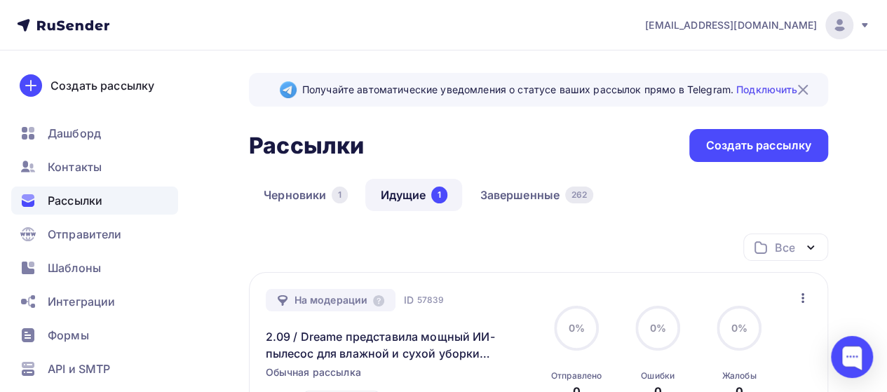
click at [357, 303] on div "На модерации" at bounding box center [331, 300] width 130 height 22
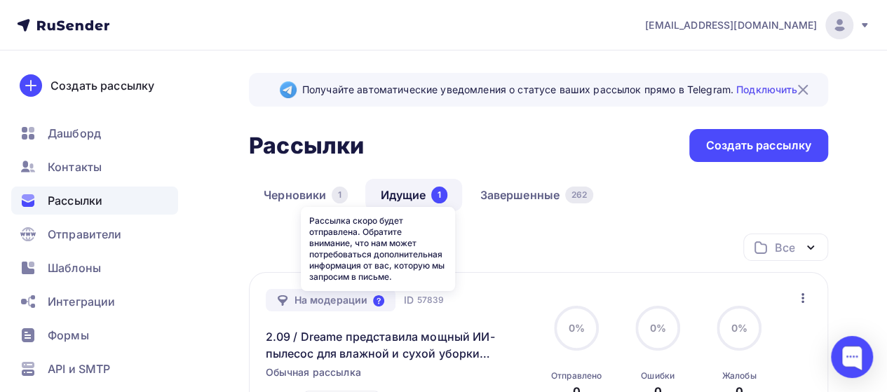
click at [377, 301] on icon at bounding box center [378, 300] width 11 height 11
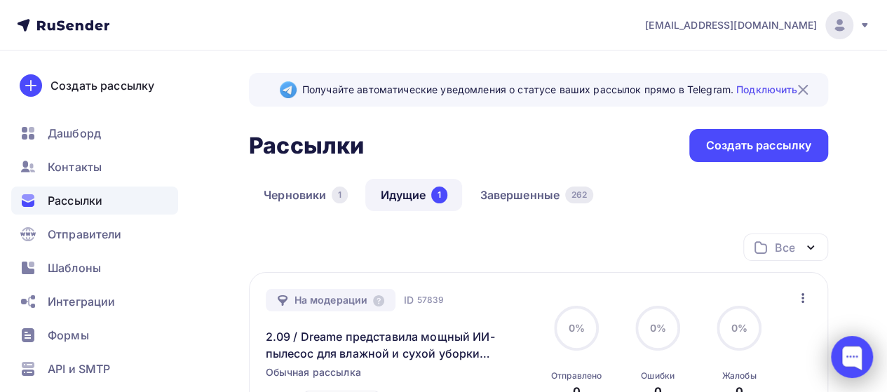
click at [852, 346] on div at bounding box center [851, 357] width 42 height 42
